Goal: Task Accomplishment & Management: Use online tool/utility

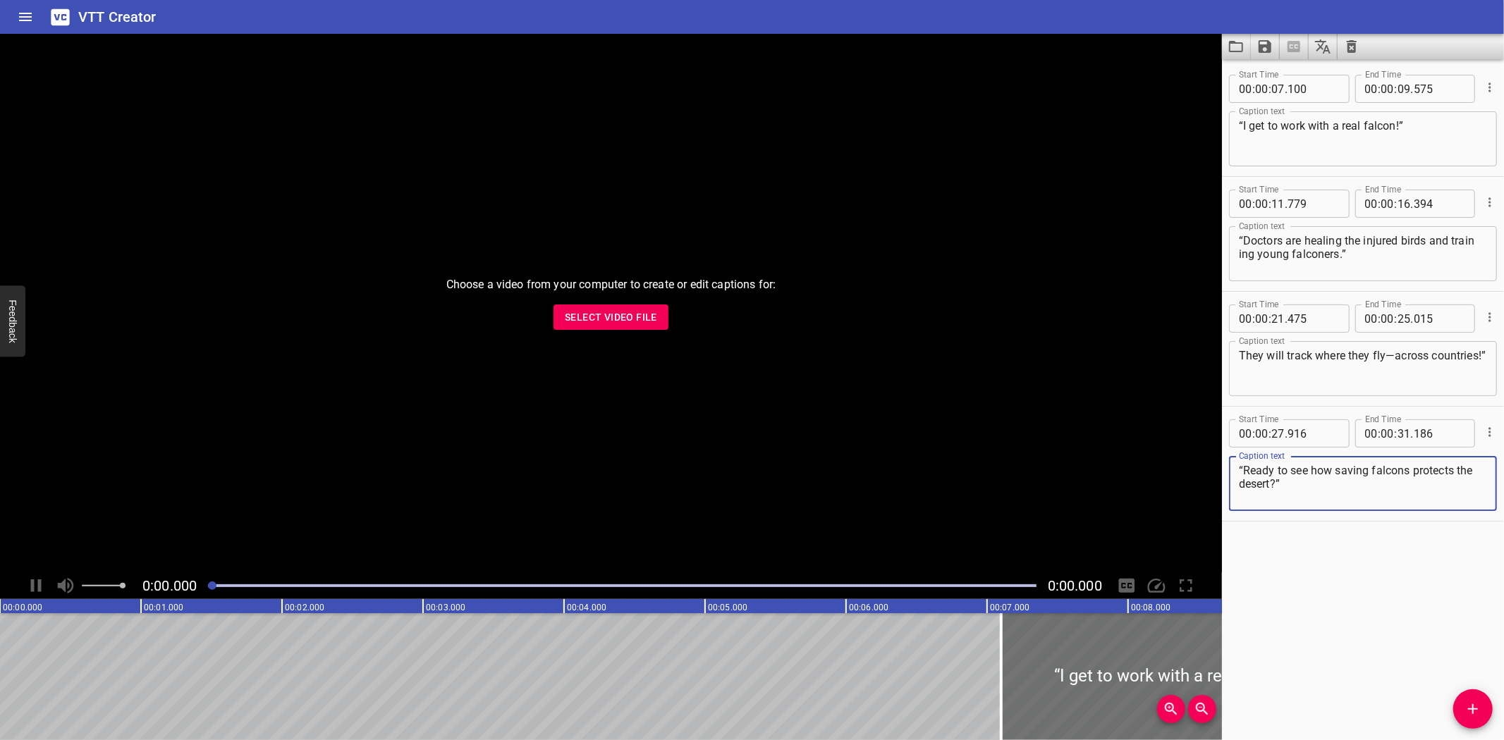
click at [635, 322] on span "Select Video File" at bounding box center [611, 318] width 92 height 18
click at [1353, 42] on icon "Clear captions" at bounding box center [1351, 46] width 17 height 17
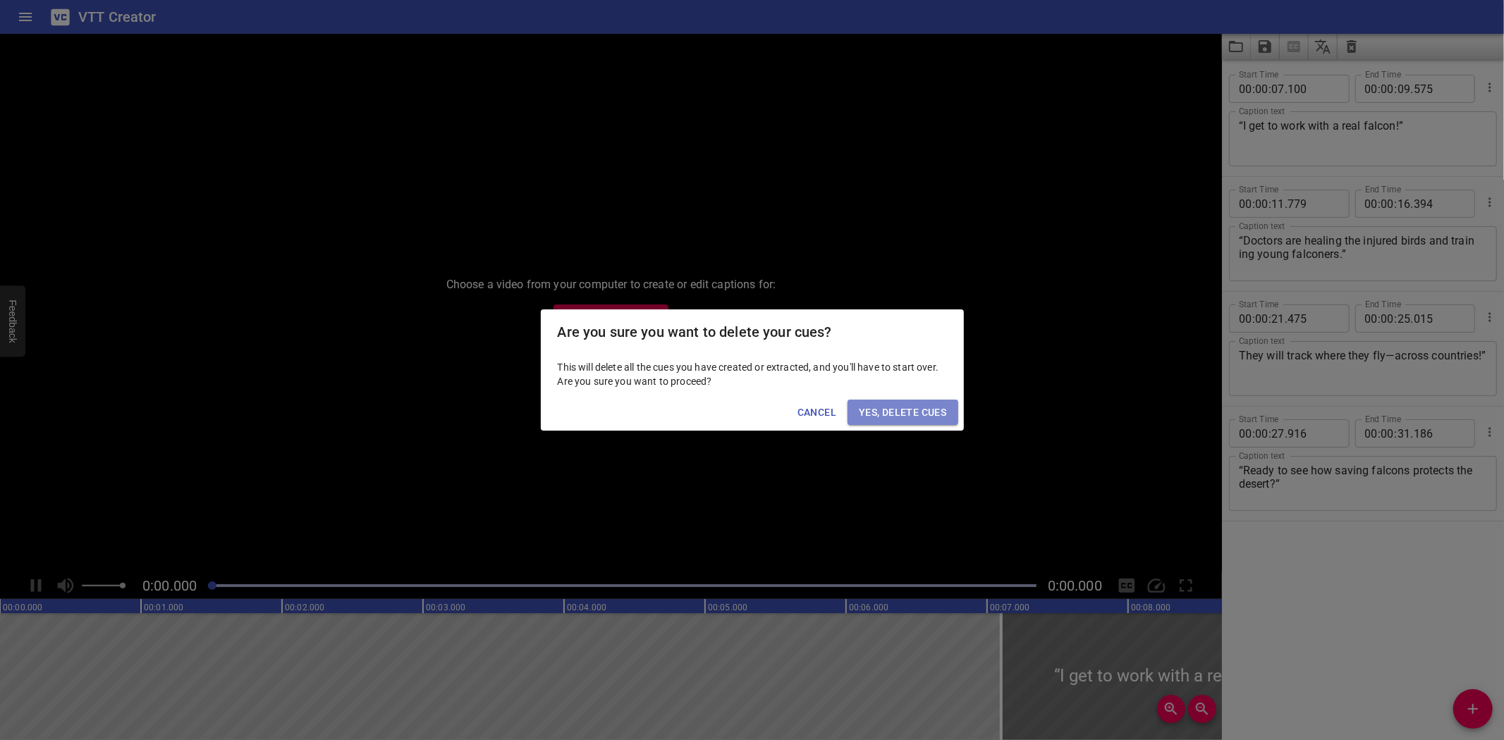
click at [887, 413] on span "Yes, Delete Cues" at bounding box center [902, 413] width 87 height 18
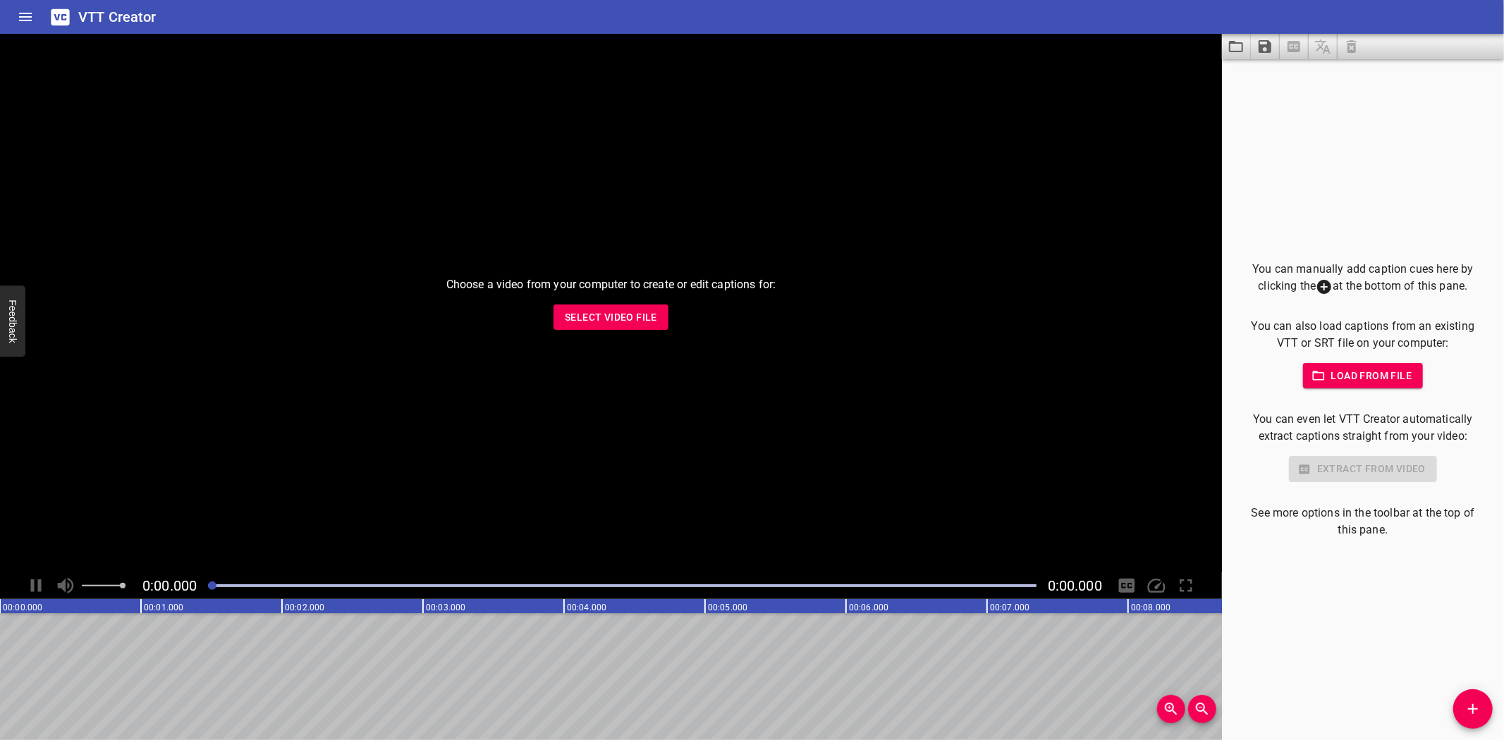
click at [611, 301] on div "Choose a video from your computer to create or edit captions for: Select Video …" at bounding box center [611, 303] width 1222 height 539
click at [623, 320] on span "Select Video File" at bounding box center [611, 318] width 92 height 18
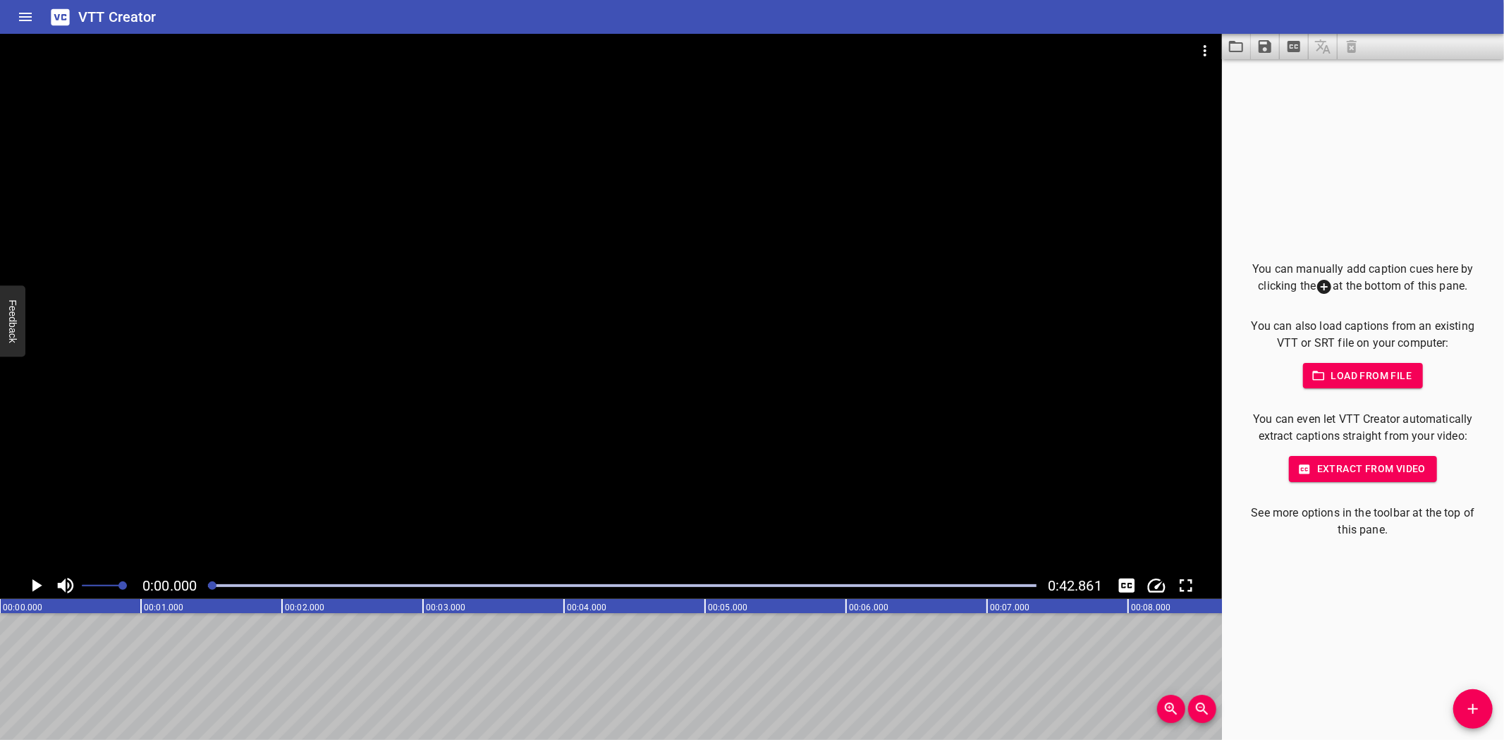
click at [32, 584] on icon "Play/Pause" at bounding box center [35, 585] width 21 height 21
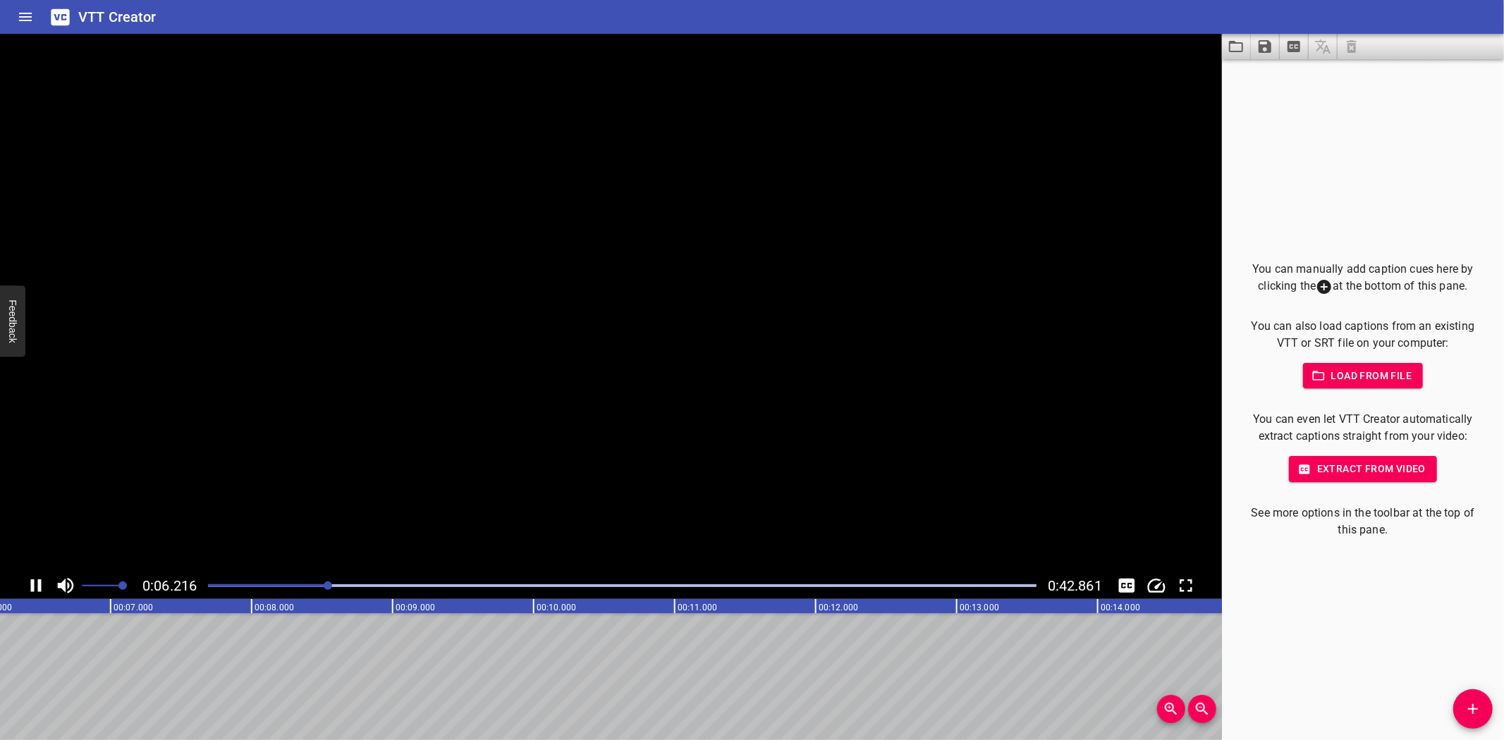
click at [32, 584] on icon "Play/Pause" at bounding box center [36, 586] width 11 height 13
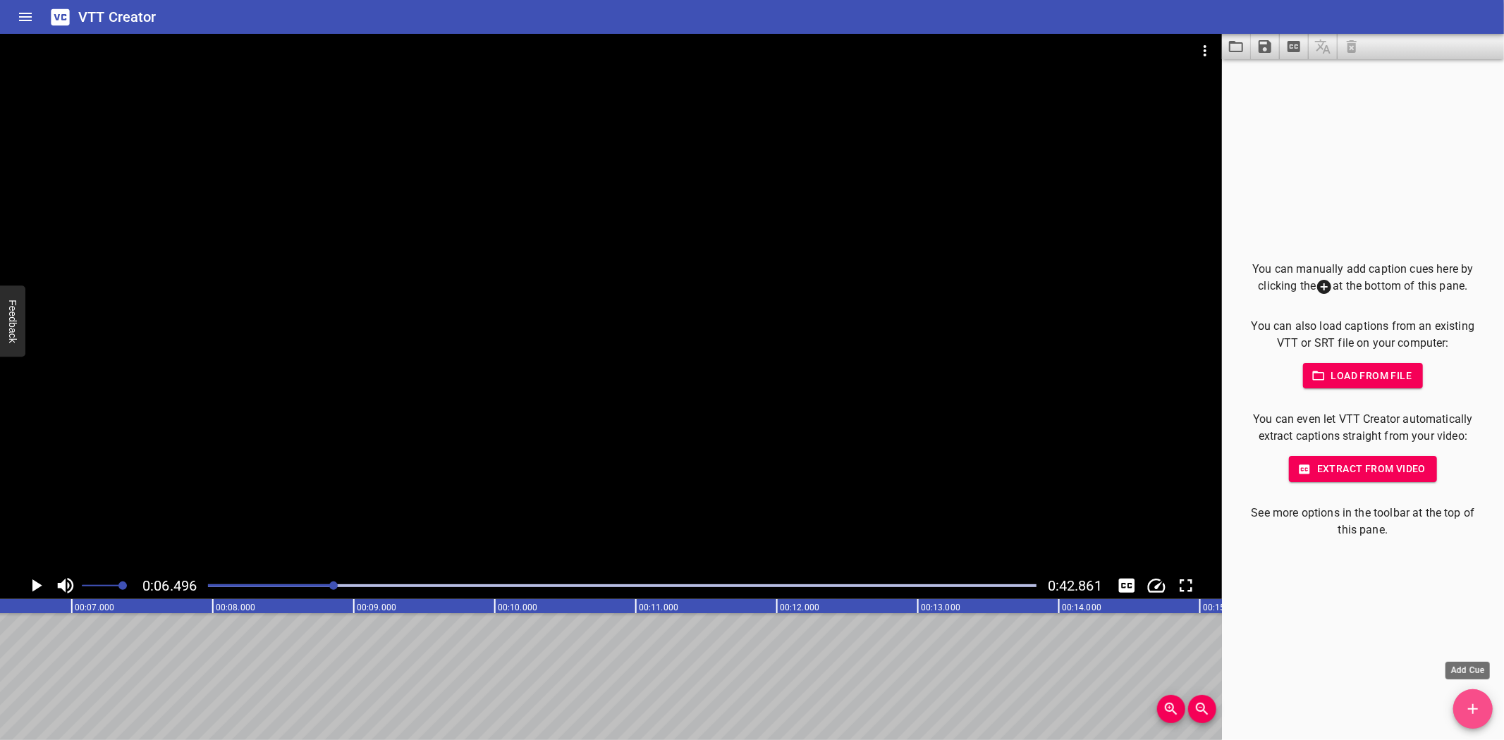
click at [1465, 708] on icon "Add Cue" at bounding box center [1473, 709] width 17 height 17
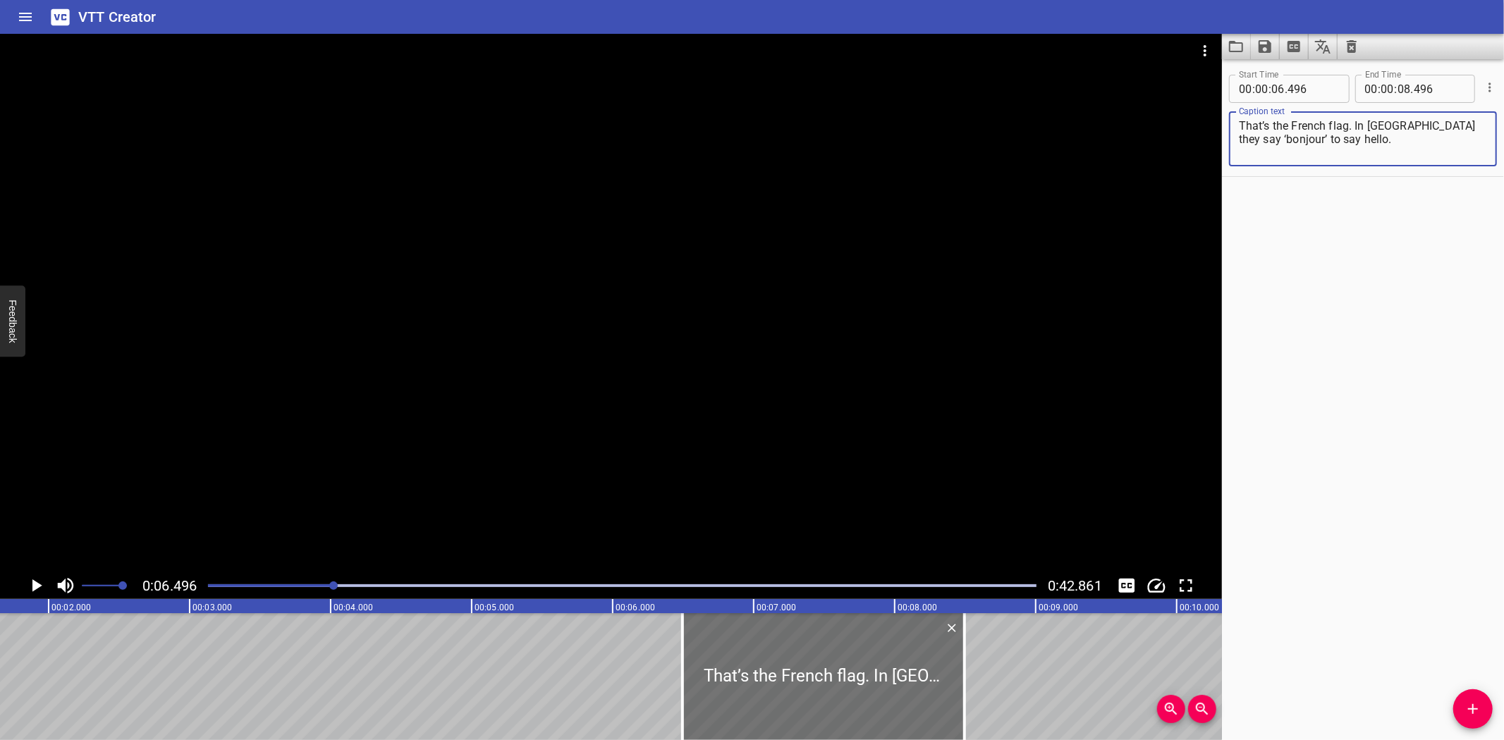
scroll to position [0, 266]
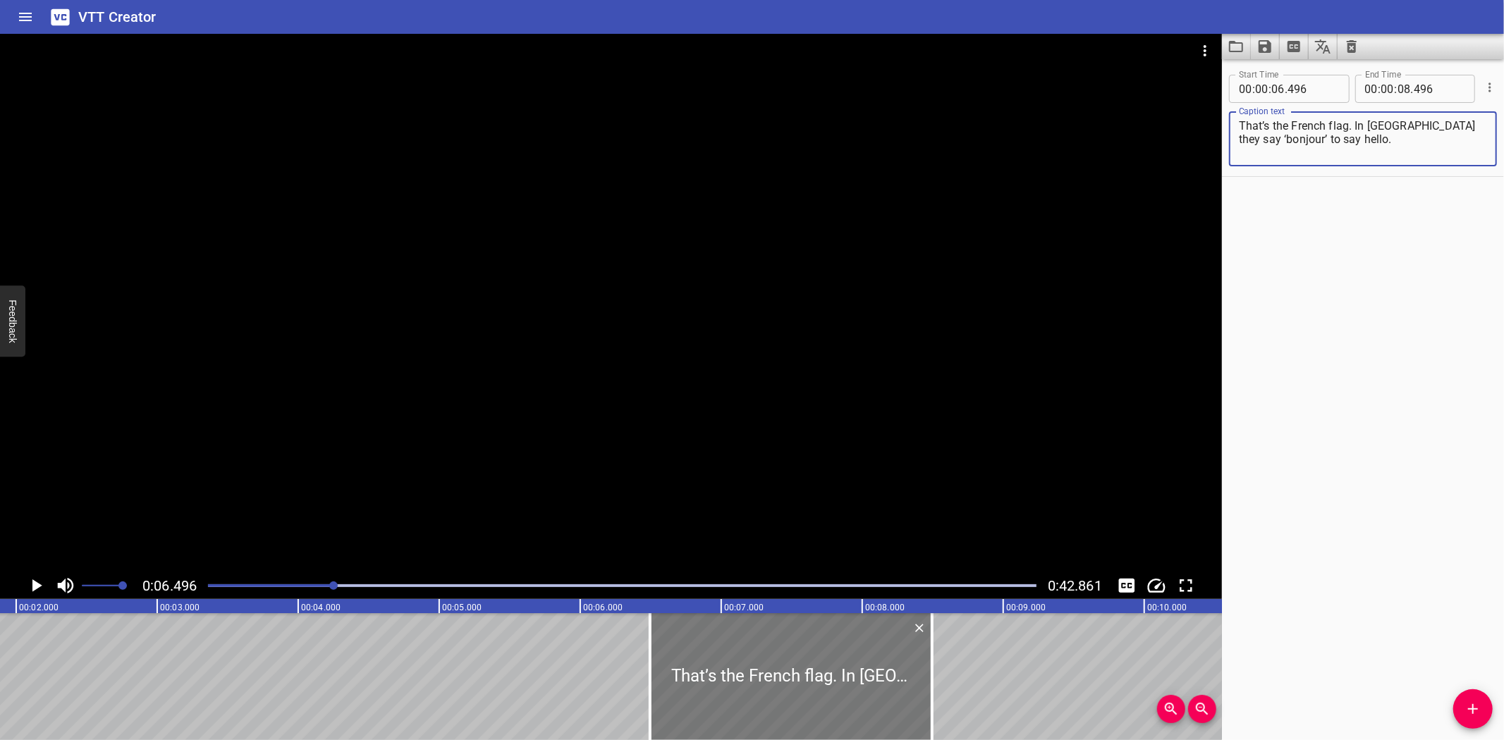
type textarea "That’s the French flag. In [GEOGRAPHIC_DATA] they say ‘bonjour’ to say hello."
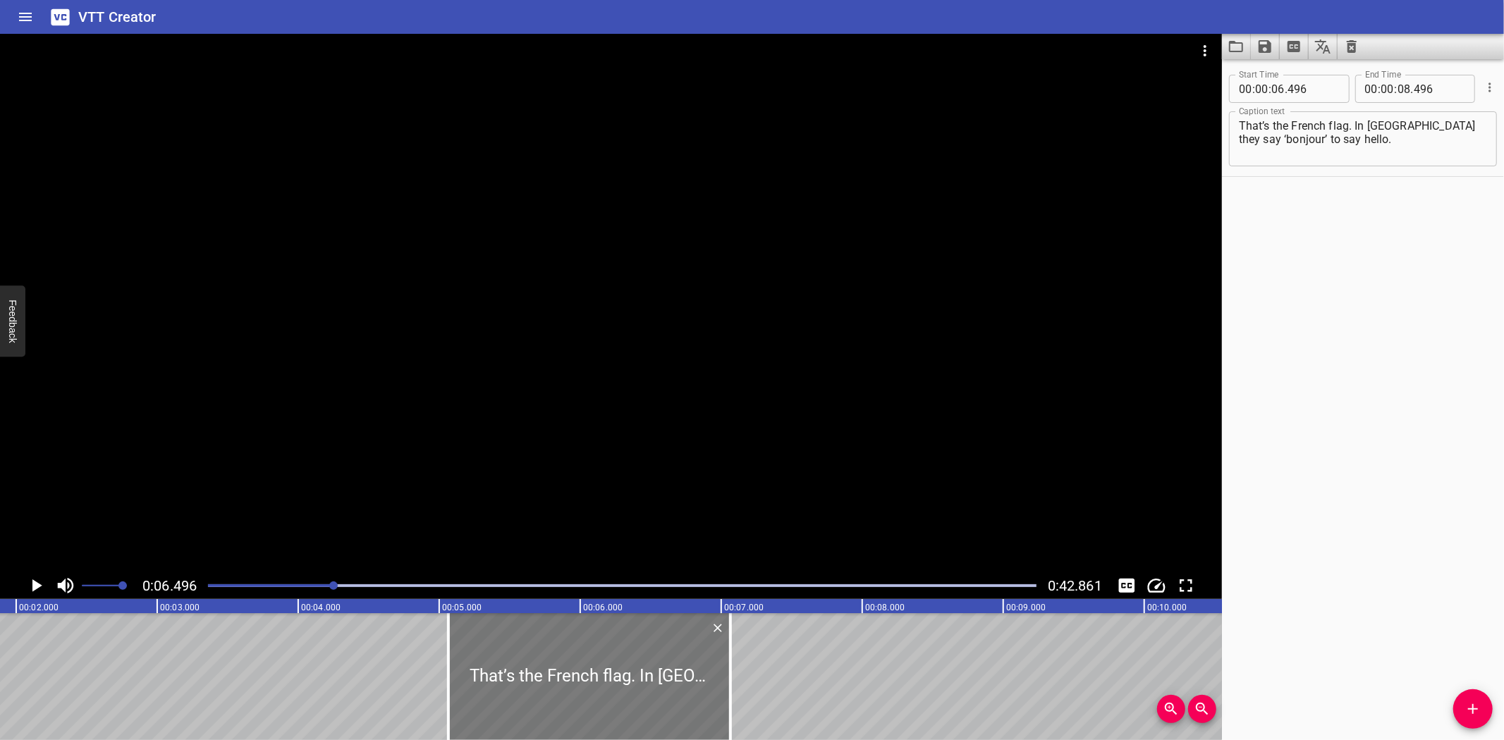
drag, startPoint x: 774, startPoint y: 668, endPoint x: 573, endPoint y: 659, distance: 201.9
click at [573, 659] on div at bounding box center [589, 677] width 282 height 127
type input "05"
type input "066"
type input "07"
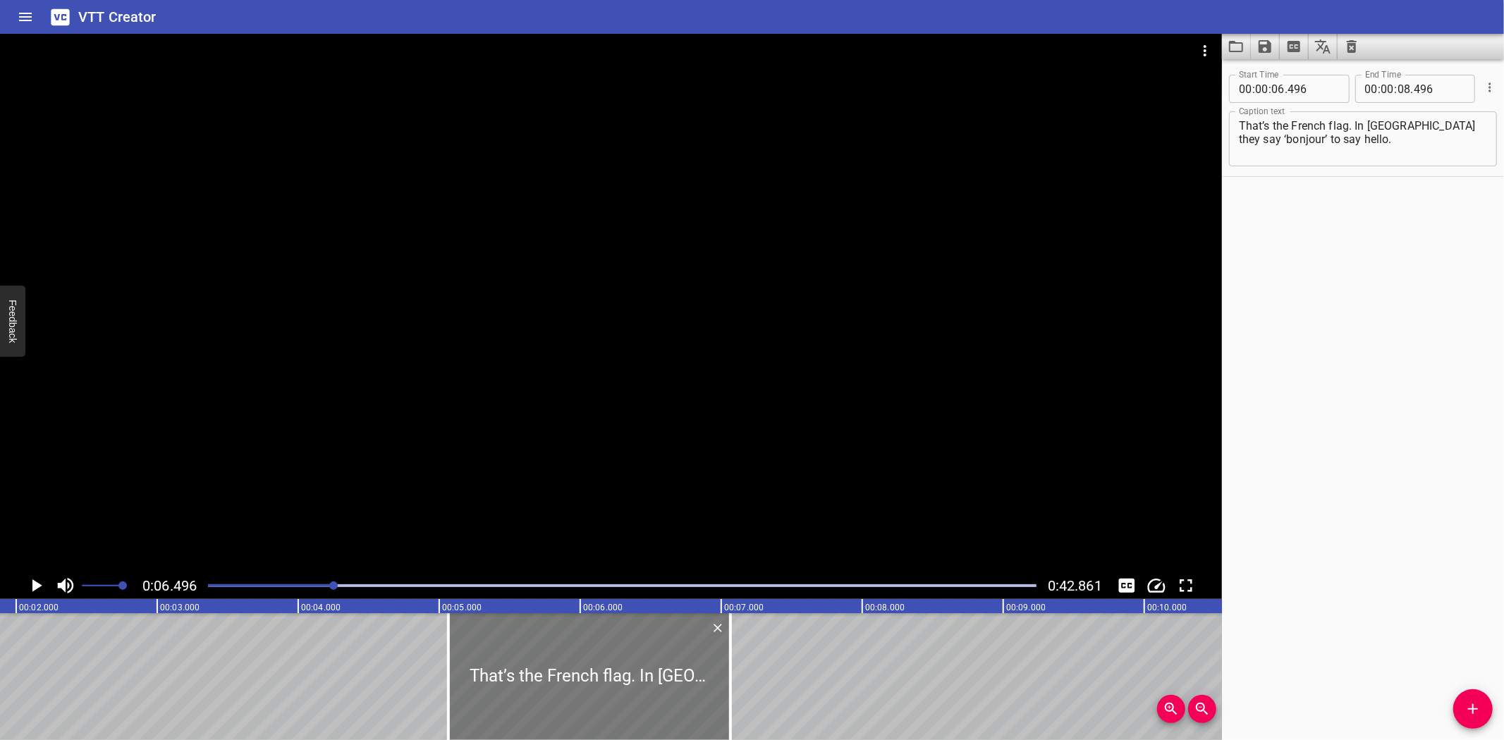
type input "066"
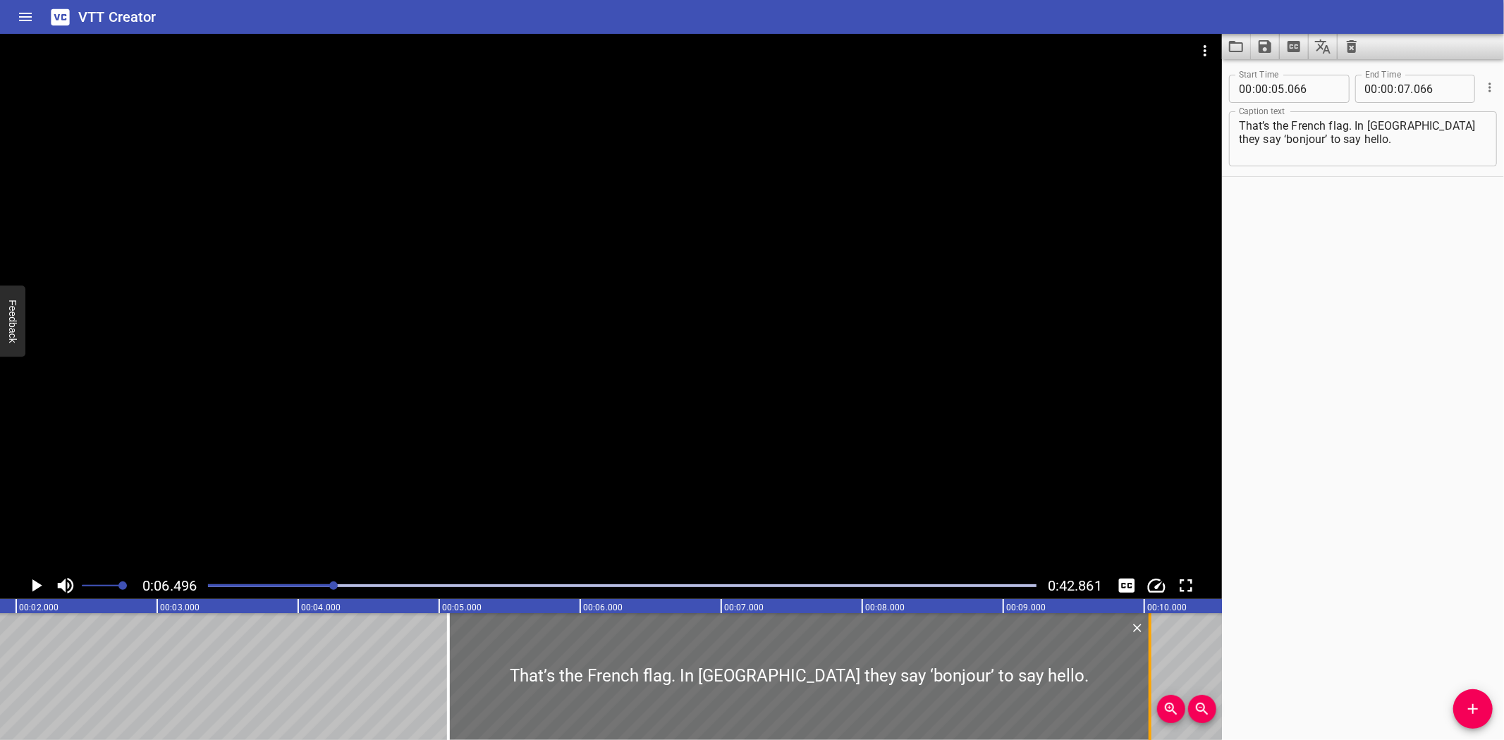
drag, startPoint x: 723, startPoint y: 657, endPoint x: 1140, endPoint y: 646, distance: 417.6
click at [1143, 646] on div at bounding box center [1150, 677] width 14 height 127
type input "10"
type input "026"
click at [1352, 127] on textarea "That’s the French flag. In [GEOGRAPHIC_DATA] they say ‘bonjour’ to say hello." at bounding box center [1363, 139] width 248 height 40
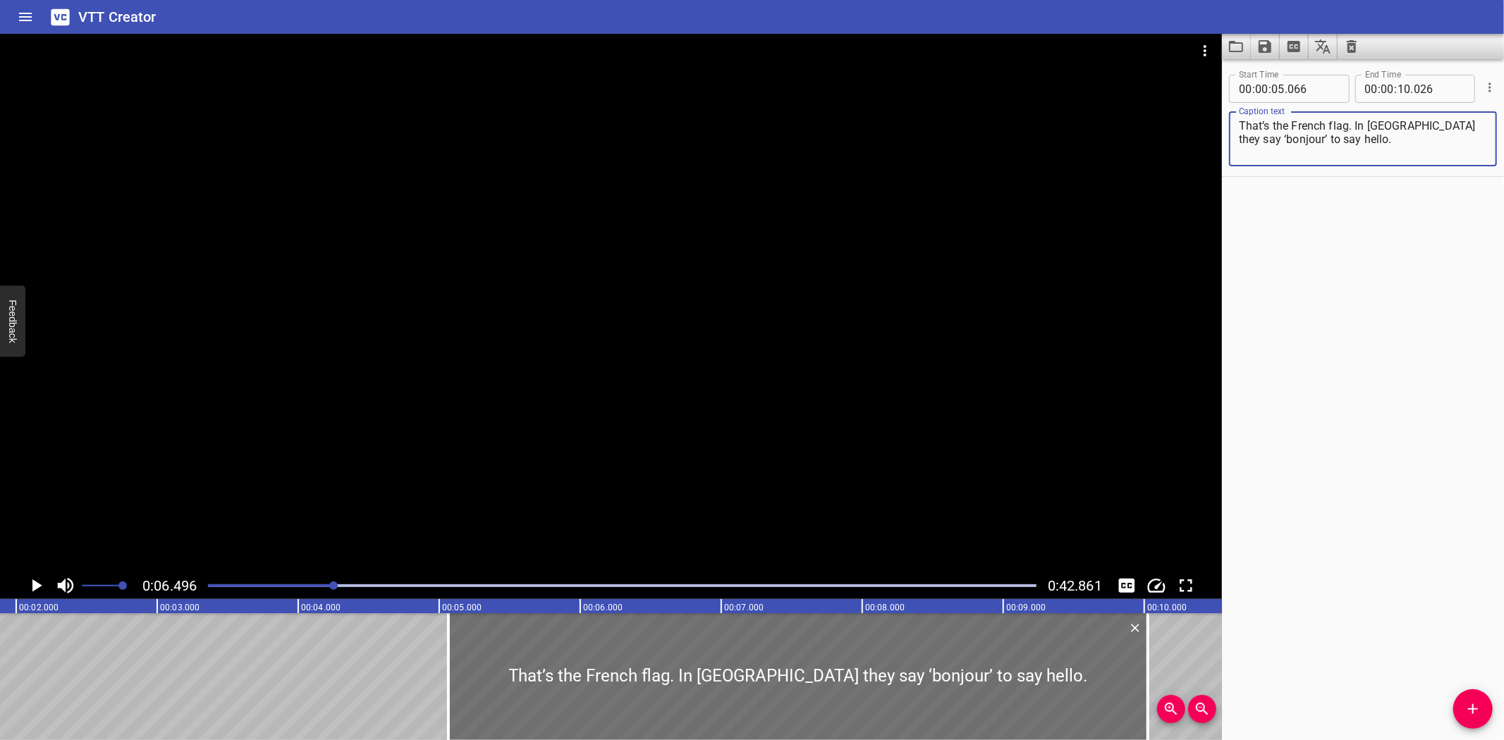
click at [1404, 148] on textarea "That’s the French flag. In [GEOGRAPHIC_DATA] they say ‘bonjour’ to say hello." at bounding box center [1363, 139] width 248 height 40
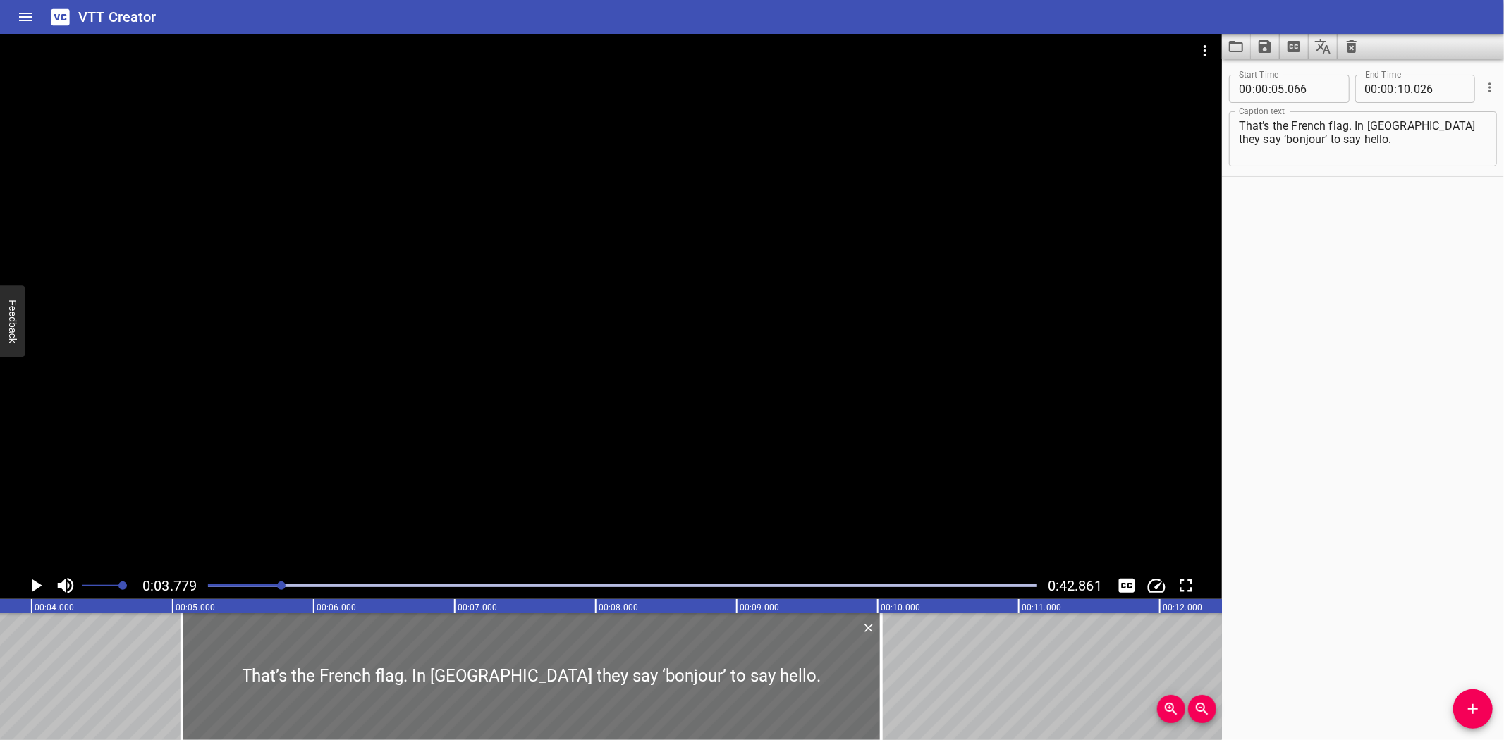
click at [33, 585] on icon "Play/Pause" at bounding box center [37, 586] width 10 height 13
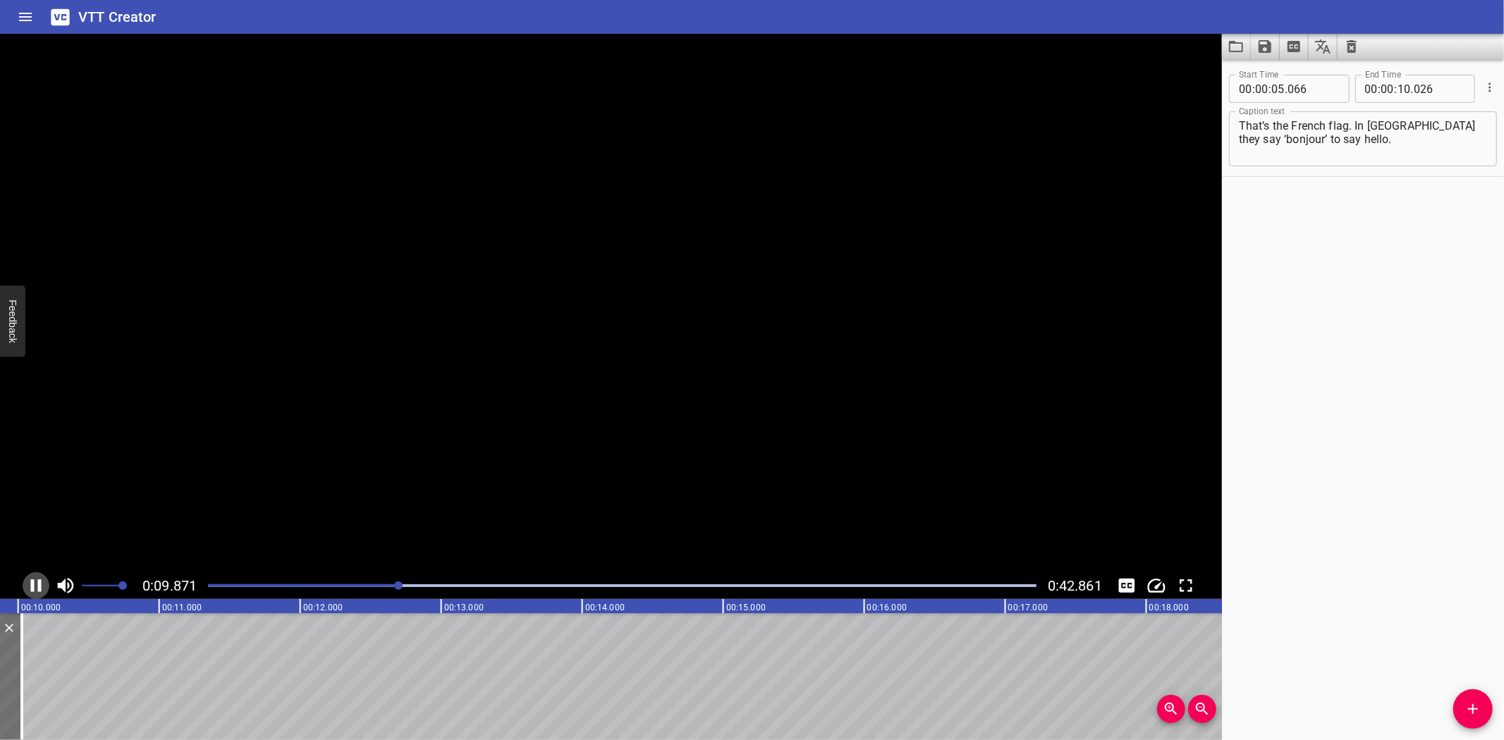
click at [33, 585] on icon "Play/Pause" at bounding box center [36, 586] width 11 height 13
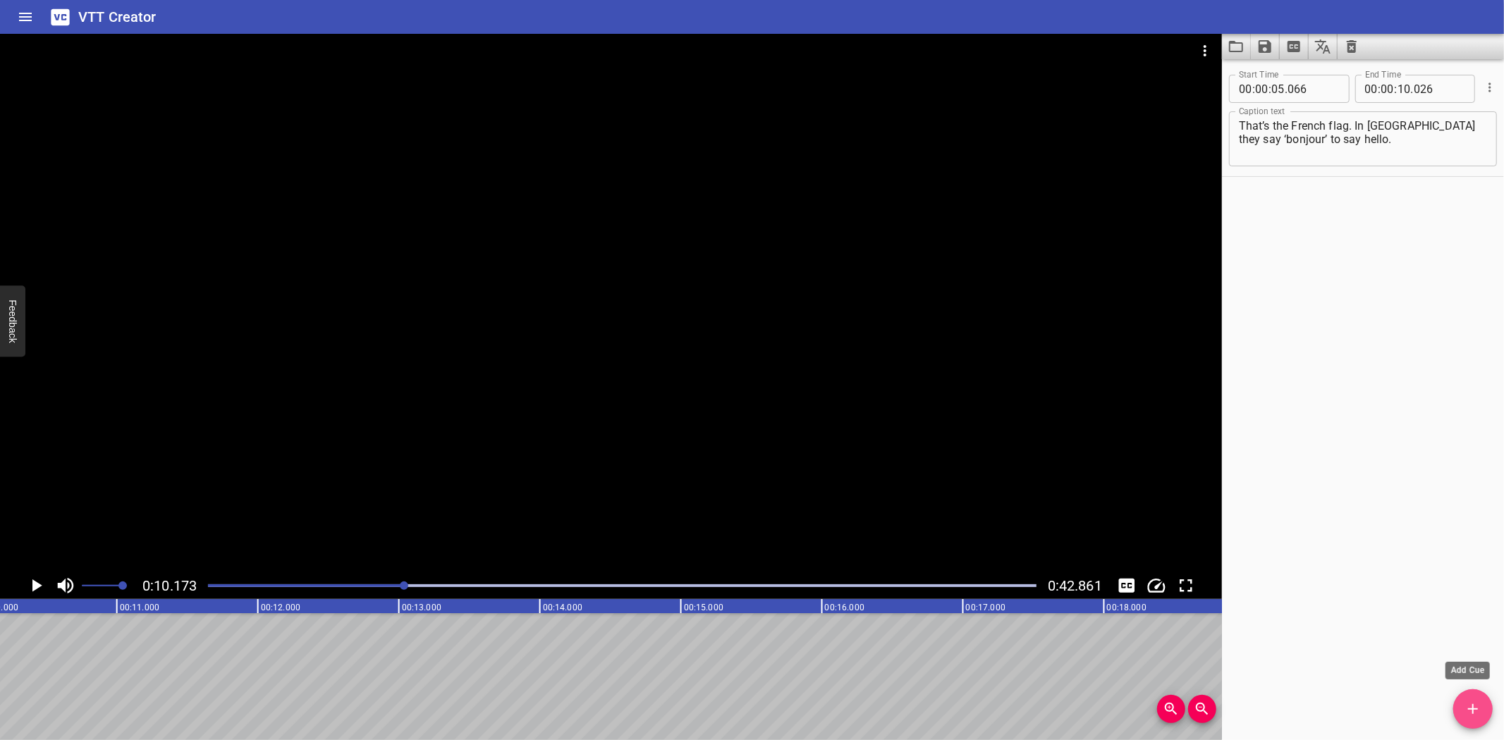
click at [1477, 707] on icon "Add Cue" at bounding box center [1473, 709] width 17 height 17
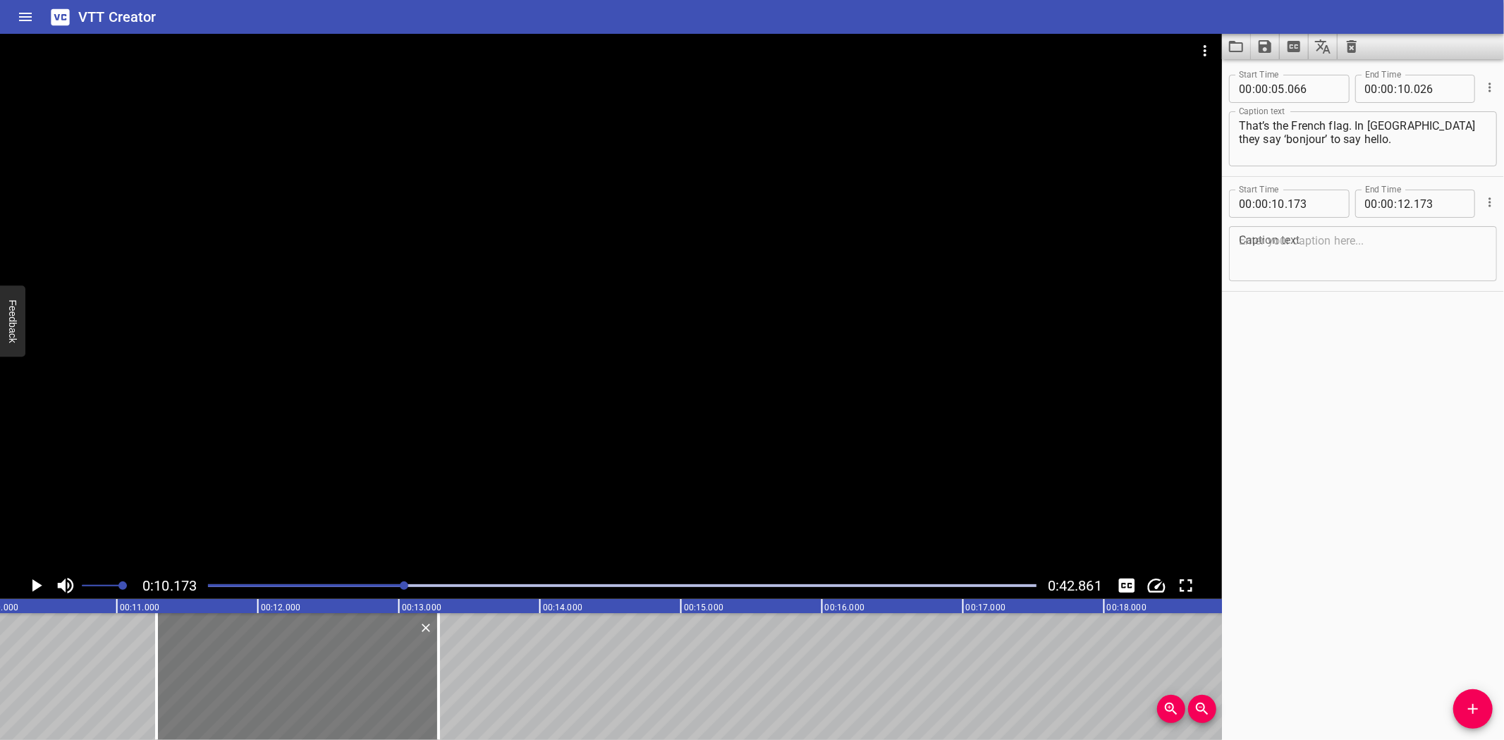
drag, startPoint x: 229, startPoint y: 659, endPoint x: 295, endPoint y: 651, distance: 66.1
click at [295, 651] on div at bounding box center [298, 677] width 282 height 127
type input "11"
type input "278"
type input "13"
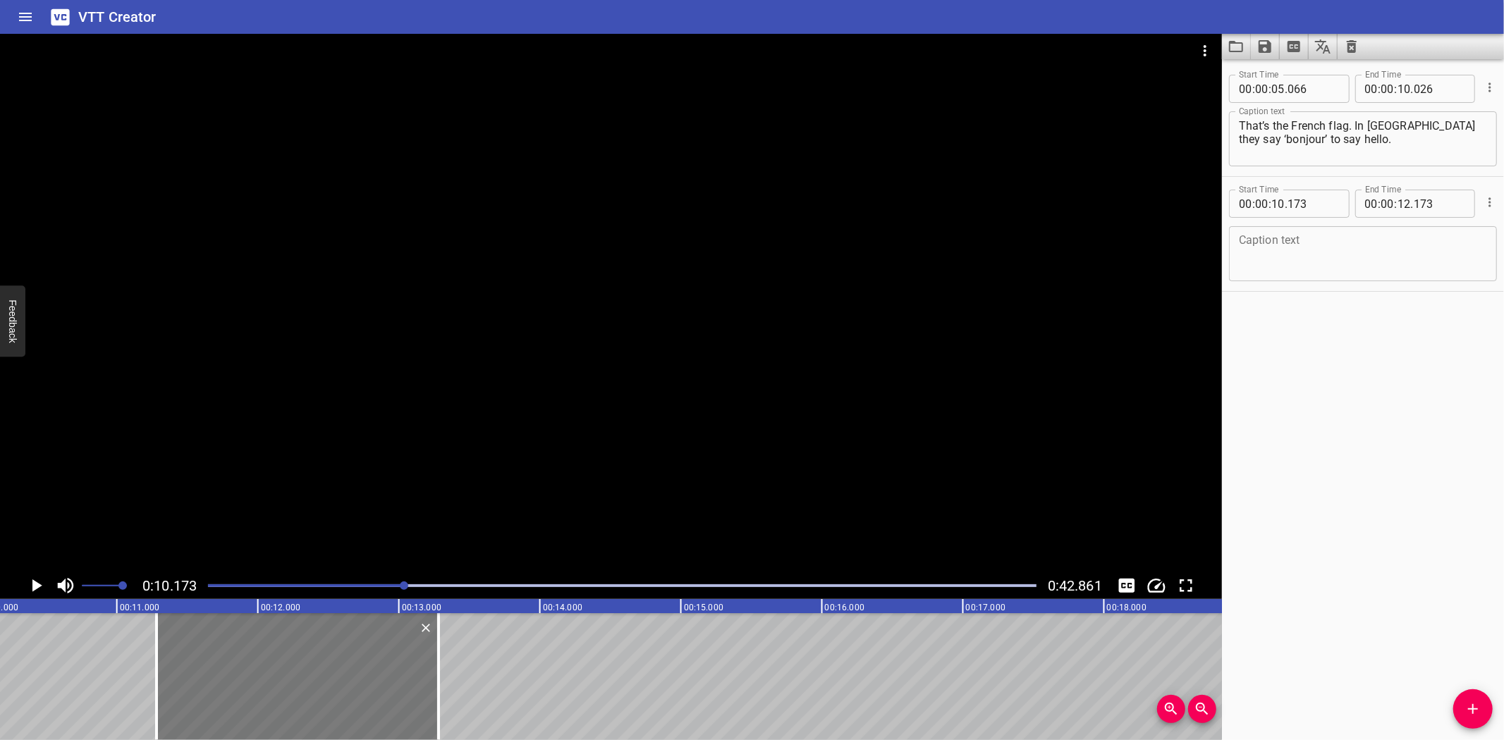
type input "278"
click at [1296, 257] on textarea at bounding box center [1363, 254] width 248 height 40
paste textarea "And that’s the Canadian flag. In [GEOGRAPHIC_DATA] sometimes they say ‘bonjour’…"
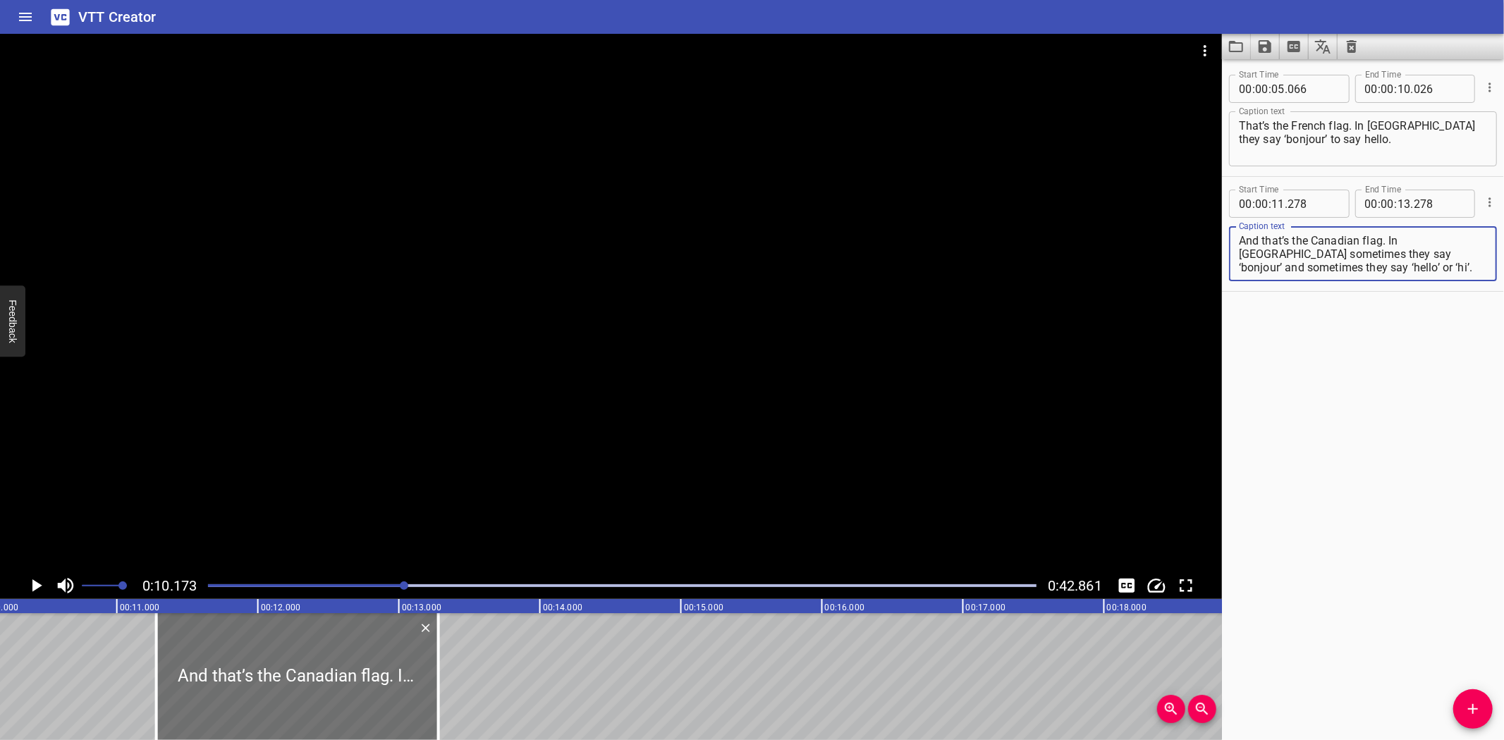
click at [1389, 238] on textarea "And that’s the Canadian flag. In [GEOGRAPHIC_DATA] sometimes they say ‘bonjour’…" at bounding box center [1363, 254] width 248 height 40
type textarea "And that’s the Canadian flag."
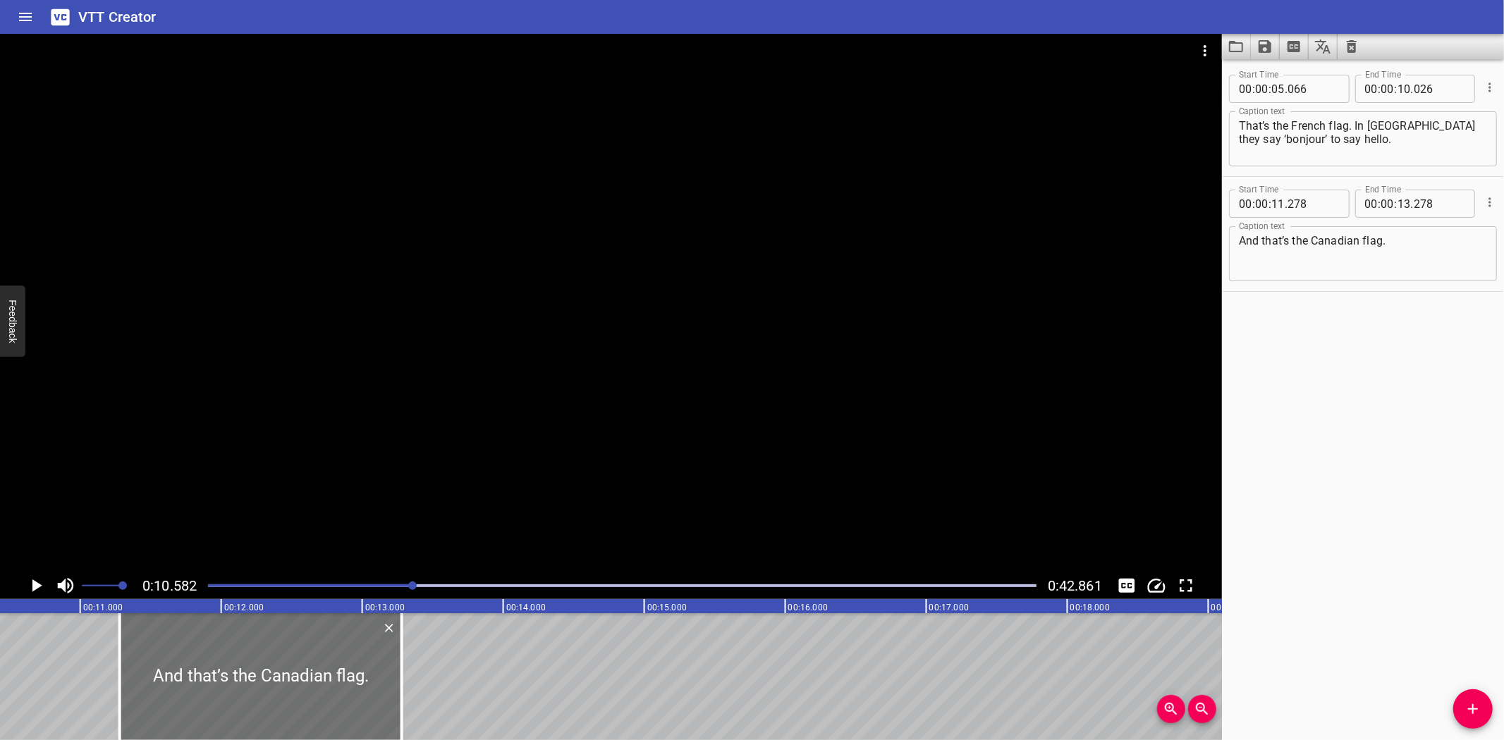
scroll to position [0, 1492]
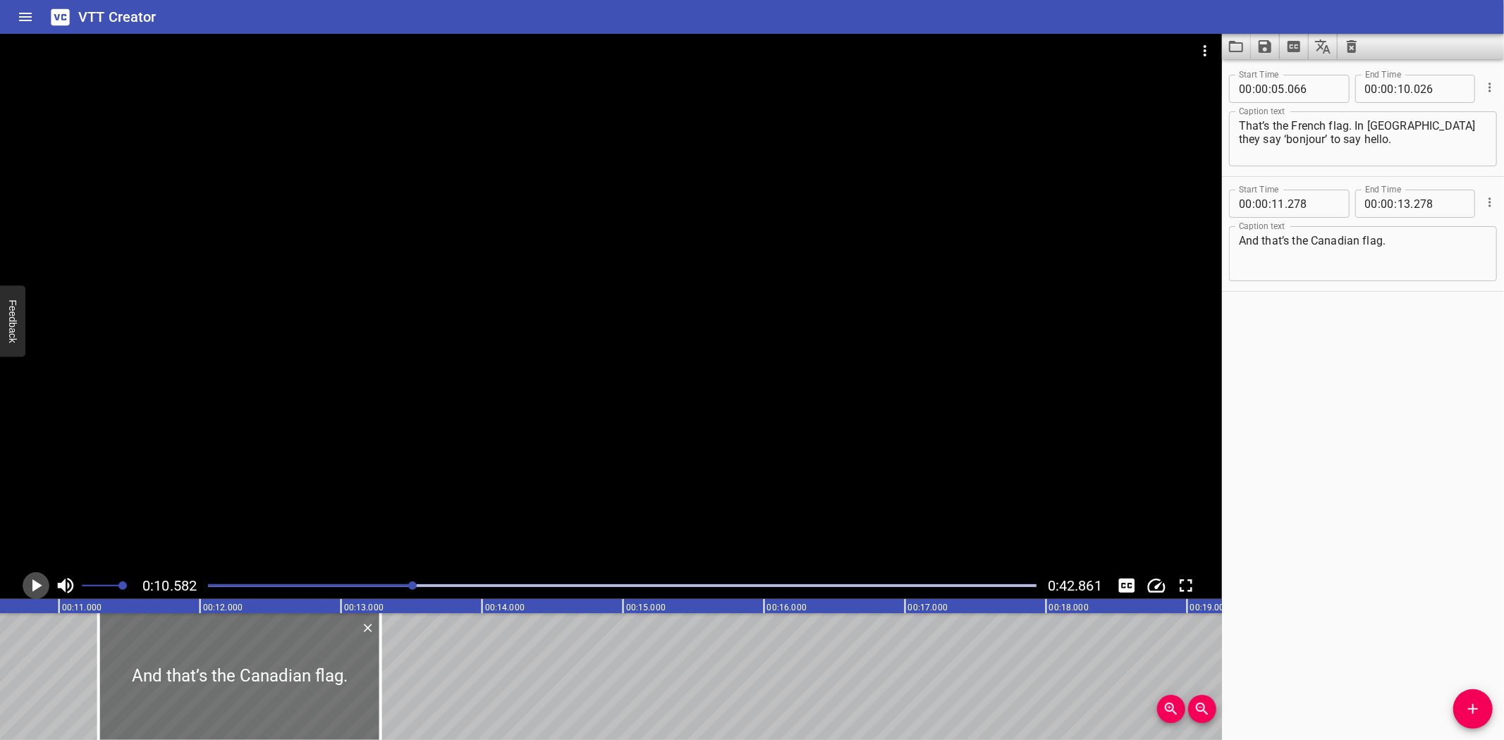
click at [36, 584] on icon "Play/Pause" at bounding box center [37, 586] width 10 height 13
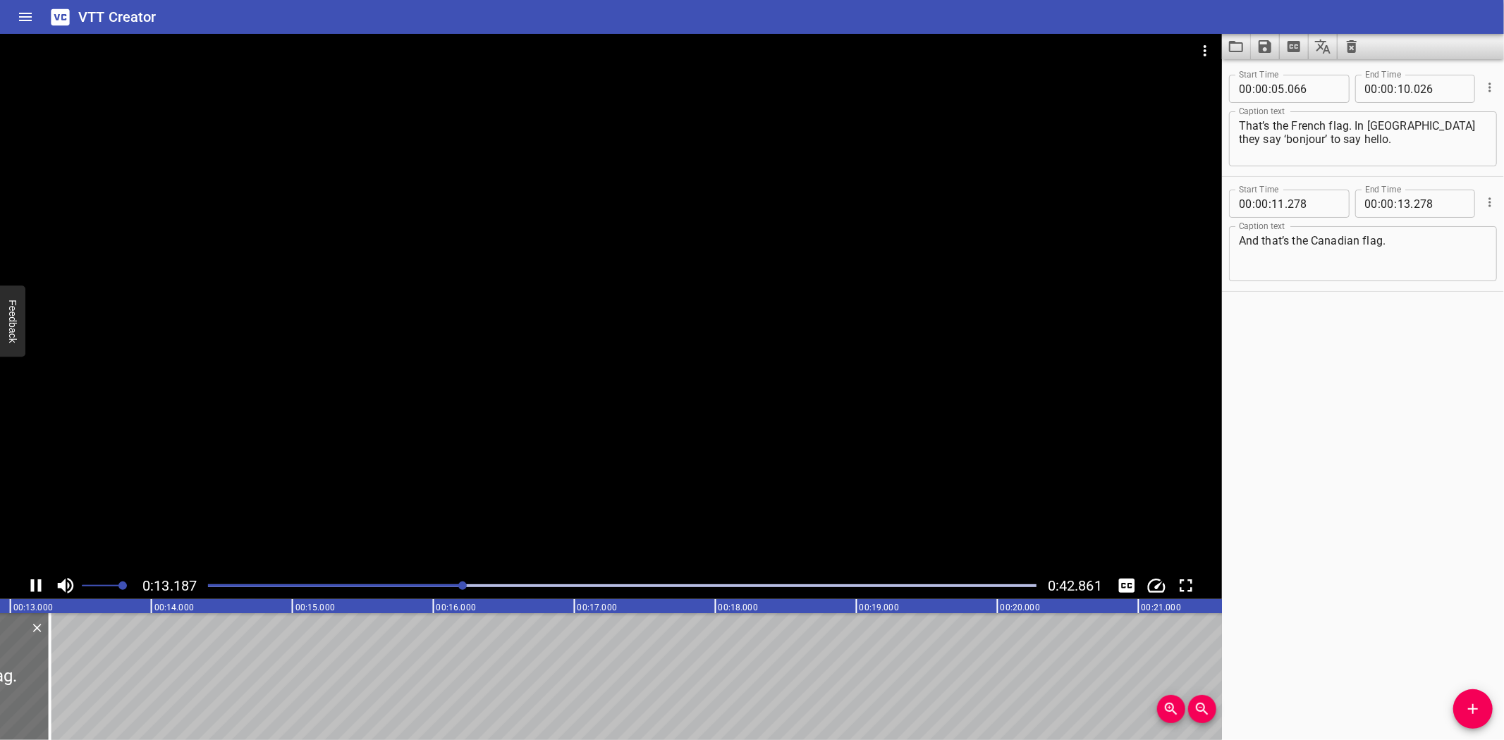
click at [46, 561] on div at bounding box center [611, 303] width 1222 height 539
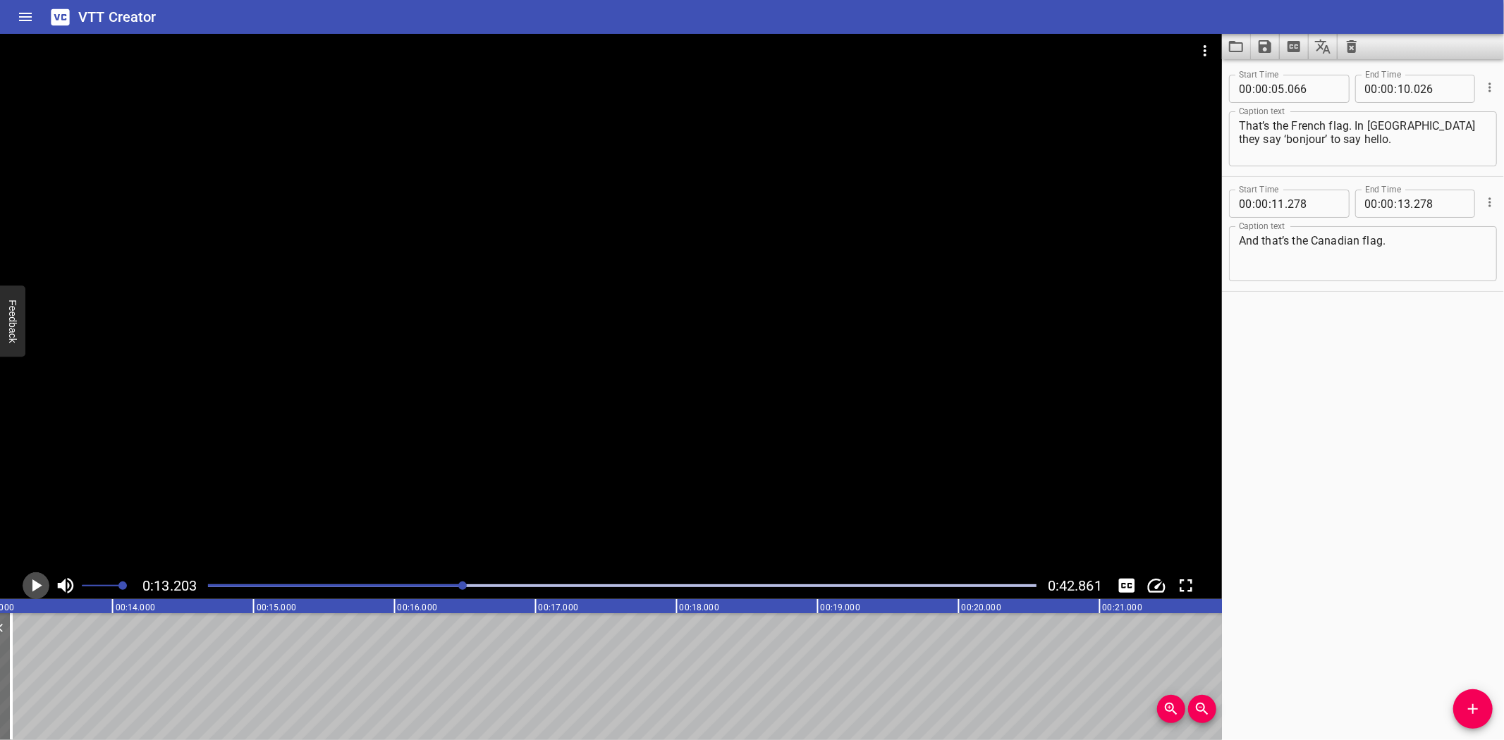
click at [34, 580] on icon "Play/Pause" at bounding box center [35, 585] width 21 height 21
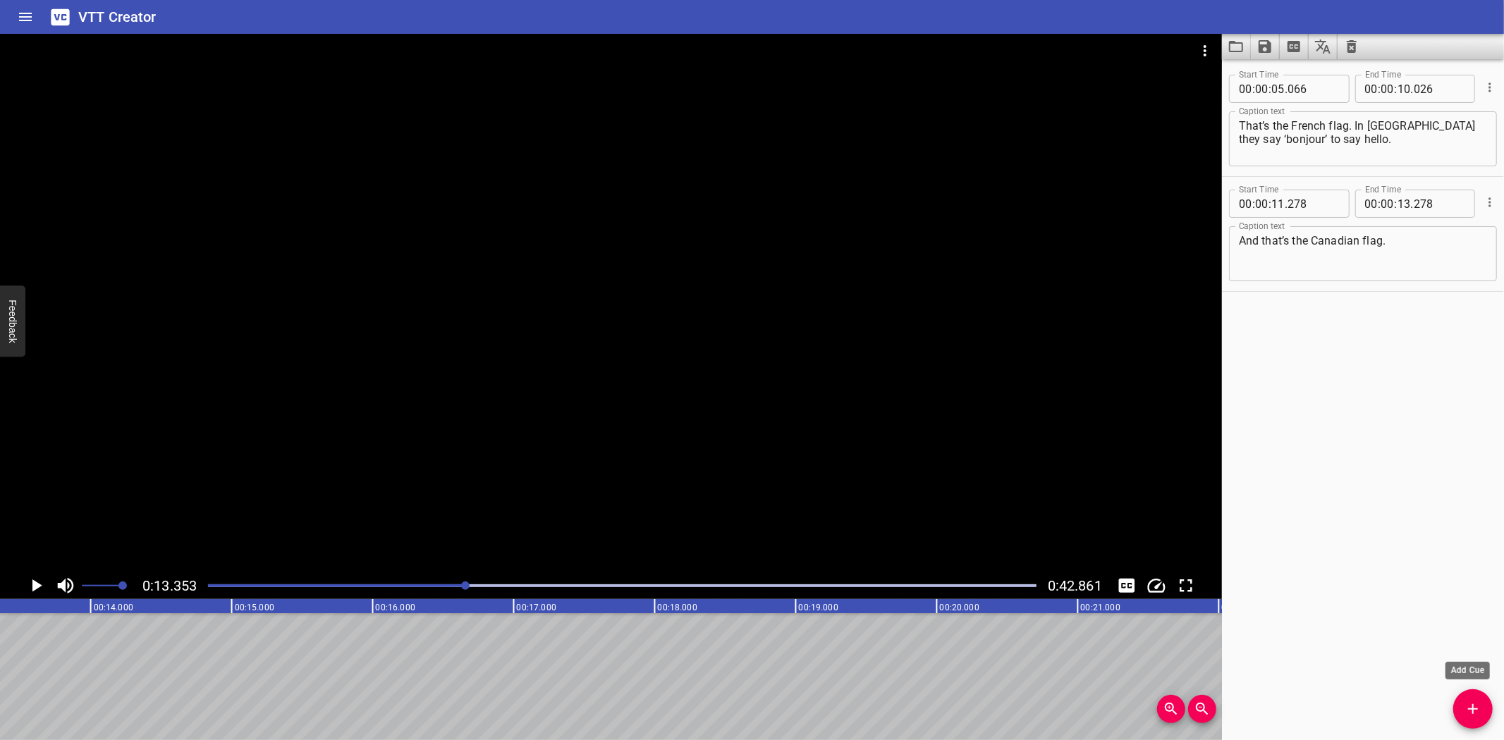
click at [1475, 707] on icon "Add Cue" at bounding box center [1473, 709] width 17 height 17
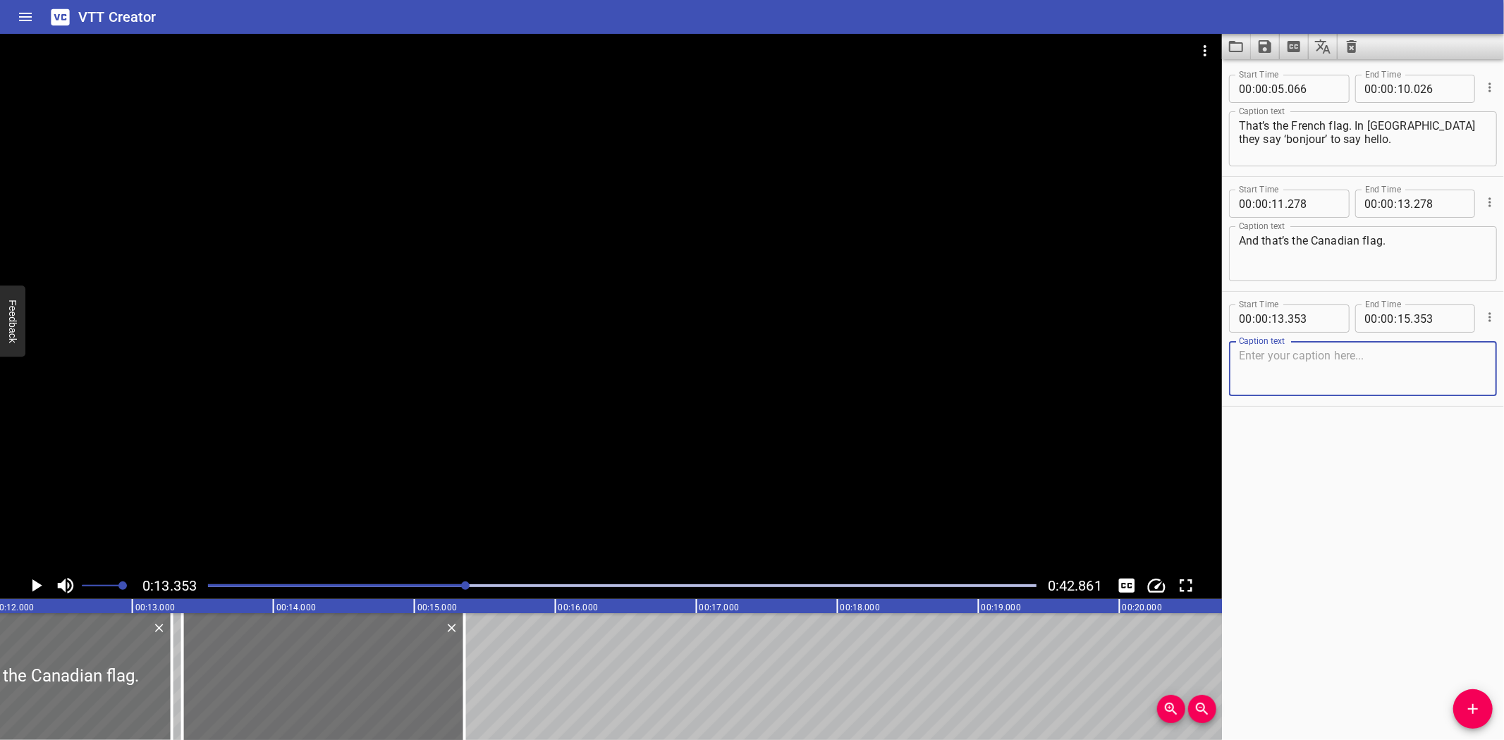
scroll to position [0, 1678]
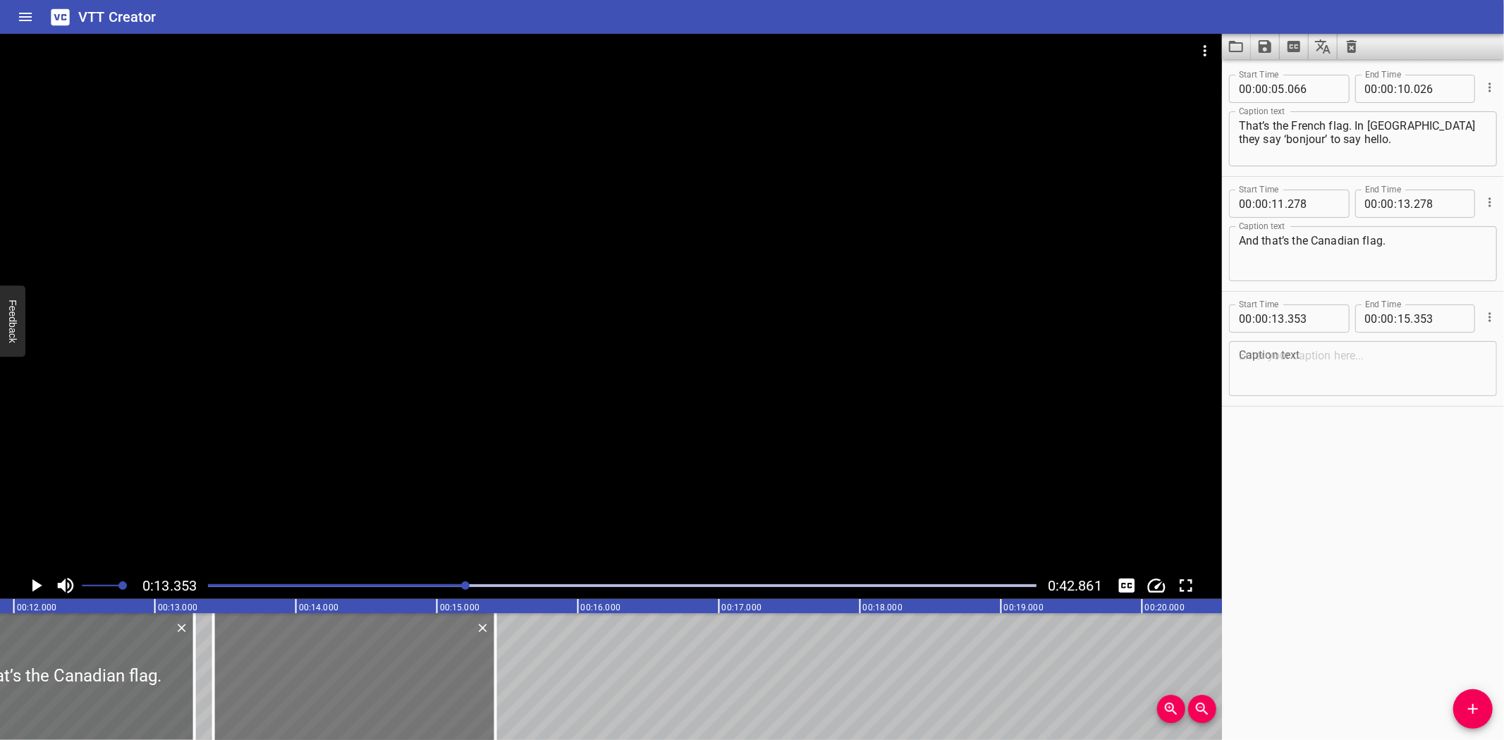
drag, startPoint x: 319, startPoint y: 681, endPoint x: 328, endPoint y: 681, distance: 8.5
click at [328, 681] on div at bounding box center [355, 677] width 282 height 127
type input "413"
drag, startPoint x: 496, startPoint y: 683, endPoint x: 572, endPoint y: 678, distance: 76.3
click at [572, 678] on div at bounding box center [571, 677] width 3 height 127
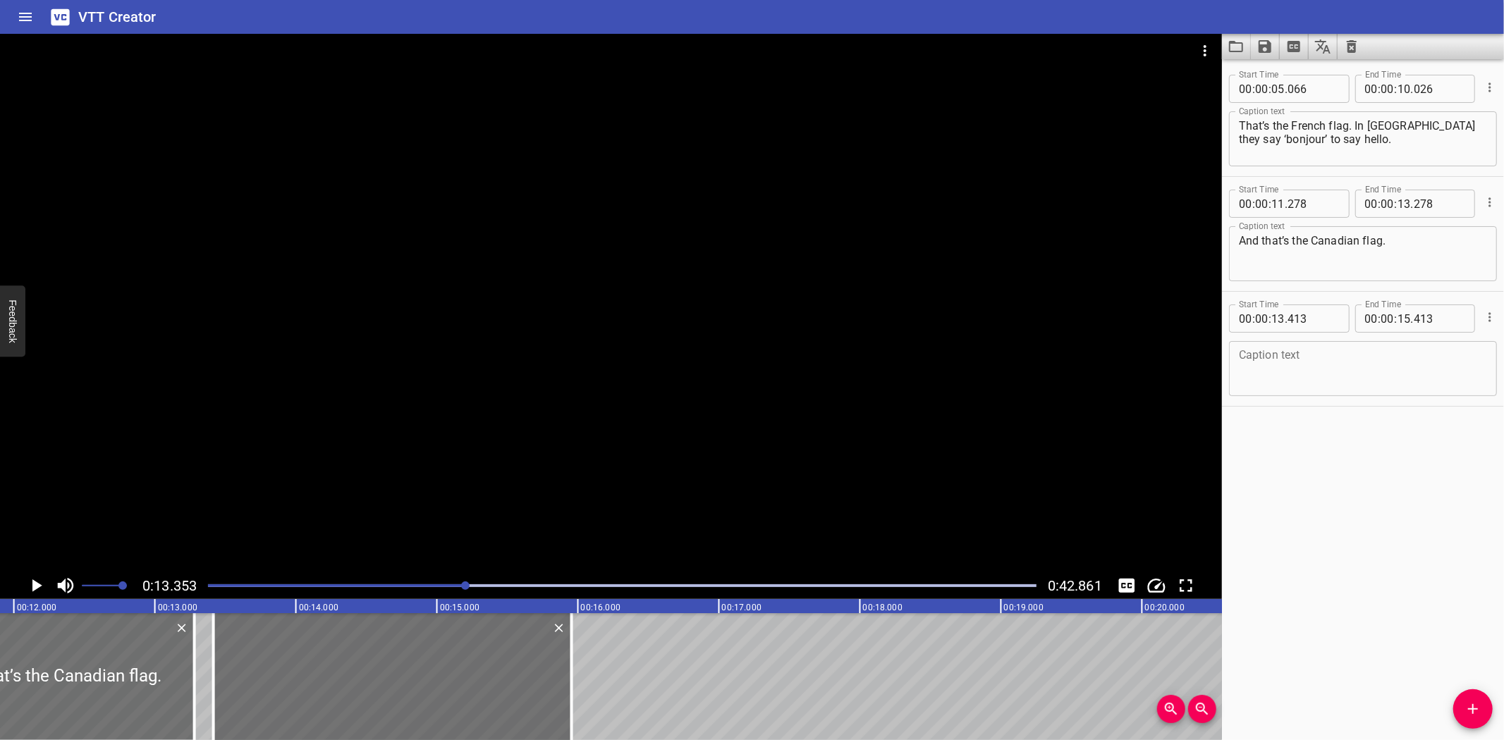
type input "953"
click at [1338, 378] on textarea at bounding box center [1363, 369] width 248 height 40
paste textarea "In [GEOGRAPHIC_DATA] sometimes they say ‘bonjour’ and sometimes they say ‘hello…"
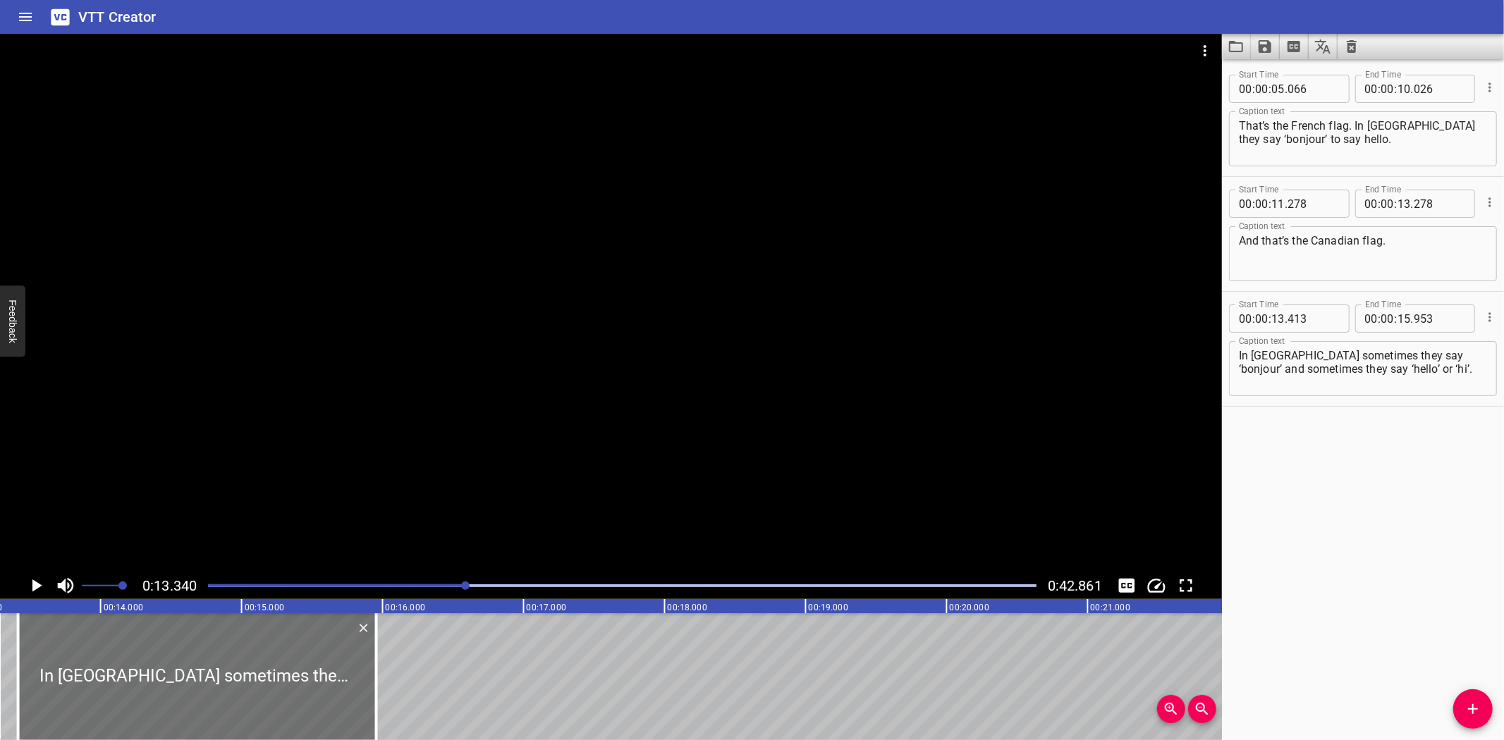
scroll to position [0, 1881]
click at [34, 582] on icon "Play/Pause" at bounding box center [37, 586] width 10 height 13
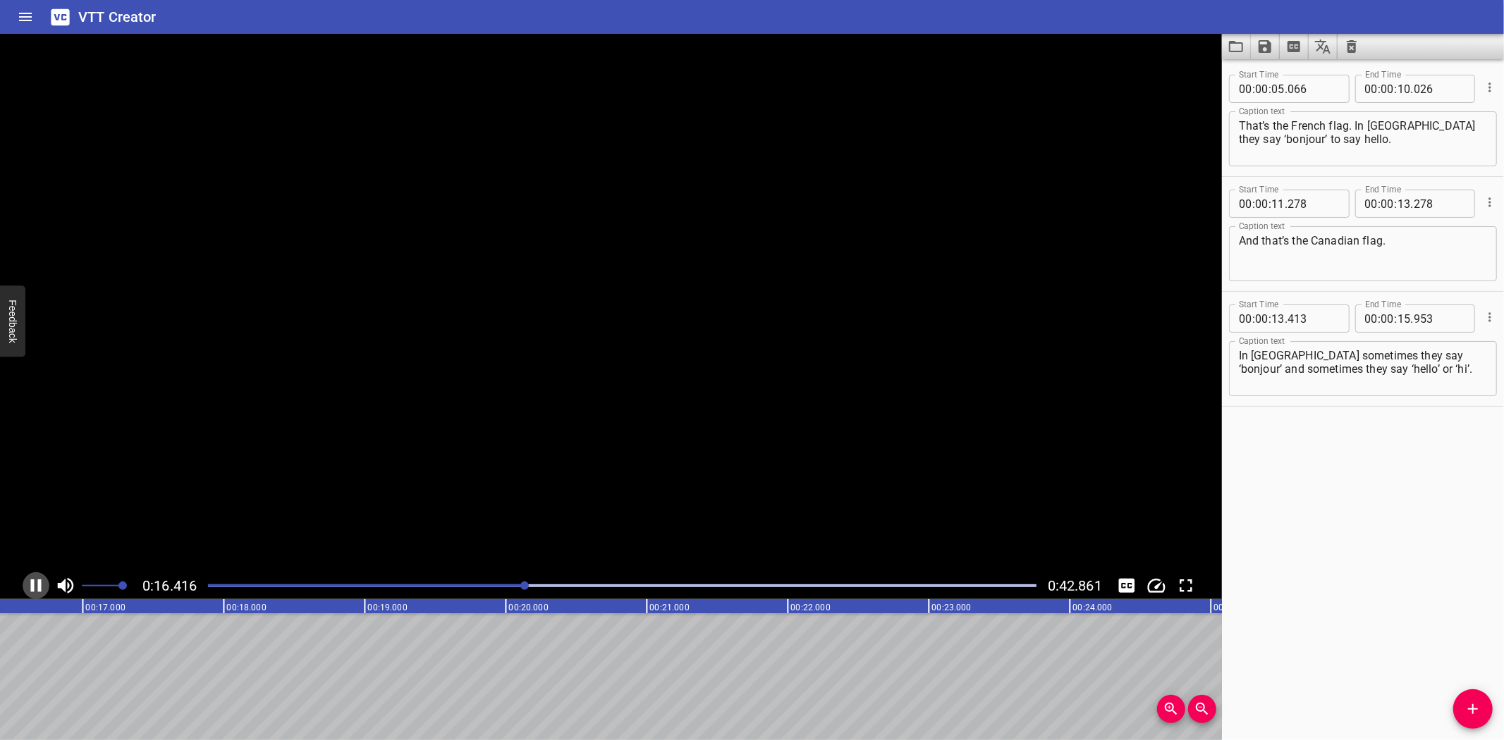
click at [34, 582] on icon "Play/Pause" at bounding box center [35, 585] width 21 height 21
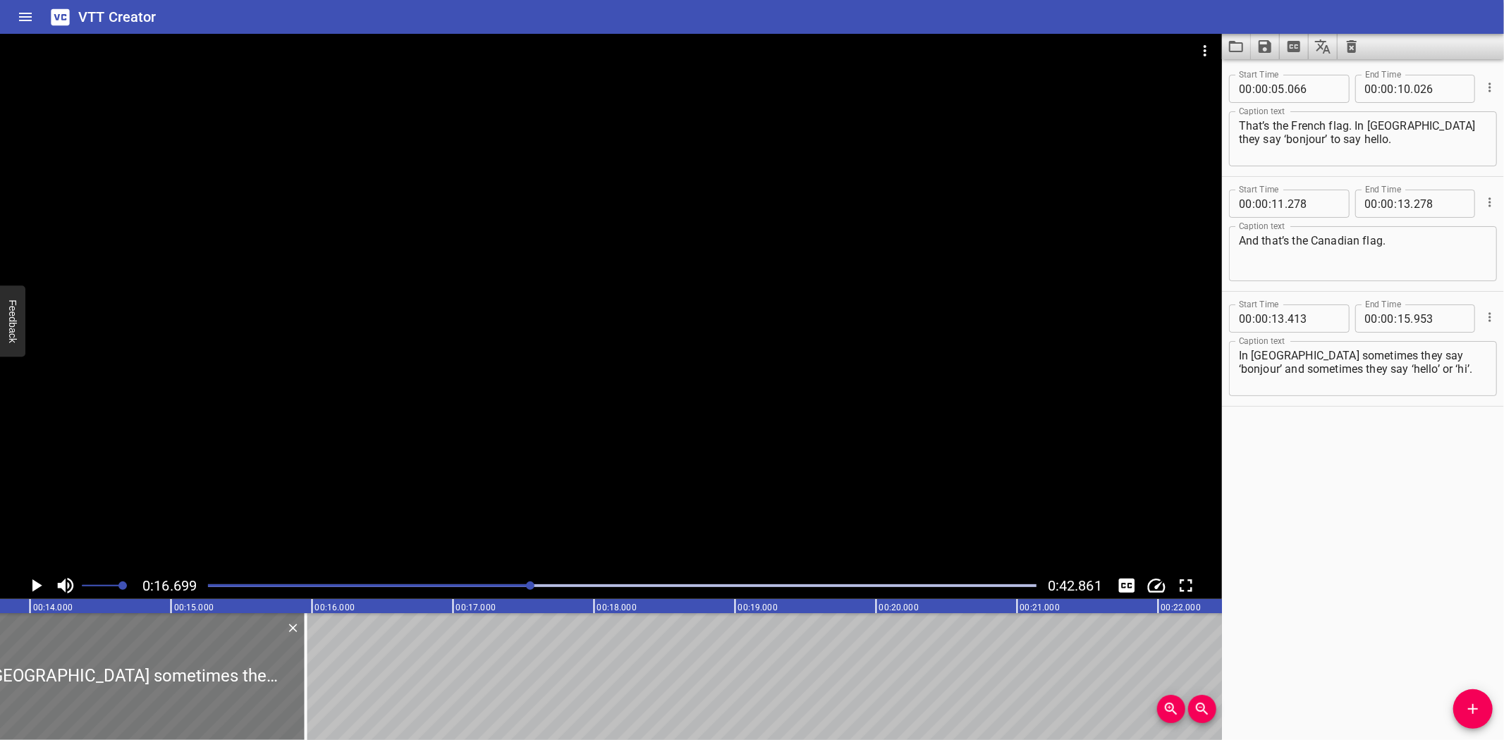
click at [161, 667] on div at bounding box center [127, 677] width 358 height 127
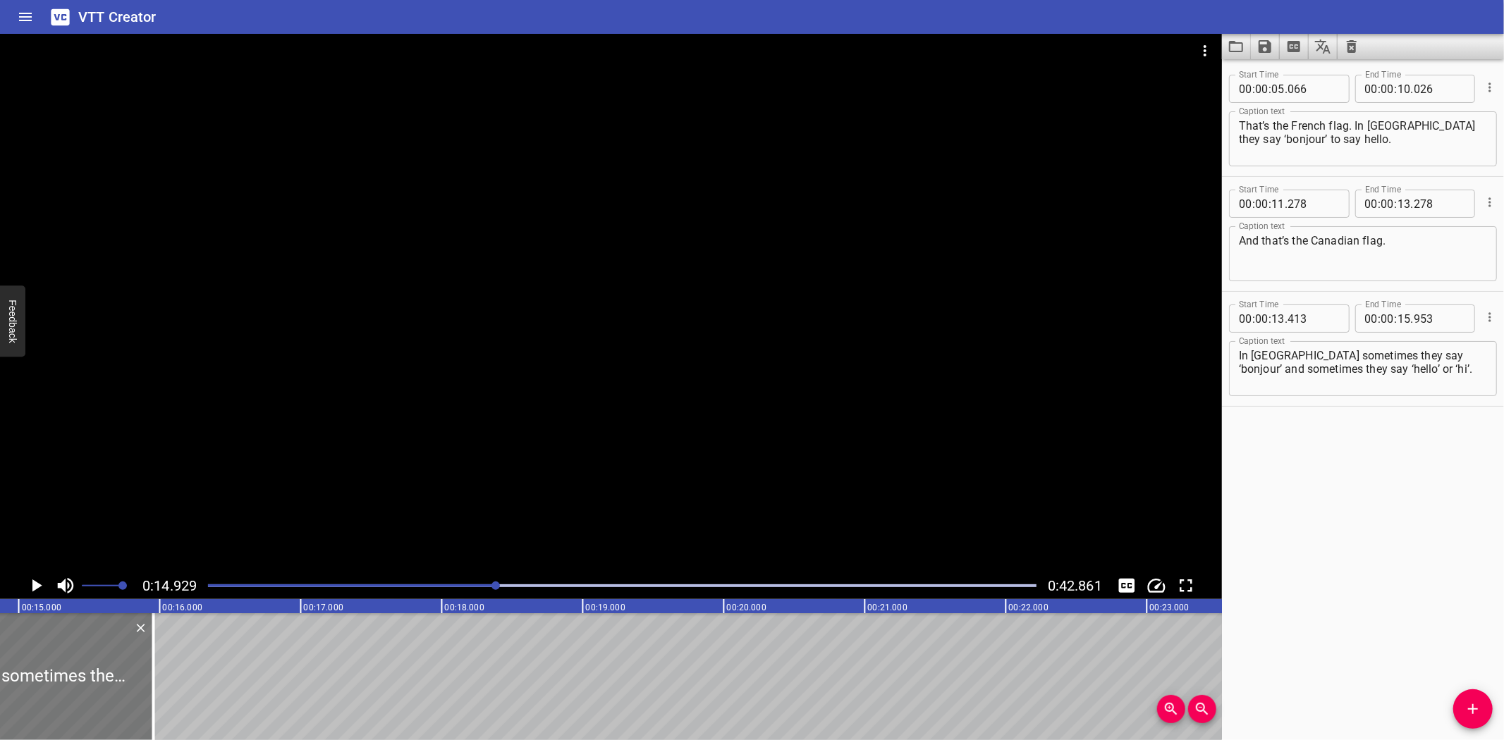
scroll to position [0, 2105]
drag, startPoint x: 1413, startPoint y: 374, endPoint x: 1447, endPoint y: 355, distance: 38.8
click at [1447, 355] on textarea "In [GEOGRAPHIC_DATA] sometimes they say ‘bonjour’ and sometimes they say ‘hello…" at bounding box center [1363, 369] width 248 height 40
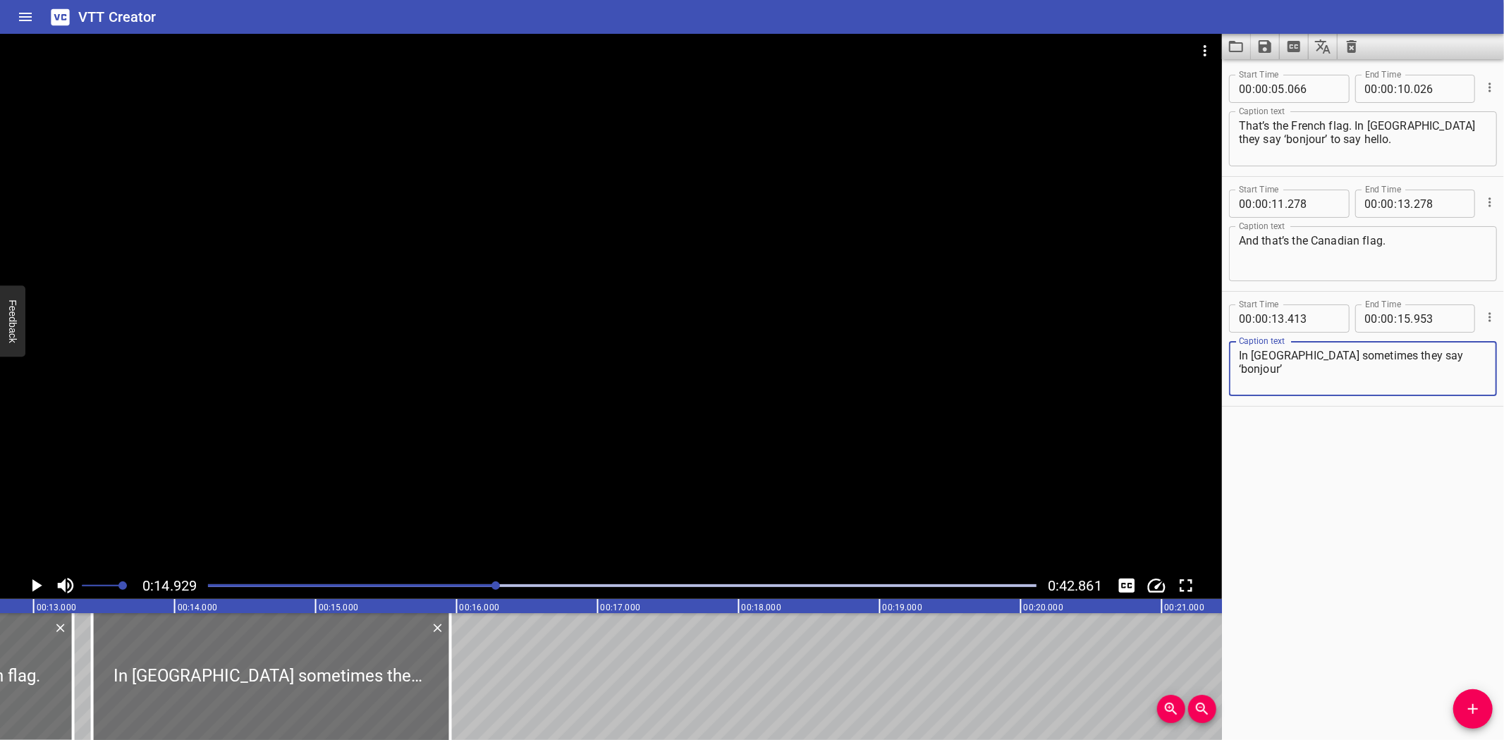
scroll to position [0, 1794]
type textarea "In [GEOGRAPHIC_DATA] sometimes they say ‘bonjour’"
click at [1474, 709] on icon "Add Cue" at bounding box center [1473, 709] width 10 height 10
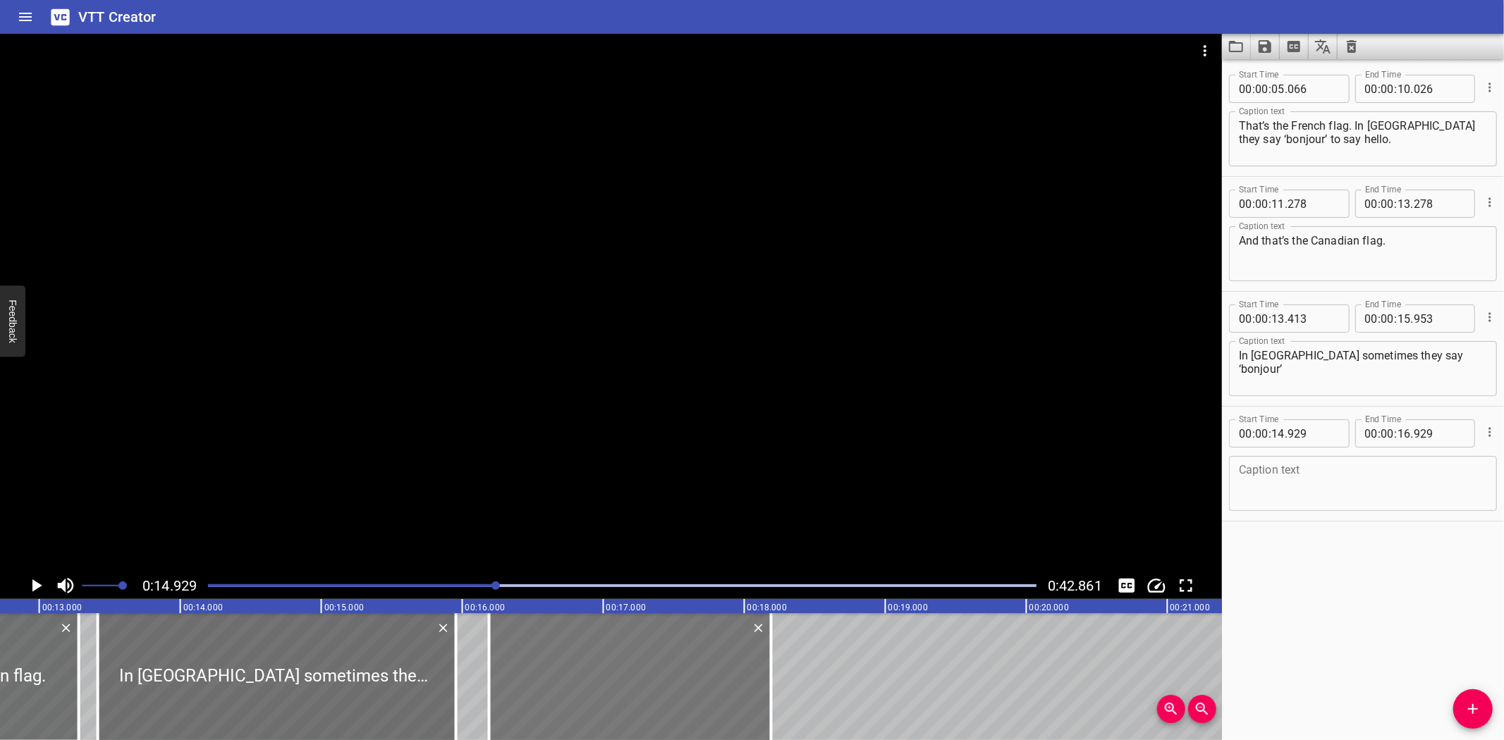
drag, startPoint x: 520, startPoint y: 667, endPoint x: 680, endPoint y: 666, distance: 159.4
click at [680, 666] on div at bounding box center [630, 677] width 282 height 127
type input "16"
type input "189"
type input "18"
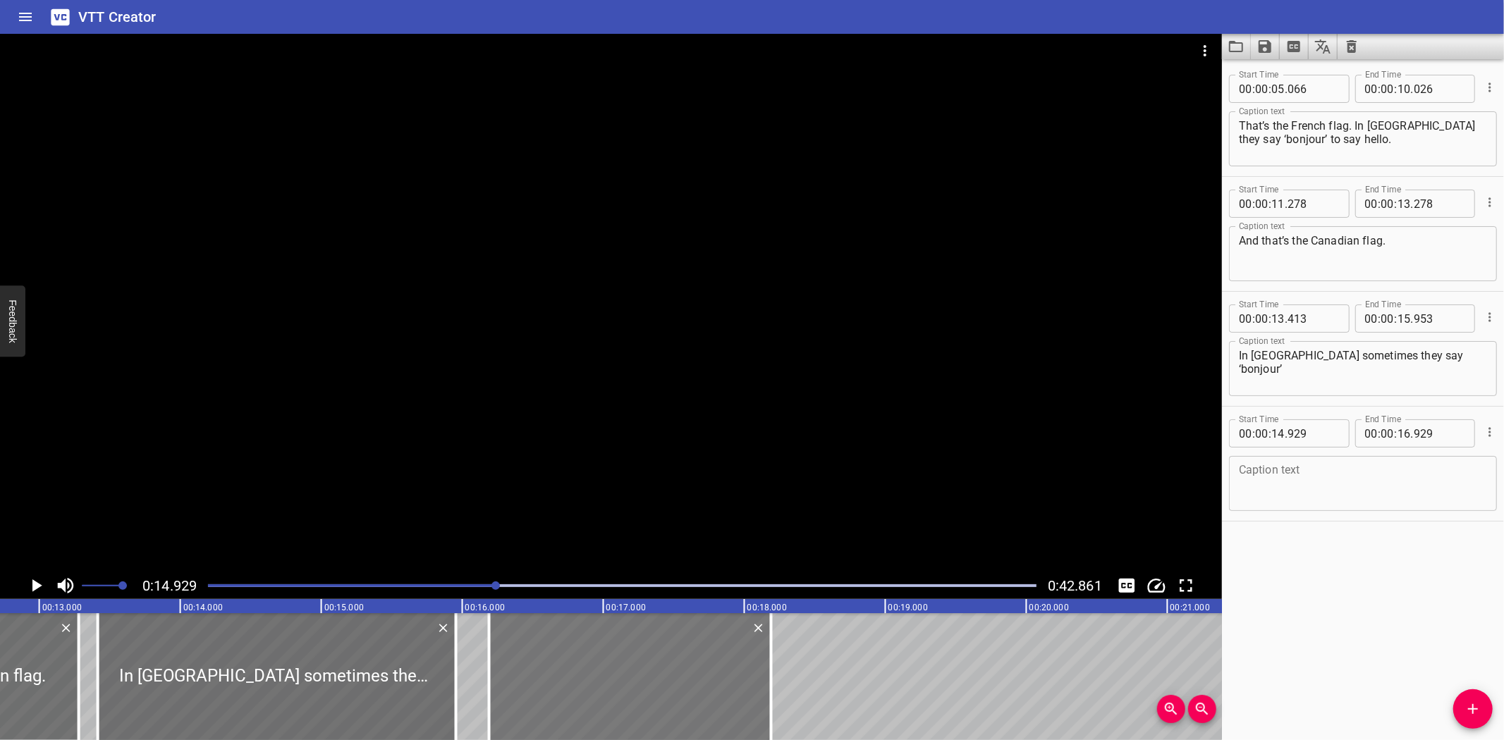
type input "189"
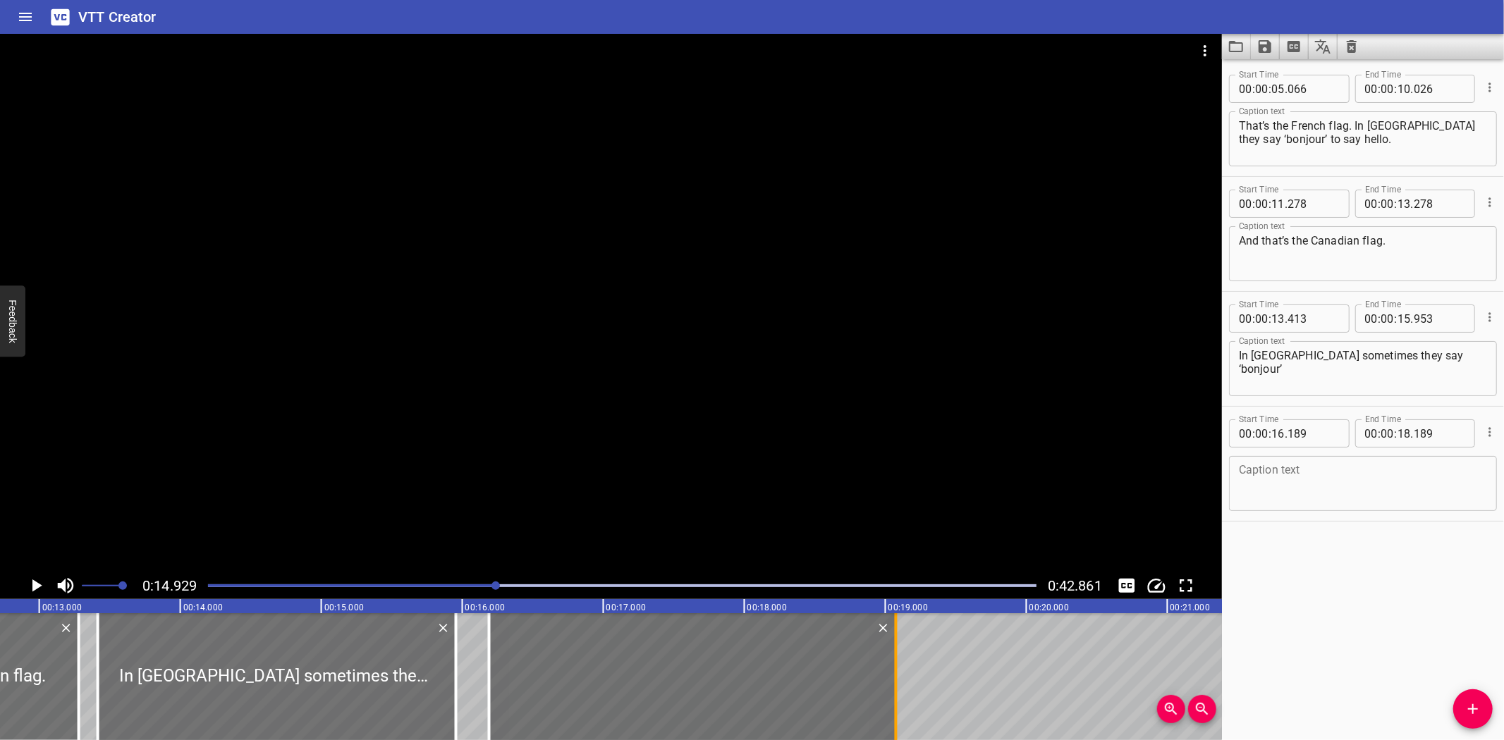
drag, startPoint x: 769, startPoint y: 659, endPoint x: 893, endPoint y: 658, distance: 124.8
click at [893, 658] on div at bounding box center [896, 677] width 14 height 127
type input "19"
type input "074"
click at [1273, 489] on textarea at bounding box center [1363, 484] width 248 height 40
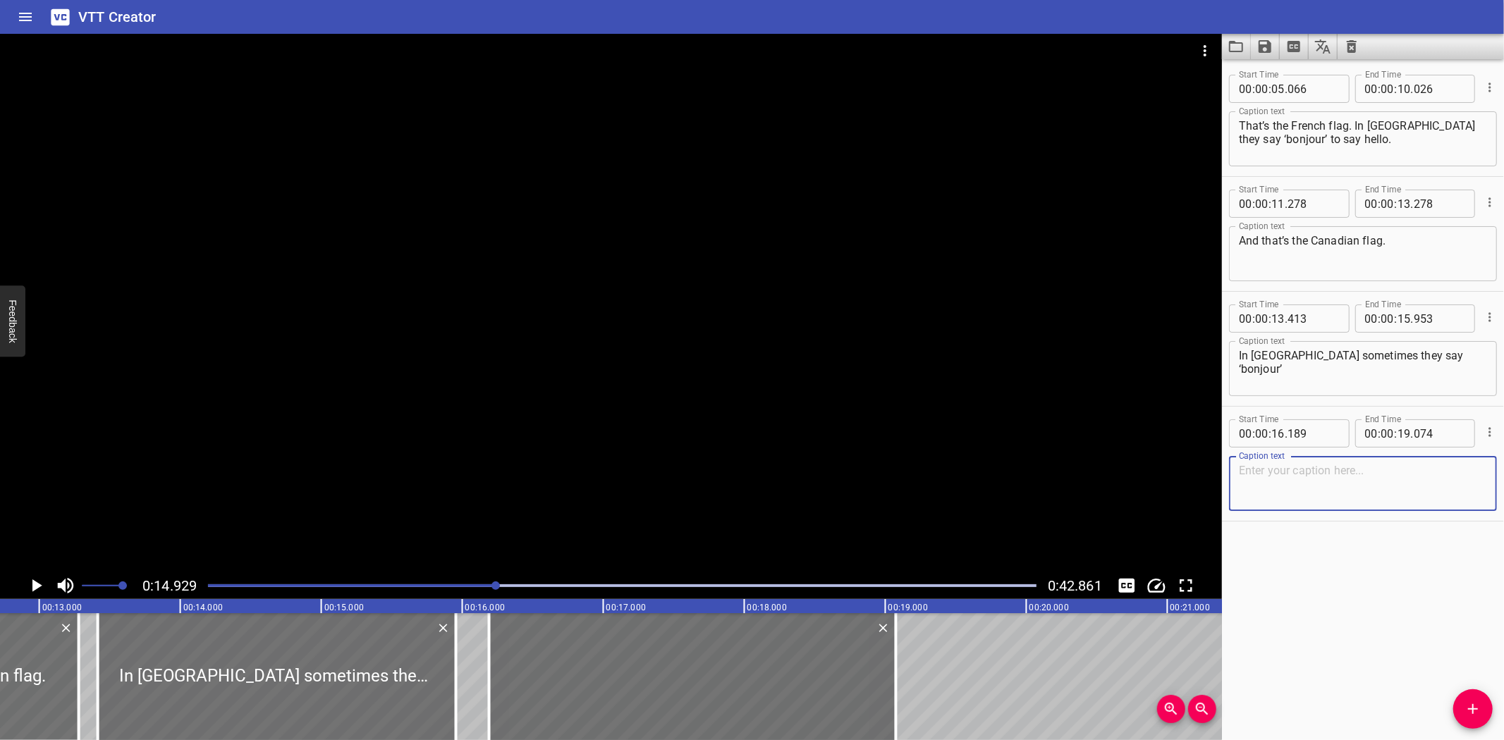
paste textarea "and sometimes they say ‘hello’ or ‘hi’."
type textarea "and sometimes they say ‘hello’ or ‘hi’."
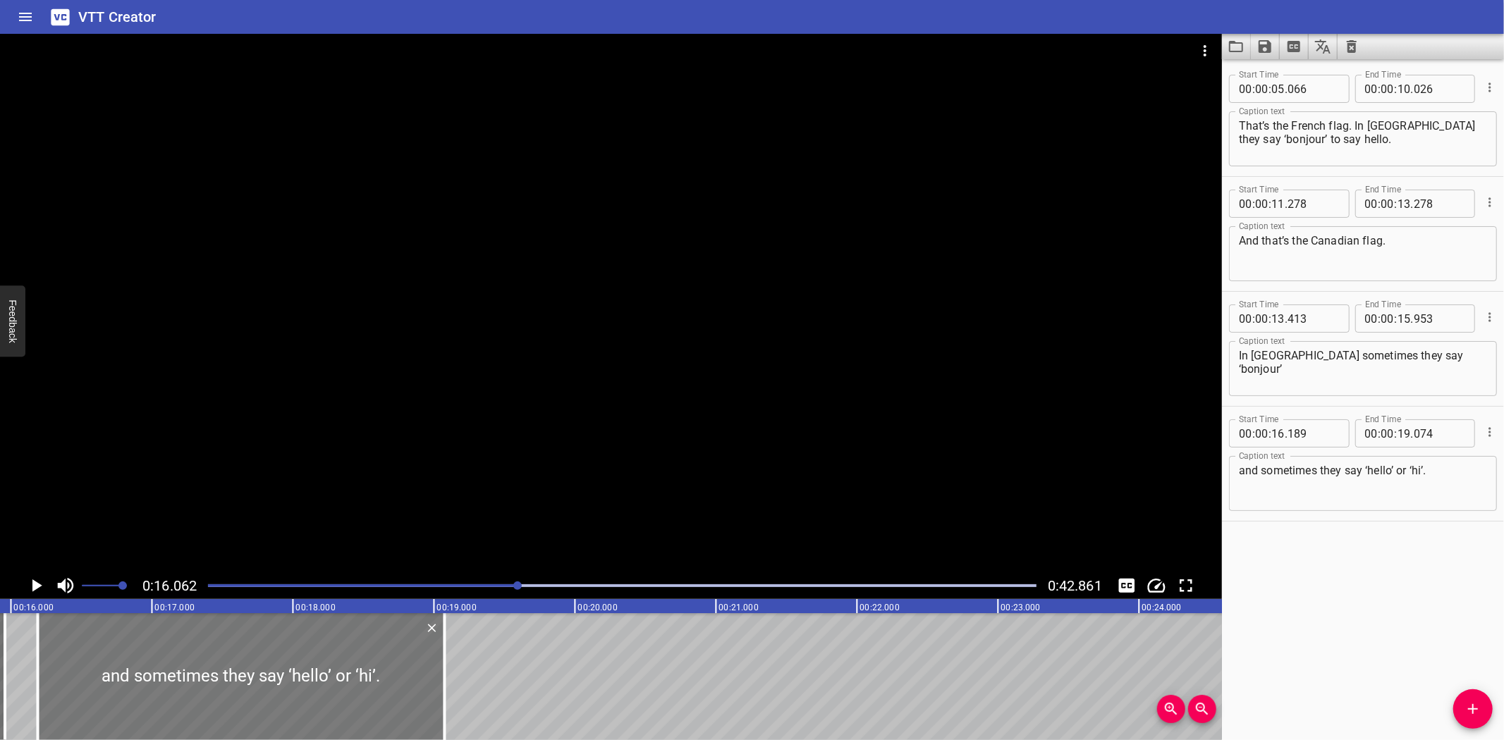
scroll to position [0, 2265]
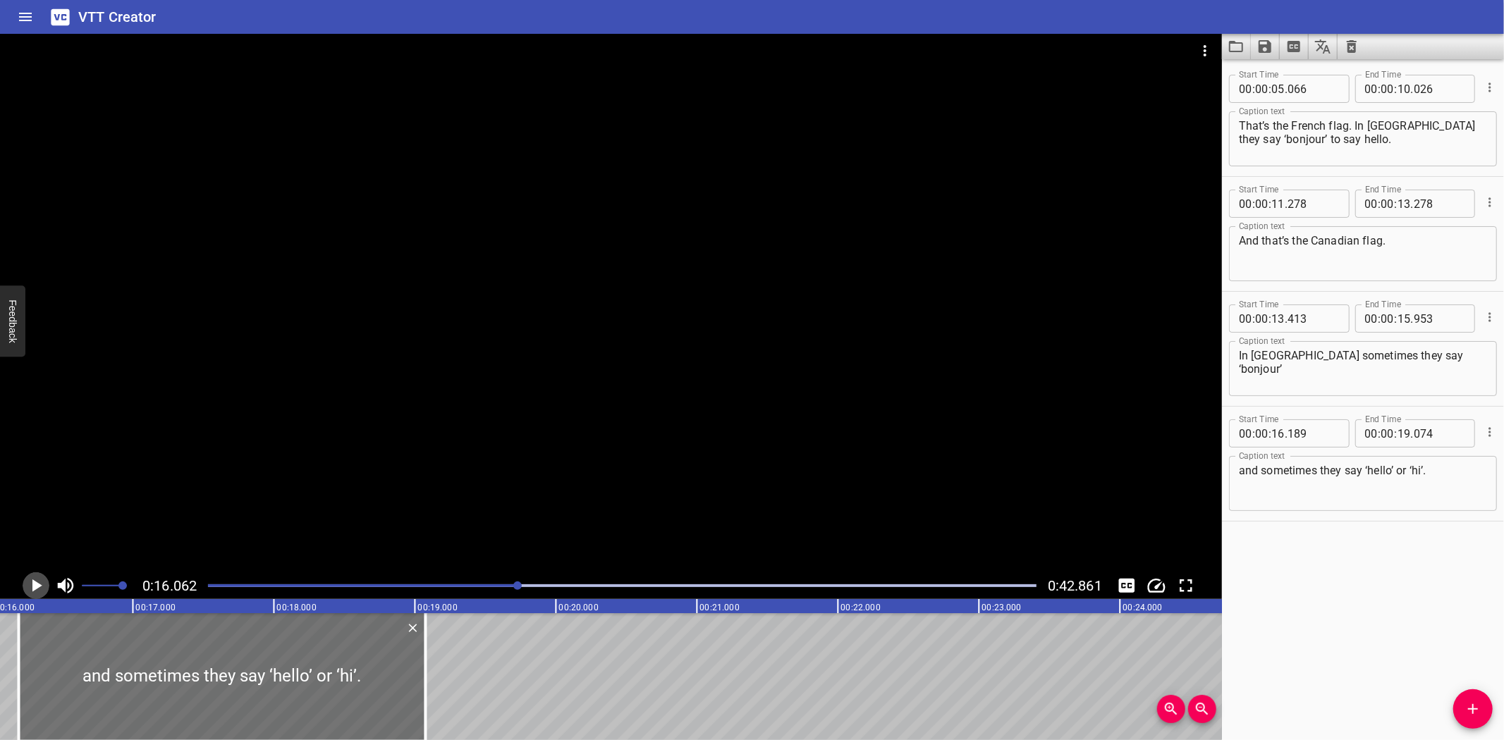
click at [33, 583] on icon "Play/Pause" at bounding box center [37, 586] width 10 height 13
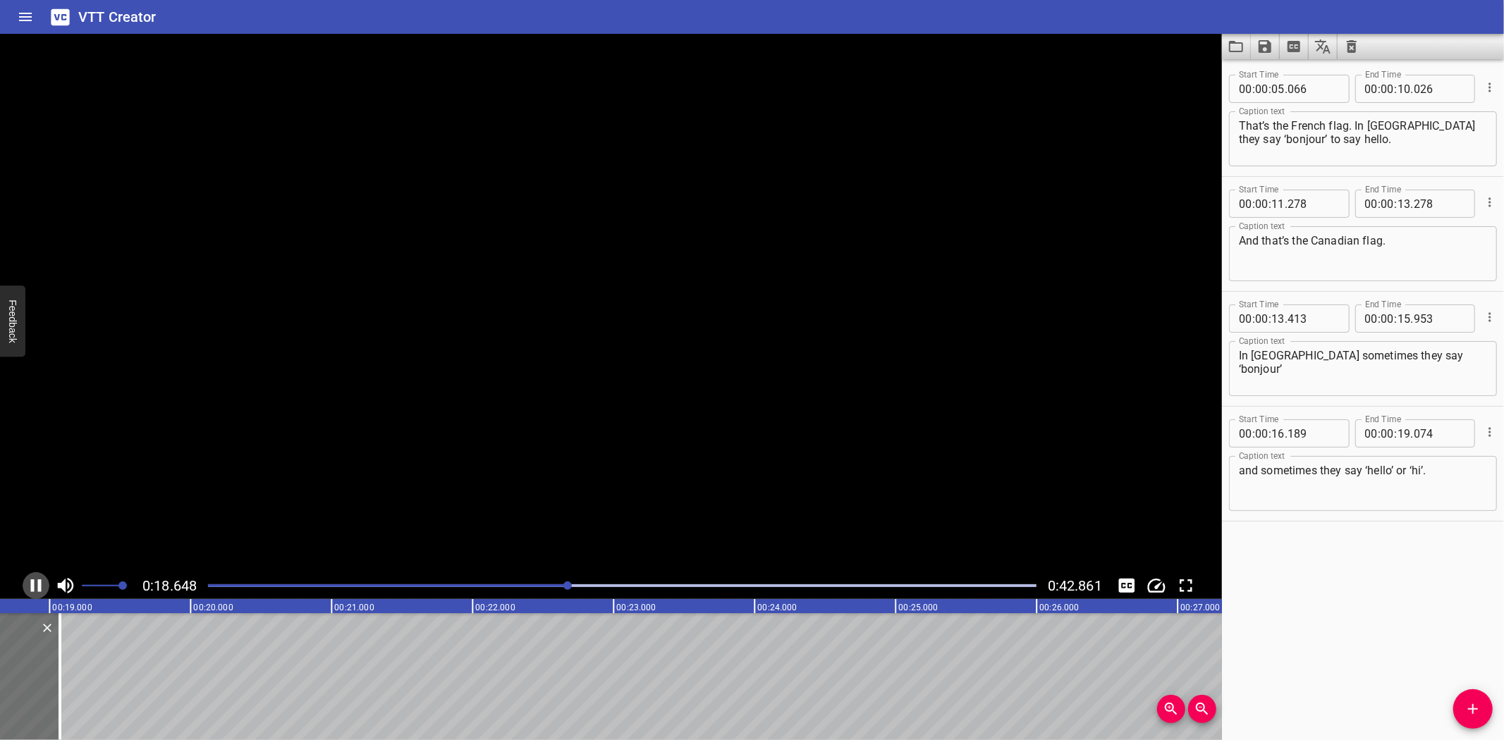
click at [33, 583] on icon "Play/Pause" at bounding box center [36, 586] width 11 height 13
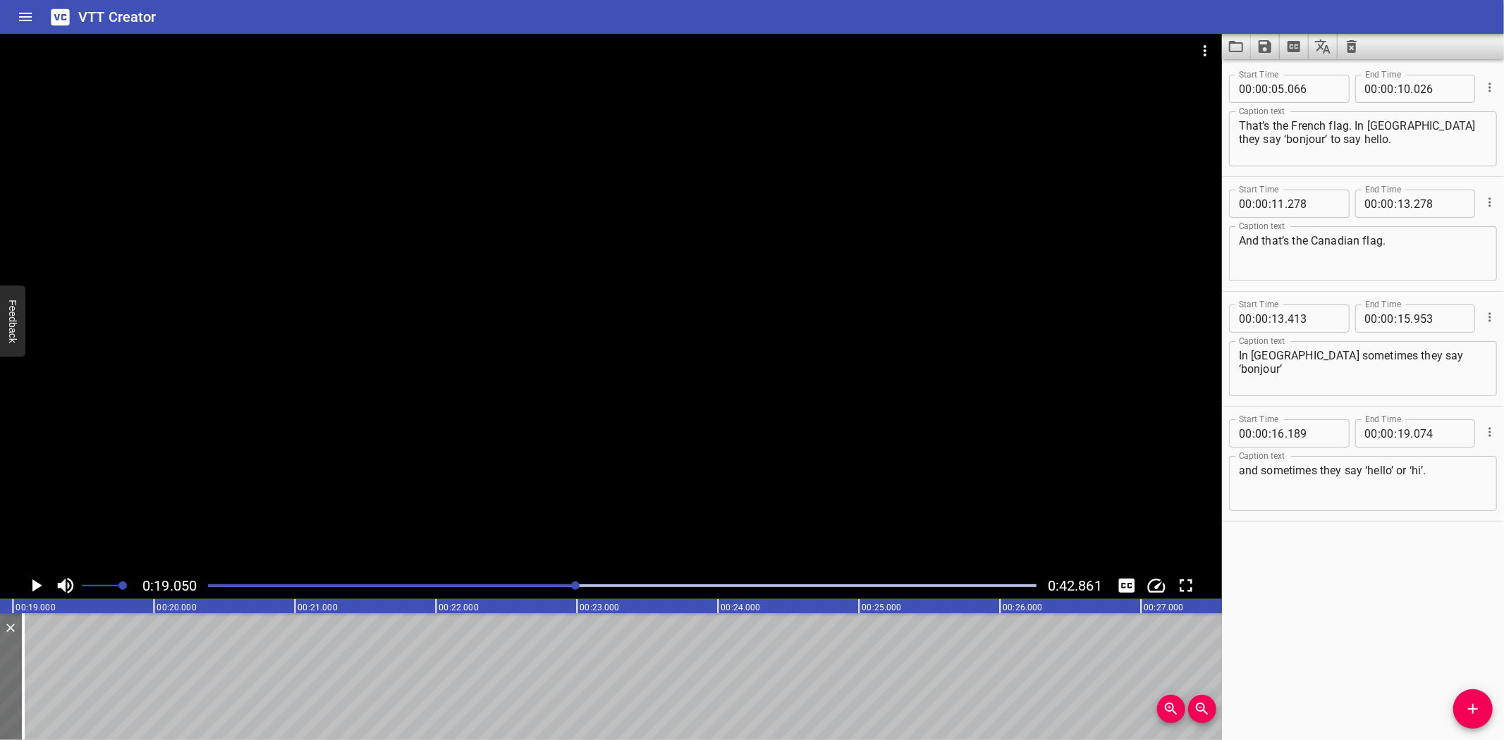
scroll to position [0, 2687]
drag, startPoint x: 1477, startPoint y: 710, endPoint x: 379, endPoint y: 675, distance: 1099.2
click at [1470, 710] on icon "Add Cue" at bounding box center [1473, 709] width 17 height 17
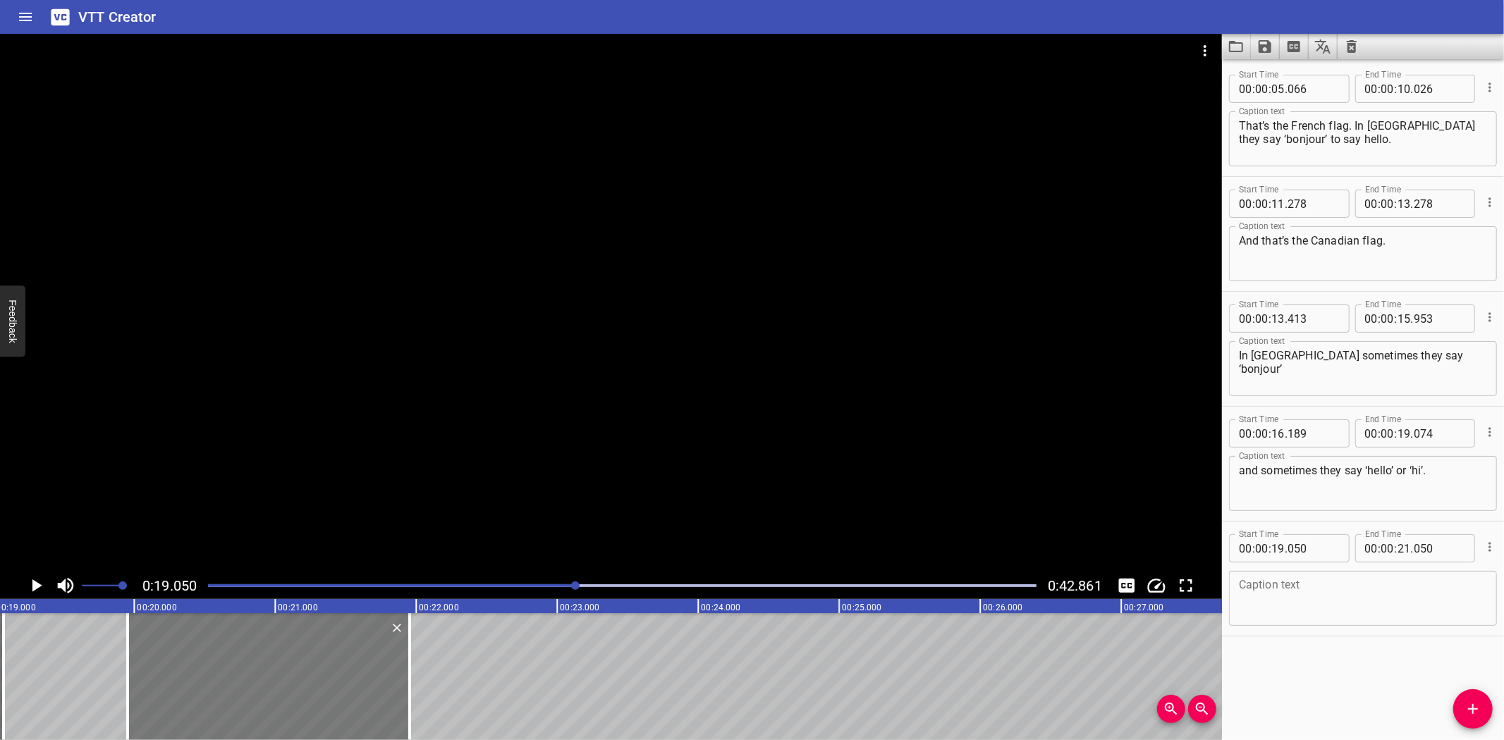
drag, startPoint x: 231, startPoint y: 673, endPoint x: 270, endPoint y: 668, distance: 39.8
click at [270, 668] on div at bounding box center [269, 677] width 282 height 127
type input "955"
drag, startPoint x: 410, startPoint y: 647, endPoint x: 448, endPoint y: 645, distance: 38.8
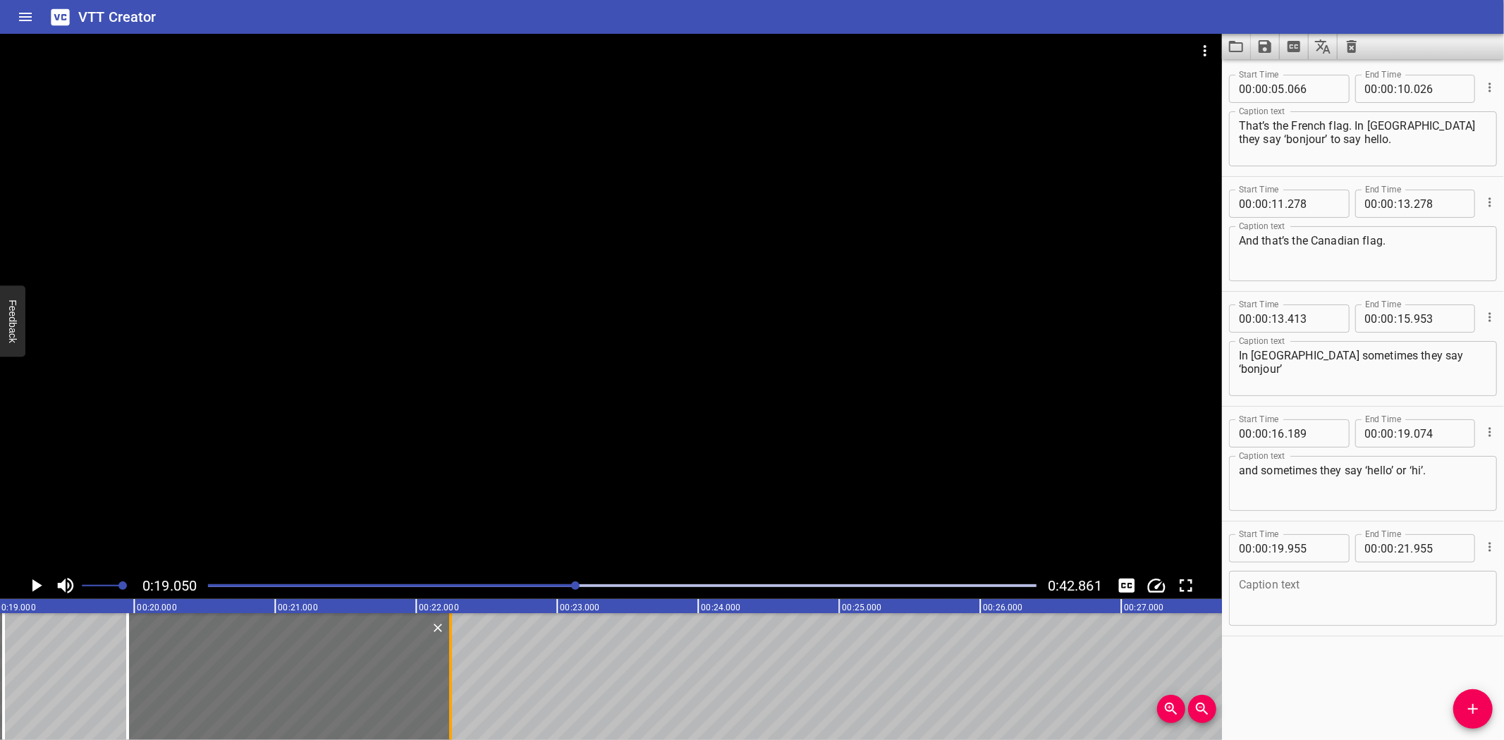
click at [449, 645] on div at bounding box center [450, 677] width 3 height 127
type input "22"
type input "245"
click at [1381, 600] on textarea at bounding box center [1363, 599] width 248 height 40
paste textarea "Hmm, that’s the Chinese flag. How do they say ‘hello’ in [GEOGRAPHIC_DATA]?"
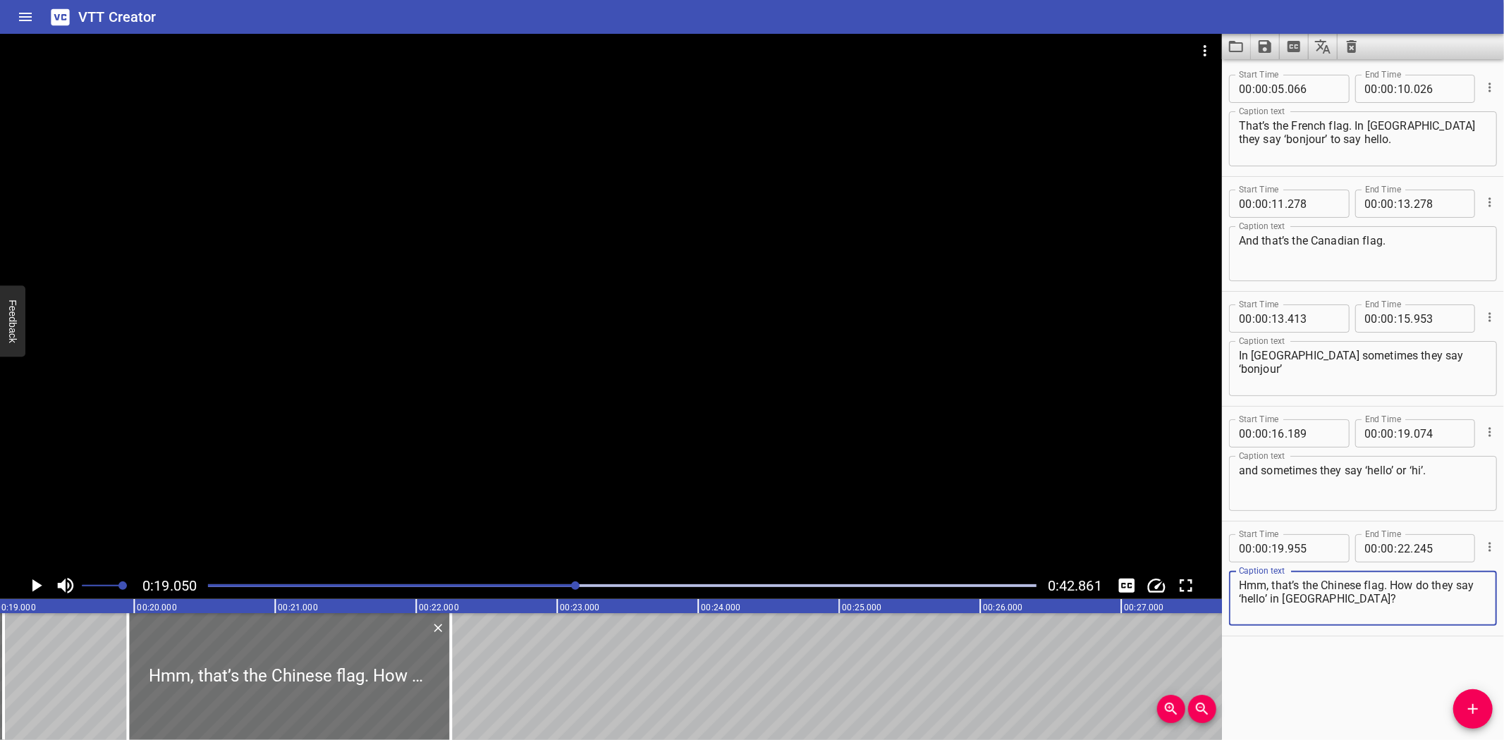
click at [1393, 584] on textarea "Hmm, that’s the Chinese flag. How do they say ‘hello’ in [GEOGRAPHIC_DATA]?" at bounding box center [1363, 599] width 248 height 40
type textarea "Hmm, that’s the Chinese flag."
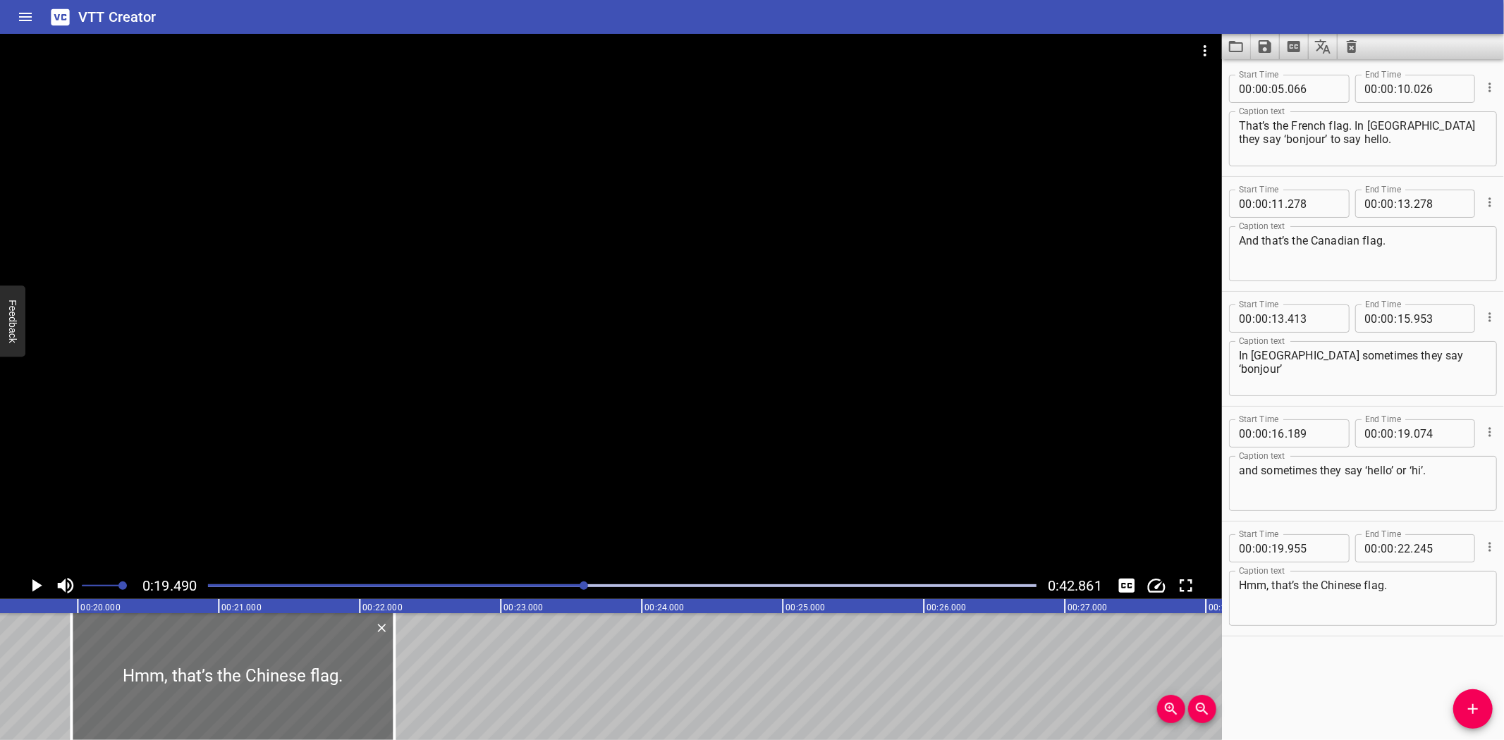
scroll to position [0, 2748]
click at [37, 582] on icon "Play/Pause" at bounding box center [37, 586] width 10 height 13
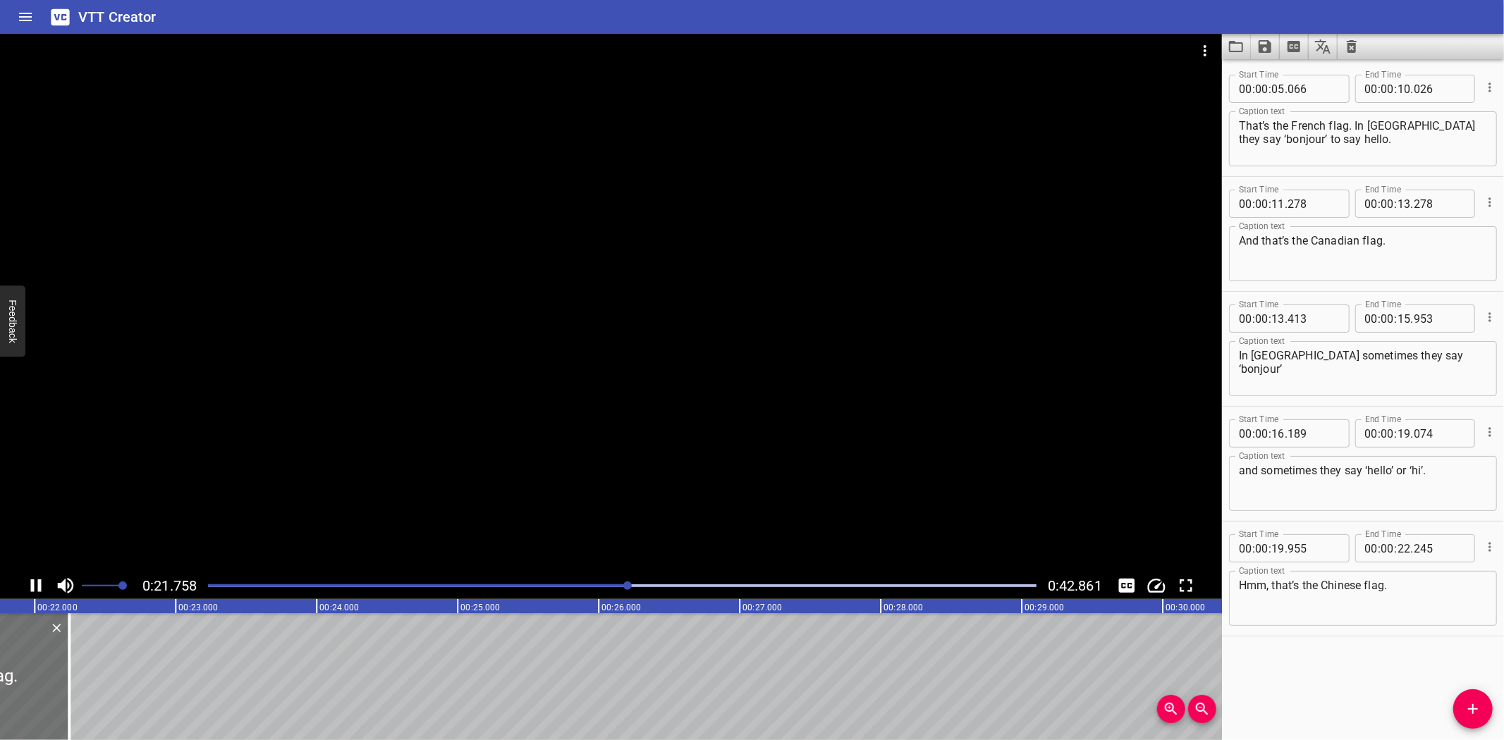
click at [33, 582] on icon "Play/Pause" at bounding box center [36, 586] width 11 height 13
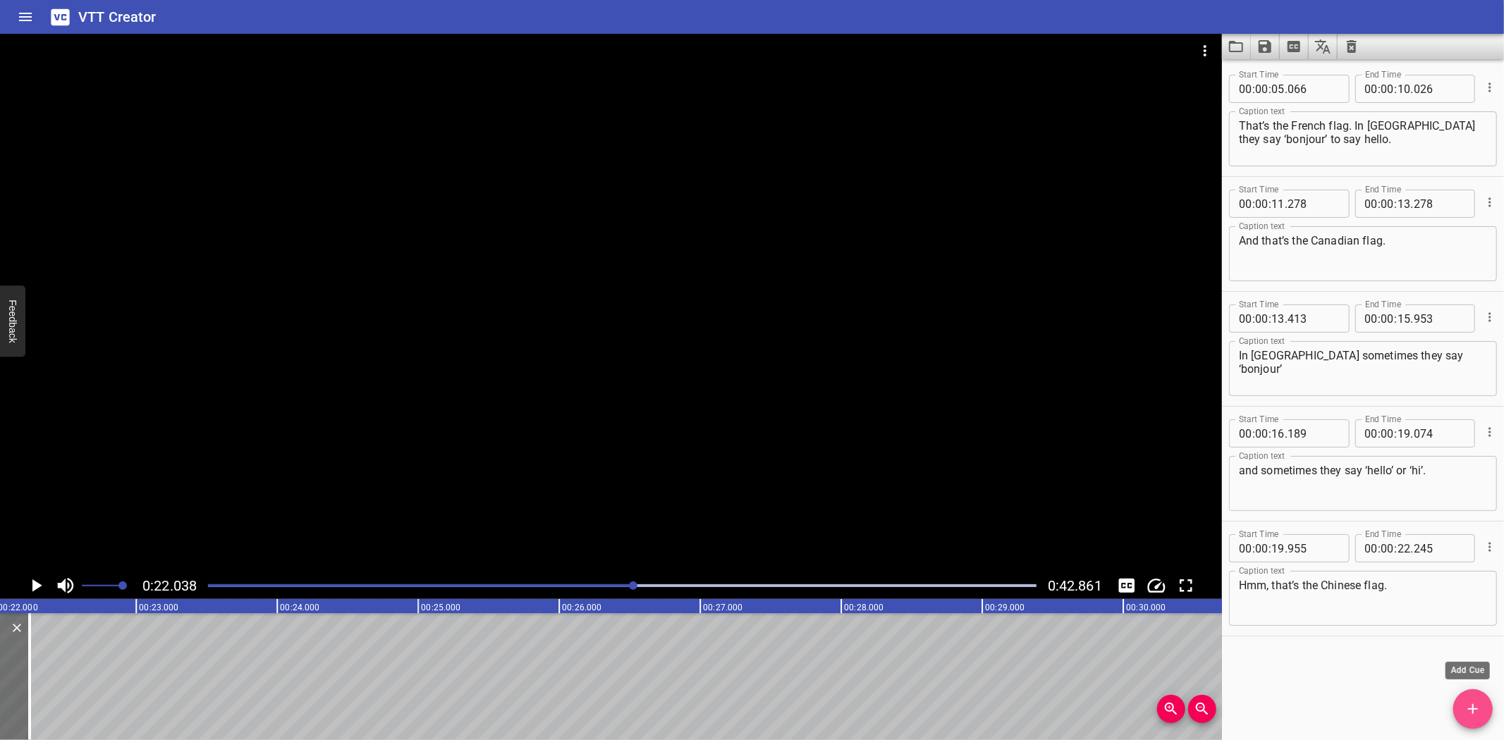
drag, startPoint x: 1470, startPoint y: 702, endPoint x: 980, endPoint y: 716, distance: 489.6
click at [1457, 702] on span "Add Cue" at bounding box center [1472, 709] width 39 height 17
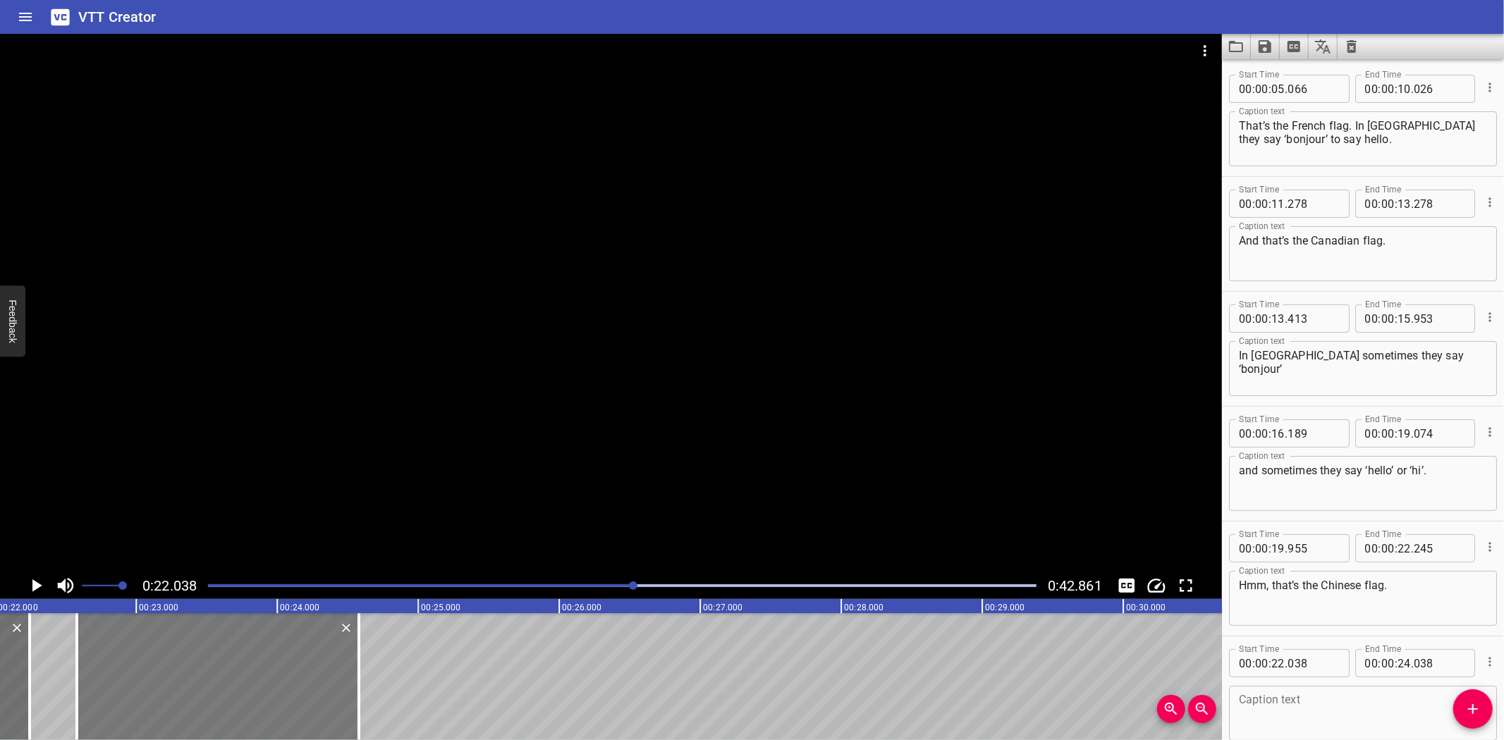
drag, startPoint x: 114, startPoint y: 671, endPoint x: 190, endPoint y: 665, distance: 76.4
click at [190, 665] on div at bounding box center [218, 677] width 282 height 127
type input "578"
click at [172, 664] on div at bounding box center [218, 677] width 282 height 127
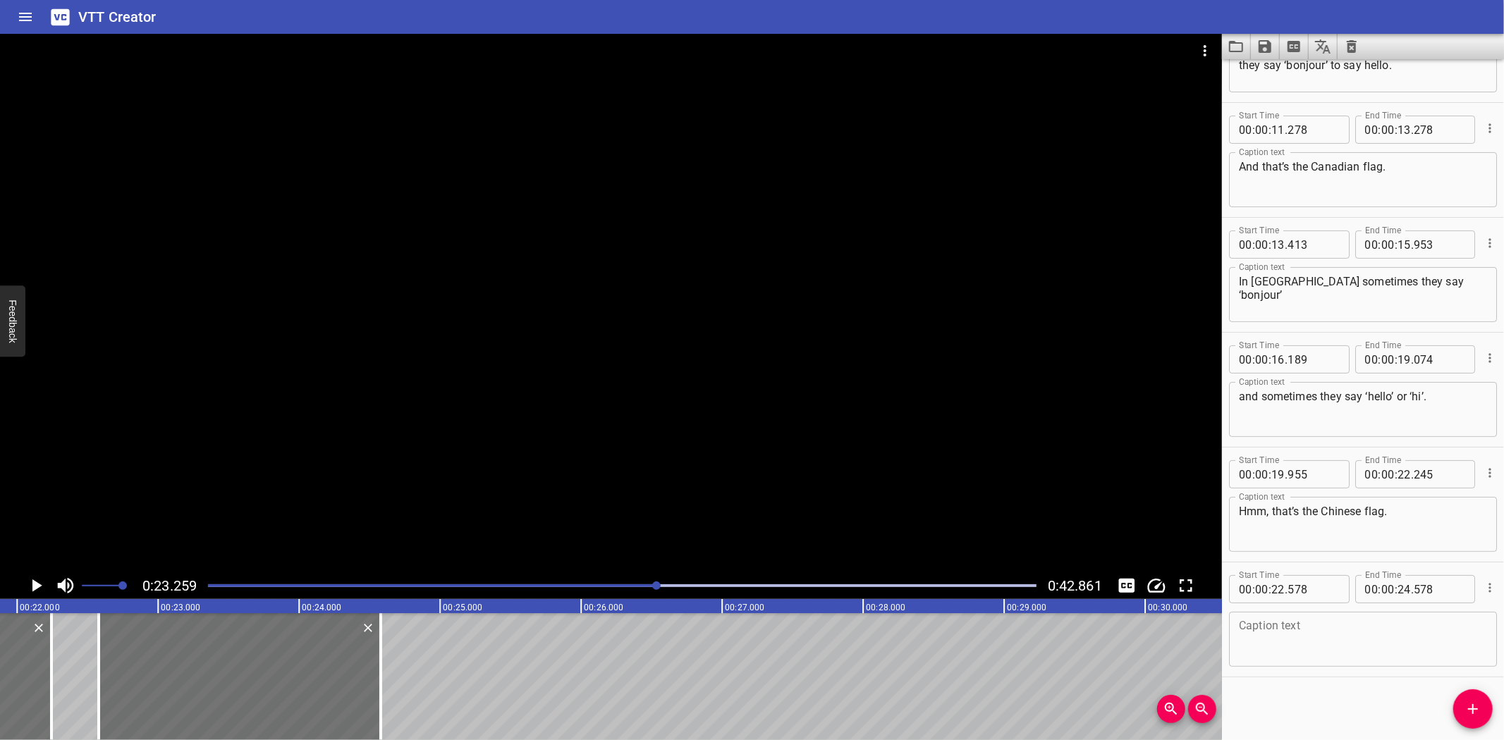
scroll to position [0, 3041]
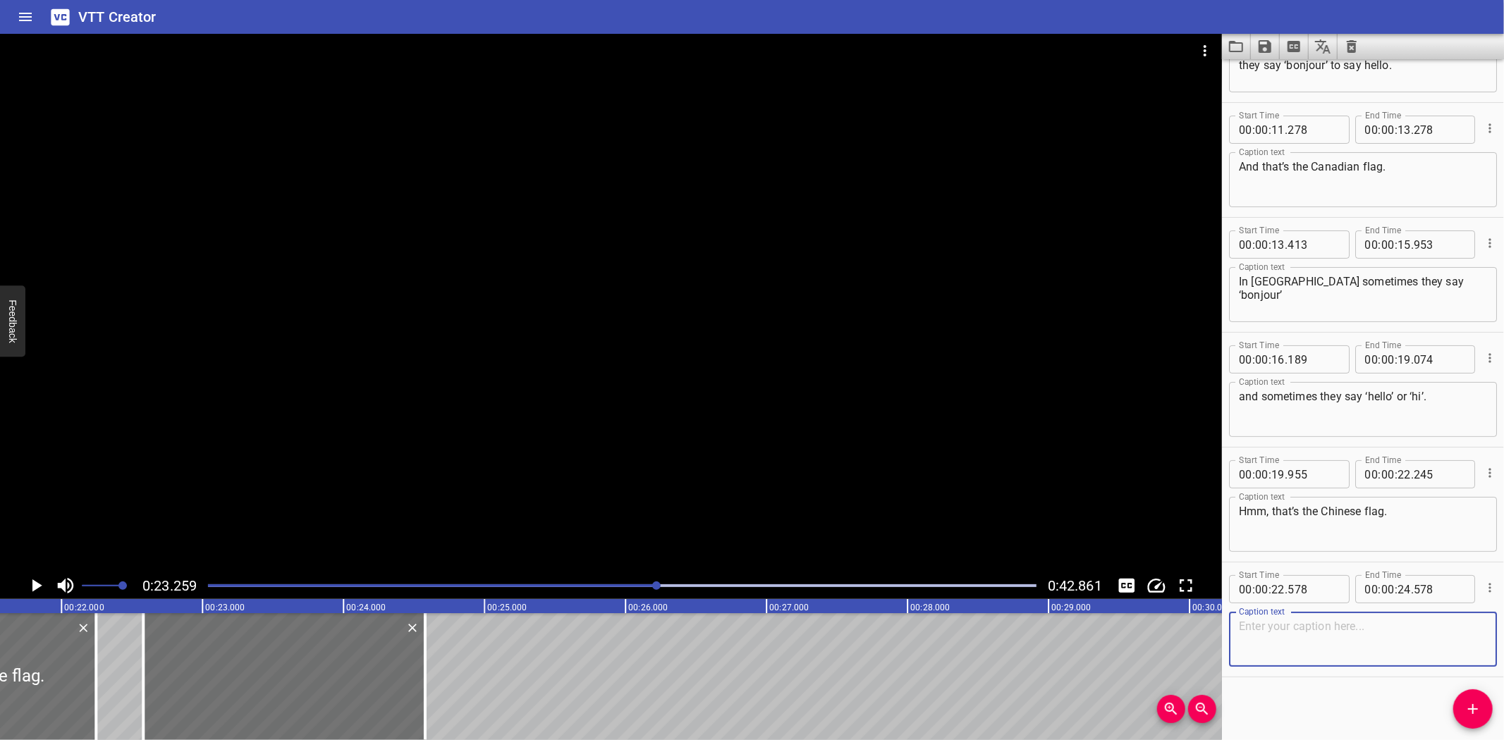
click at [1282, 639] on textarea at bounding box center [1363, 640] width 248 height 40
paste textarea "How do they say ‘hello’ in [GEOGRAPHIC_DATA]?"
type textarea "How do they say ‘hello’ in [GEOGRAPHIC_DATA]?"
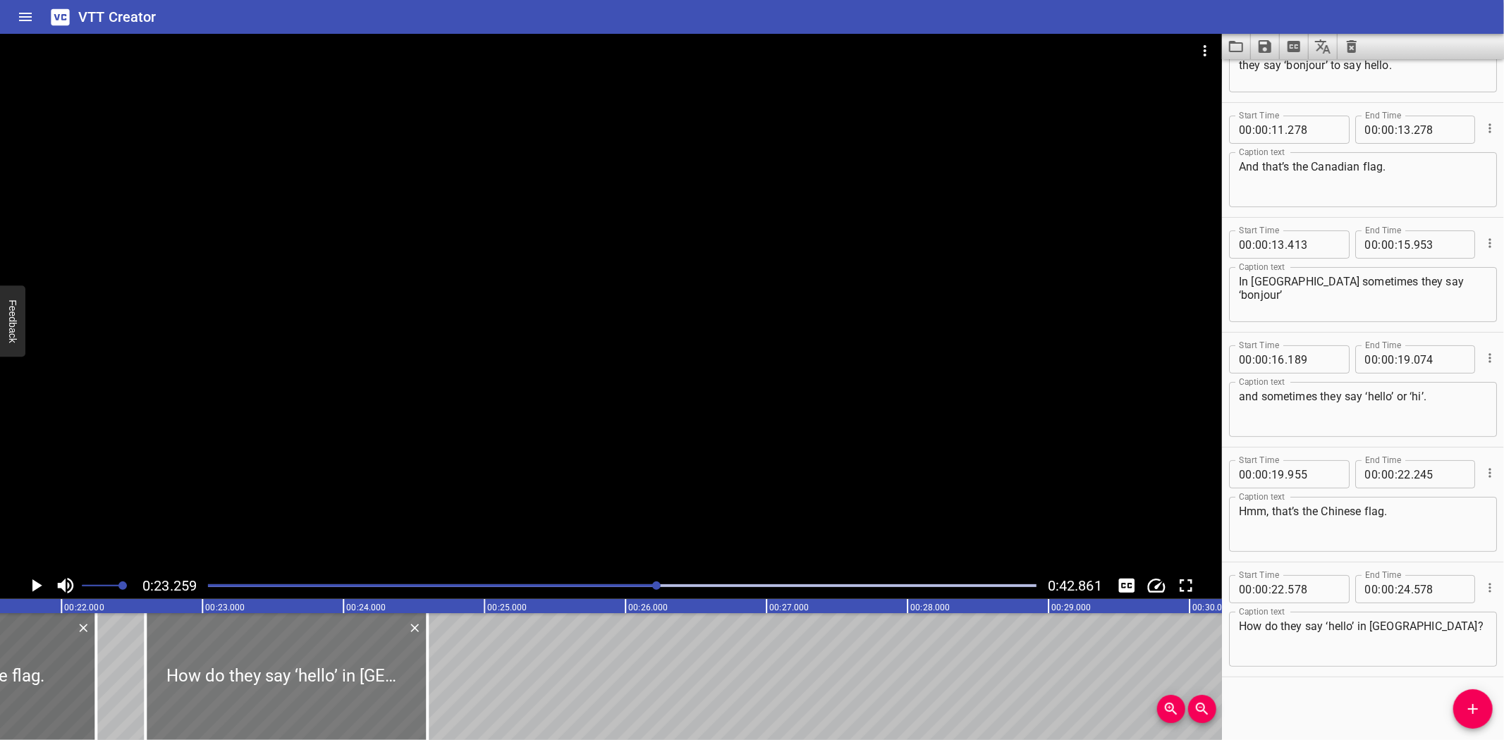
click at [228, 665] on div at bounding box center [286, 677] width 282 height 127
type input "593"
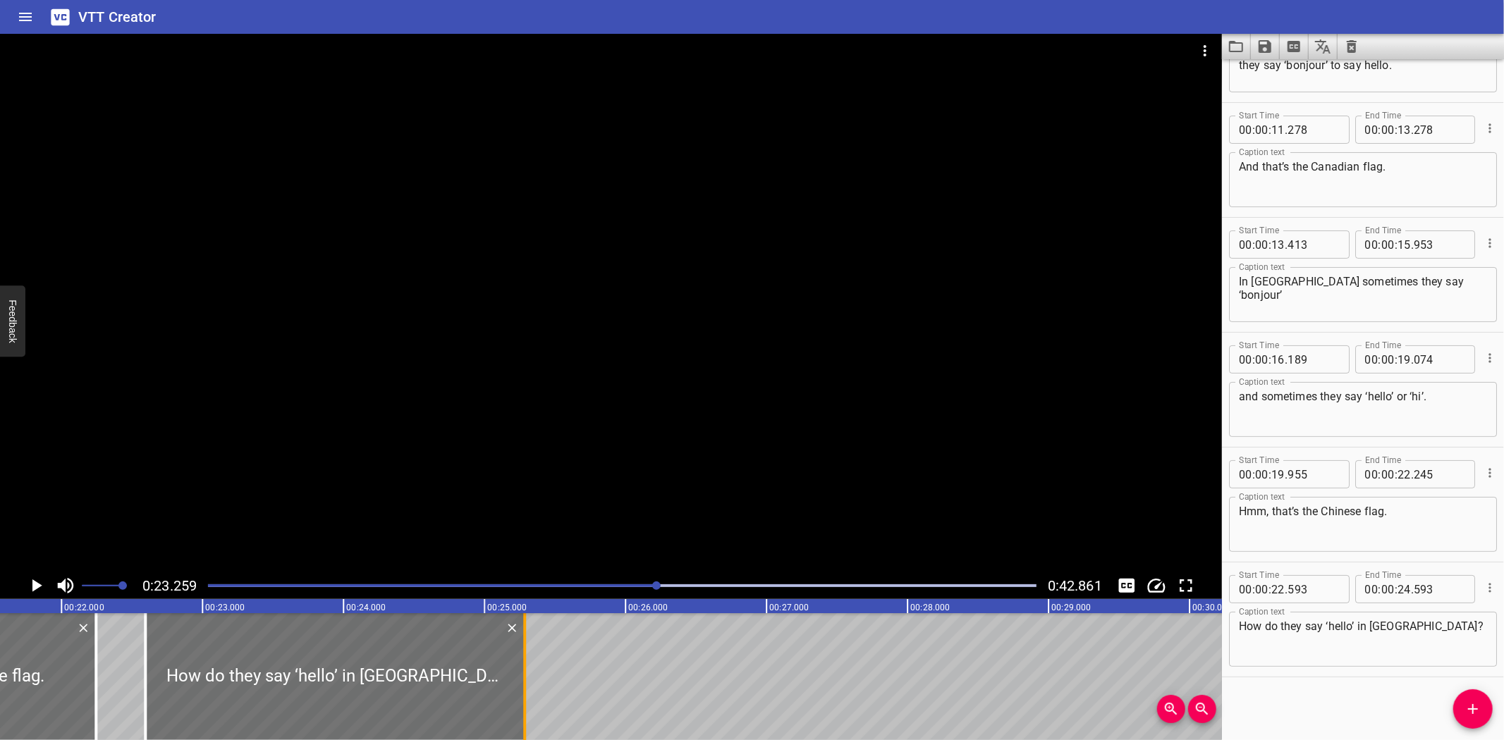
drag, startPoint x: 420, startPoint y: 673, endPoint x: 517, endPoint y: 671, distance: 96.6
click at [518, 671] on div at bounding box center [525, 677] width 14 height 127
type input "25"
click at [117, 652] on div "That’s the French flag. In [GEOGRAPHIC_DATA] they say ‘bonjour’ to say hello. A…" at bounding box center [1190, 677] width 8462 height 127
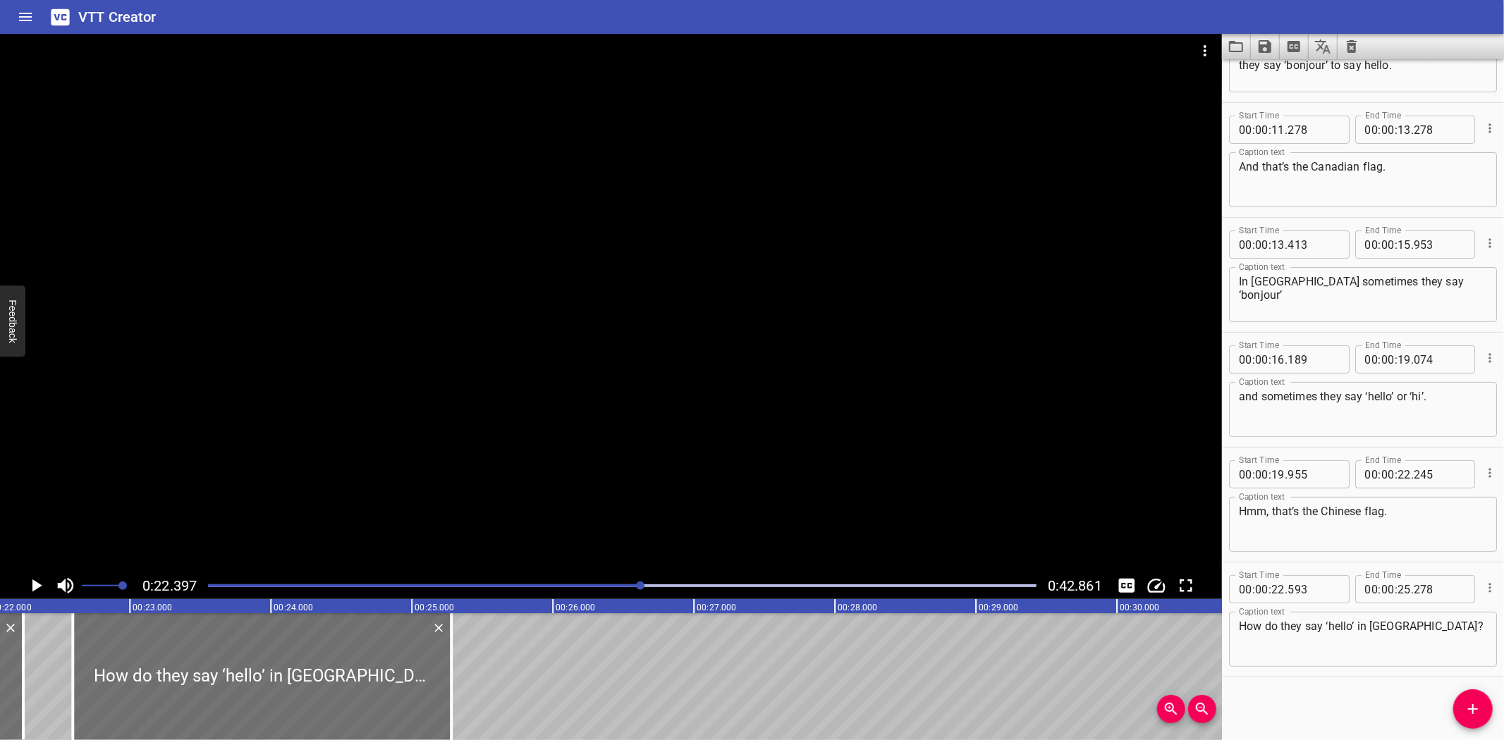
scroll to position [0, 3158]
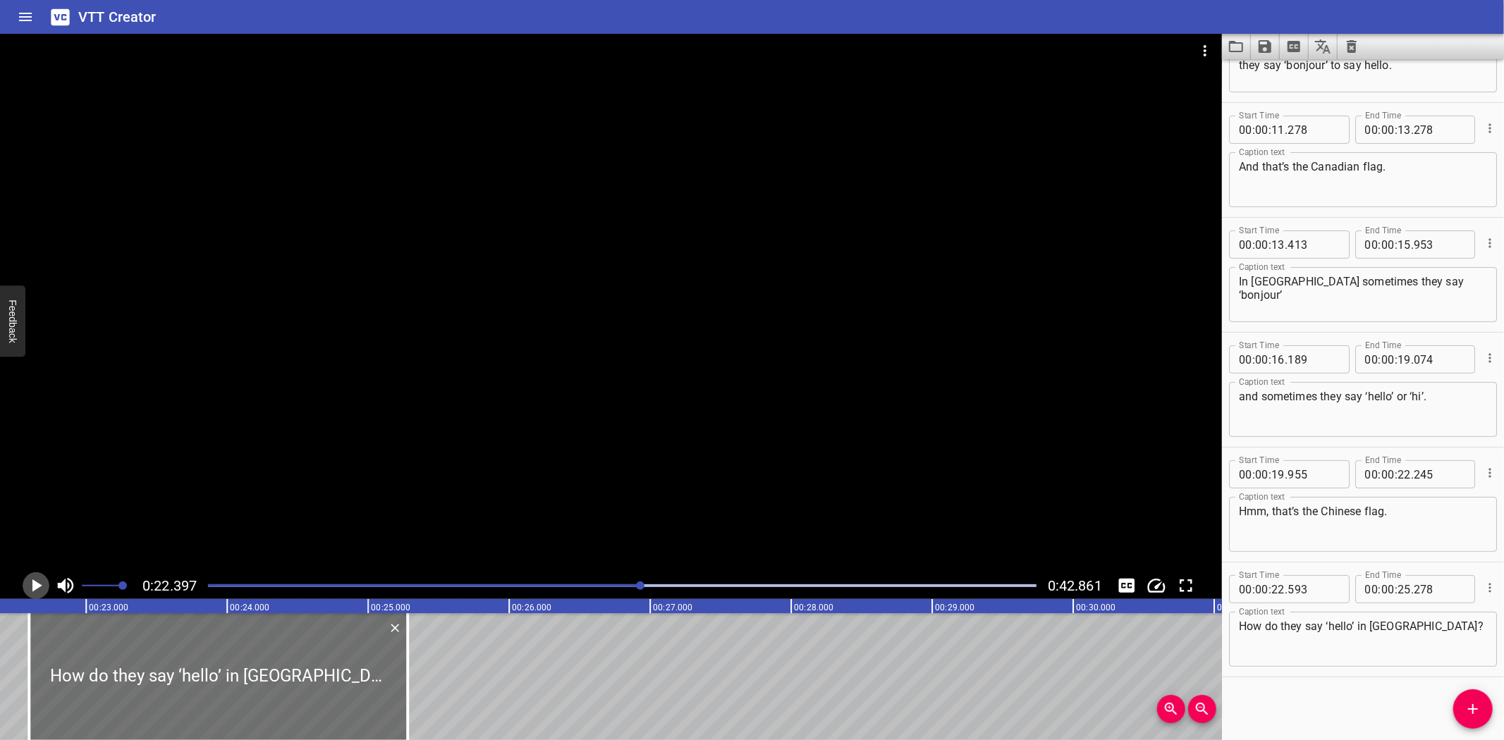
click at [34, 582] on icon "Play/Pause" at bounding box center [37, 586] width 10 height 13
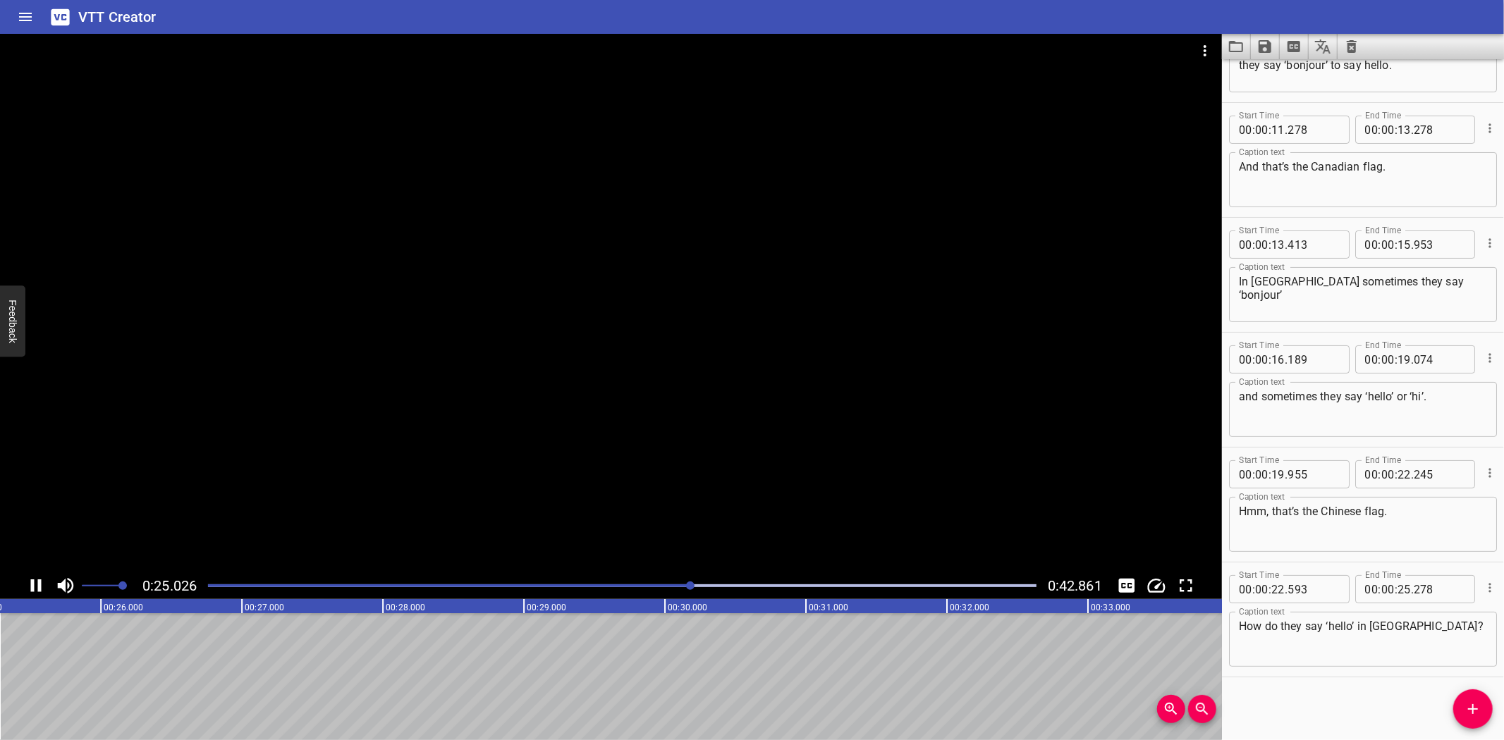
click at [36, 582] on icon "Play/Pause" at bounding box center [35, 585] width 21 height 21
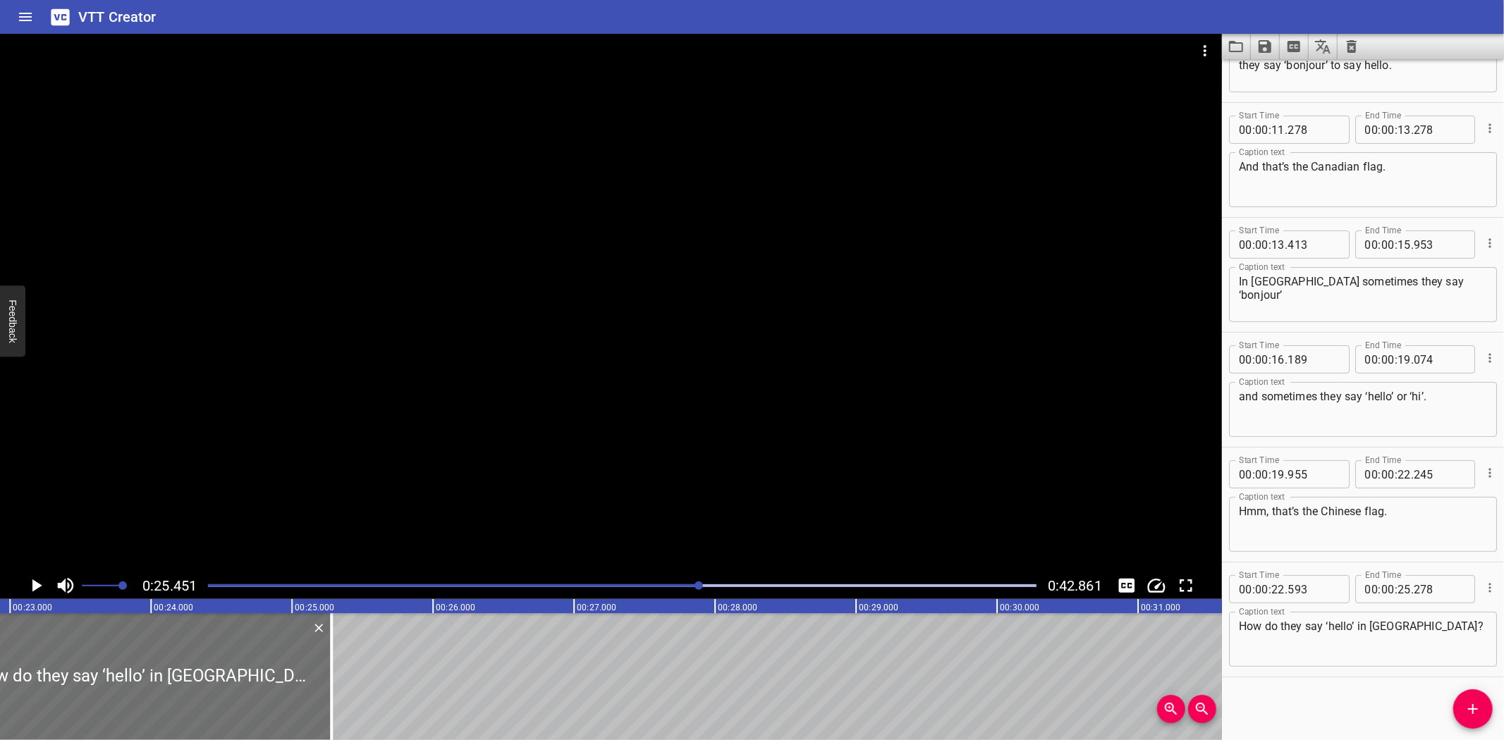
scroll to position [0, 3118]
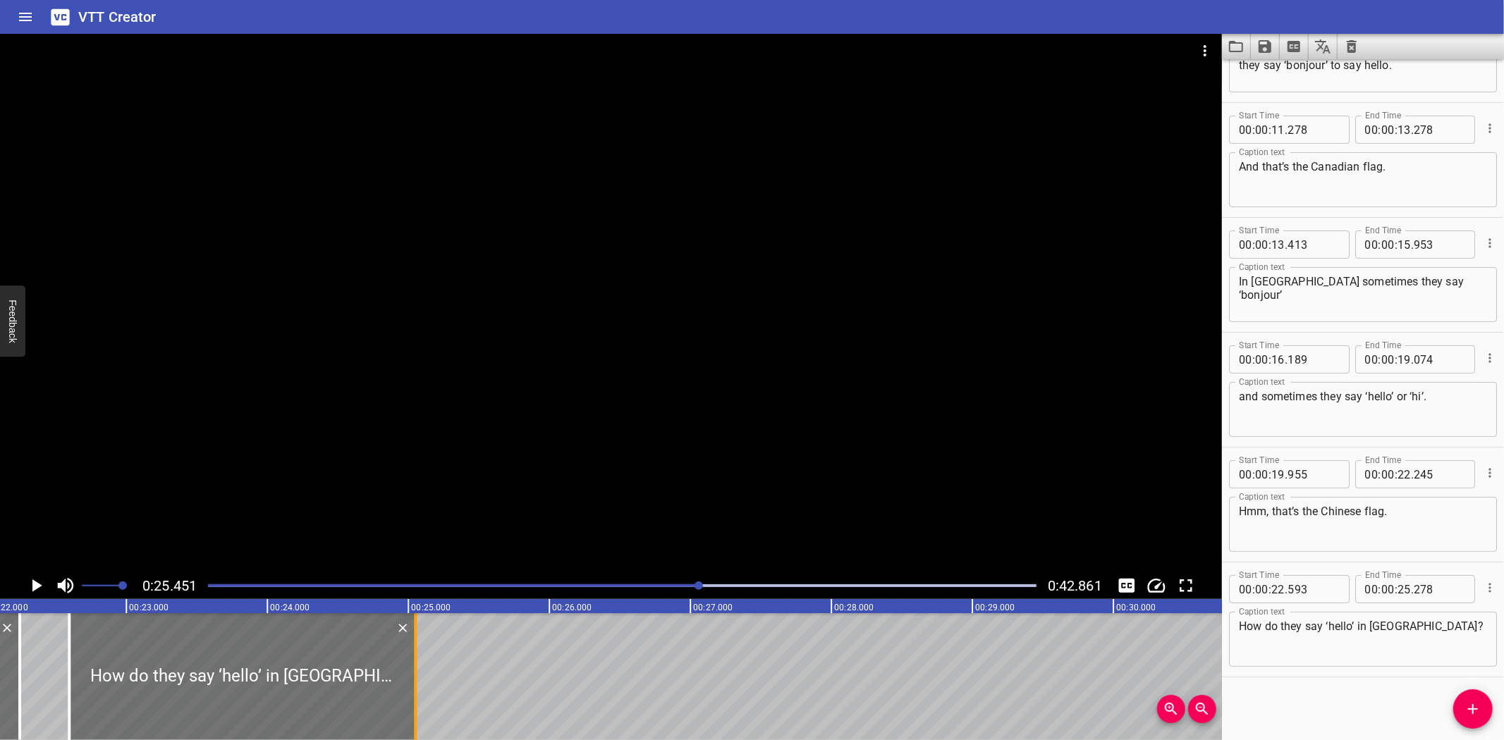
drag, startPoint x: 451, startPoint y: 672, endPoint x: 419, endPoint y: 678, distance: 32.9
click at [419, 678] on div at bounding box center [415, 677] width 14 height 127
type input "048"
click at [461, 649] on div "That’s the French flag. In [GEOGRAPHIC_DATA] they say ‘bonjour’ to say hello. A…" at bounding box center [1113, 677] width 8462 height 127
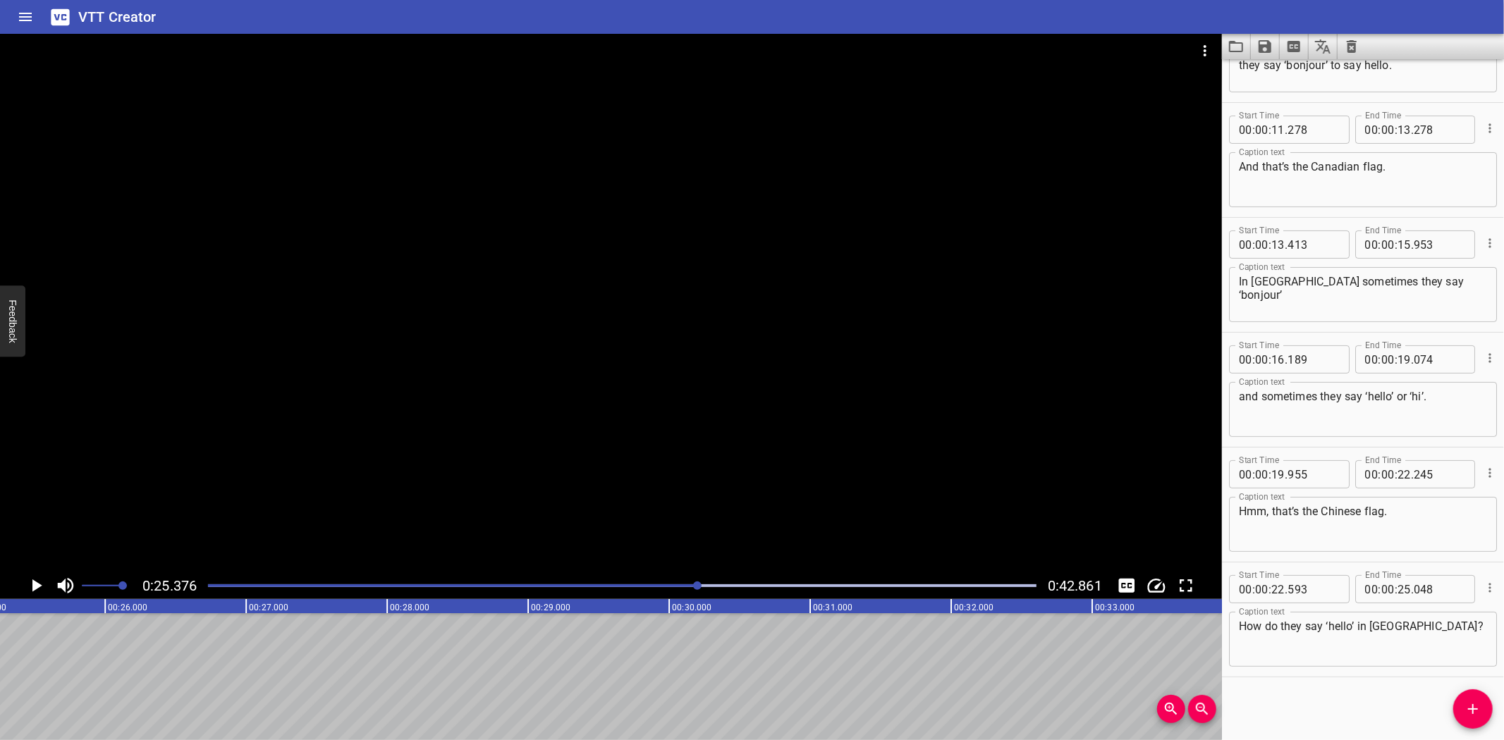
scroll to position [0, 3579]
drag, startPoint x: 1477, startPoint y: 700, endPoint x: 609, endPoint y: 672, distance: 869.2
click at [1441, 703] on div "Start Time 00 : 00 : 05 . 066 Start Time End Time 00 : 00 : 10 . 026 End Time C…" at bounding box center [1363, 399] width 282 height 681
click at [1475, 704] on icon "Add Cue" at bounding box center [1473, 709] width 17 height 17
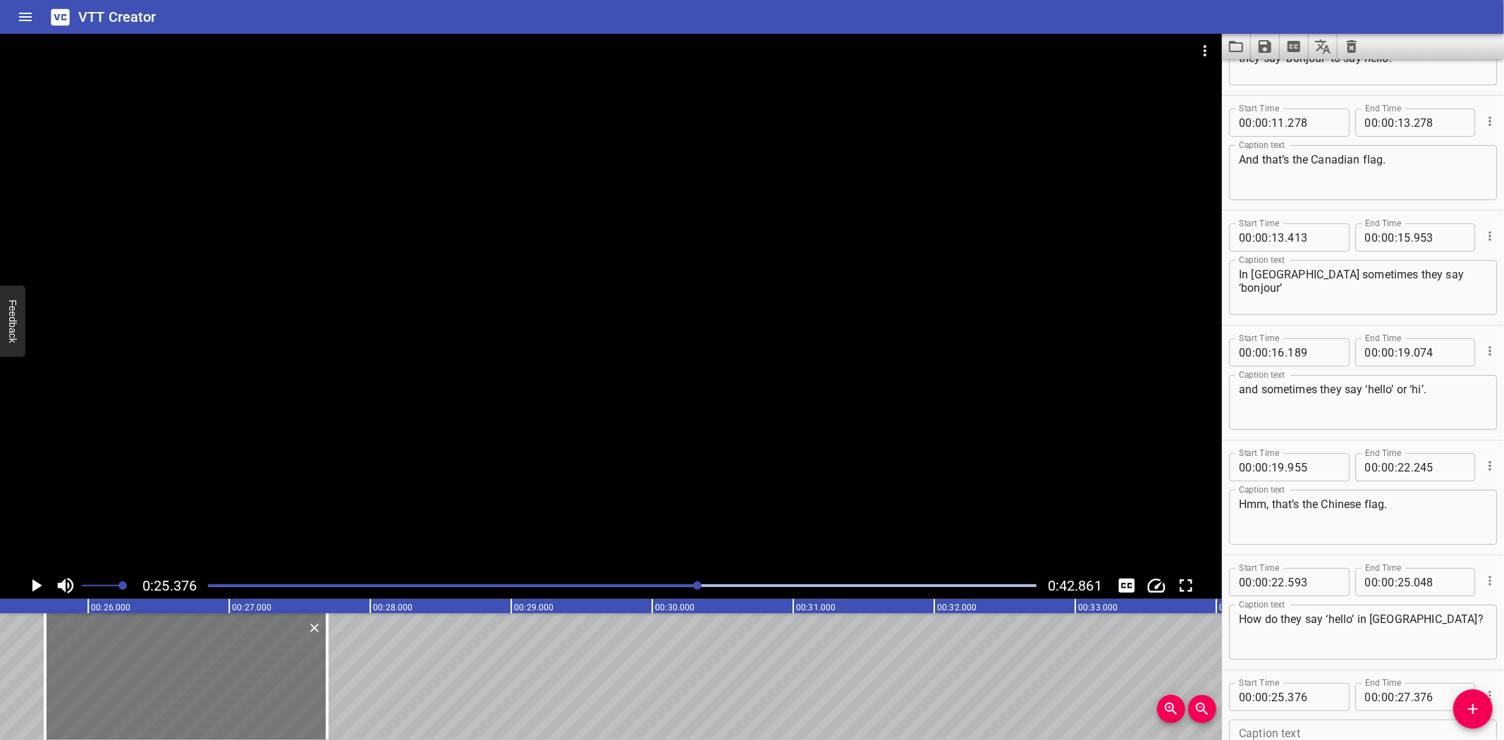
drag, startPoint x: 87, startPoint y: 673, endPoint x: 132, endPoint y: 670, distance: 45.2
click at [132, 670] on div at bounding box center [186, 677] width 282 height 127
type input "696"
drag, startPoint x: 327, startPoint y: 656, endPoint x: 363, endPoint y: 656, distance: 36.7
click at [363, 656] on div at bounding box center [363, 677] width 3 height 127
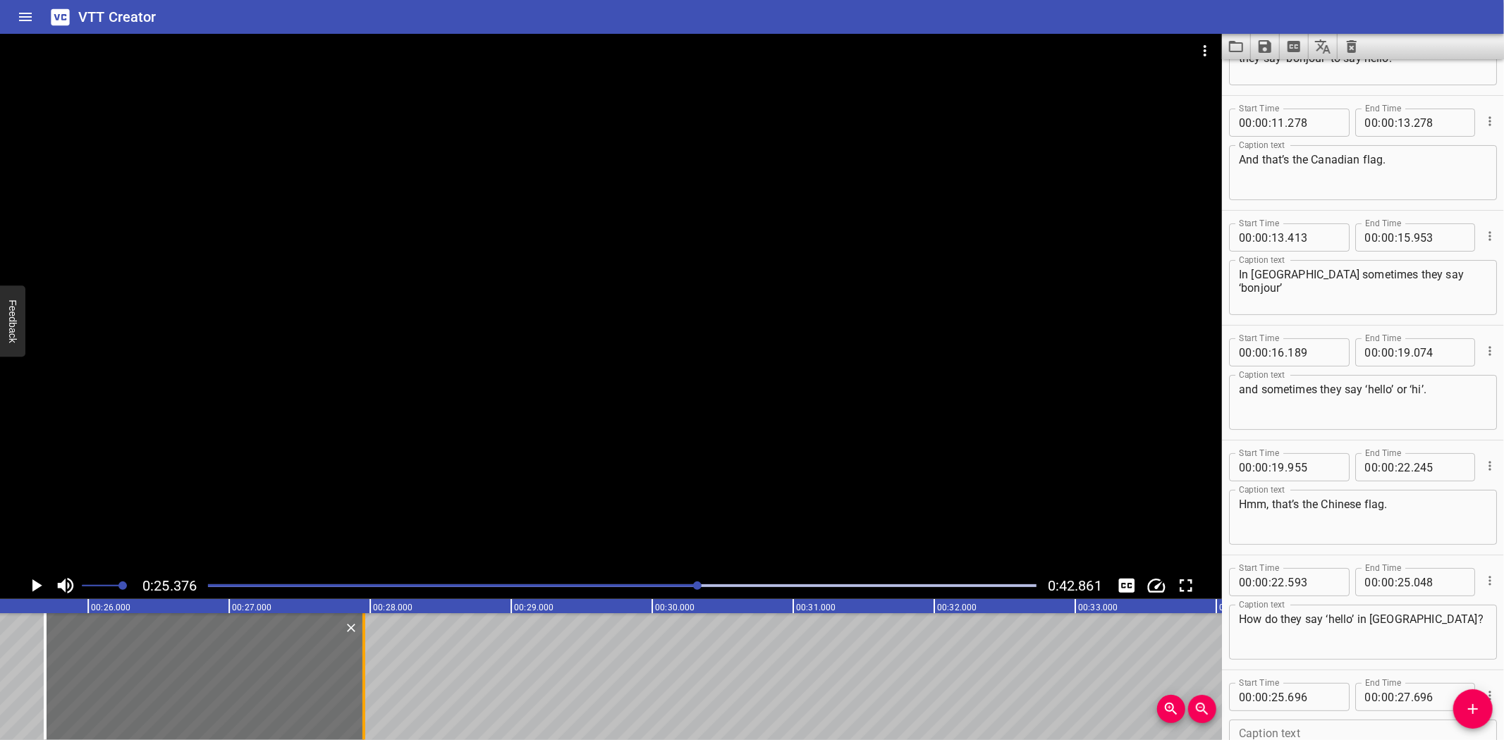
type input "956"
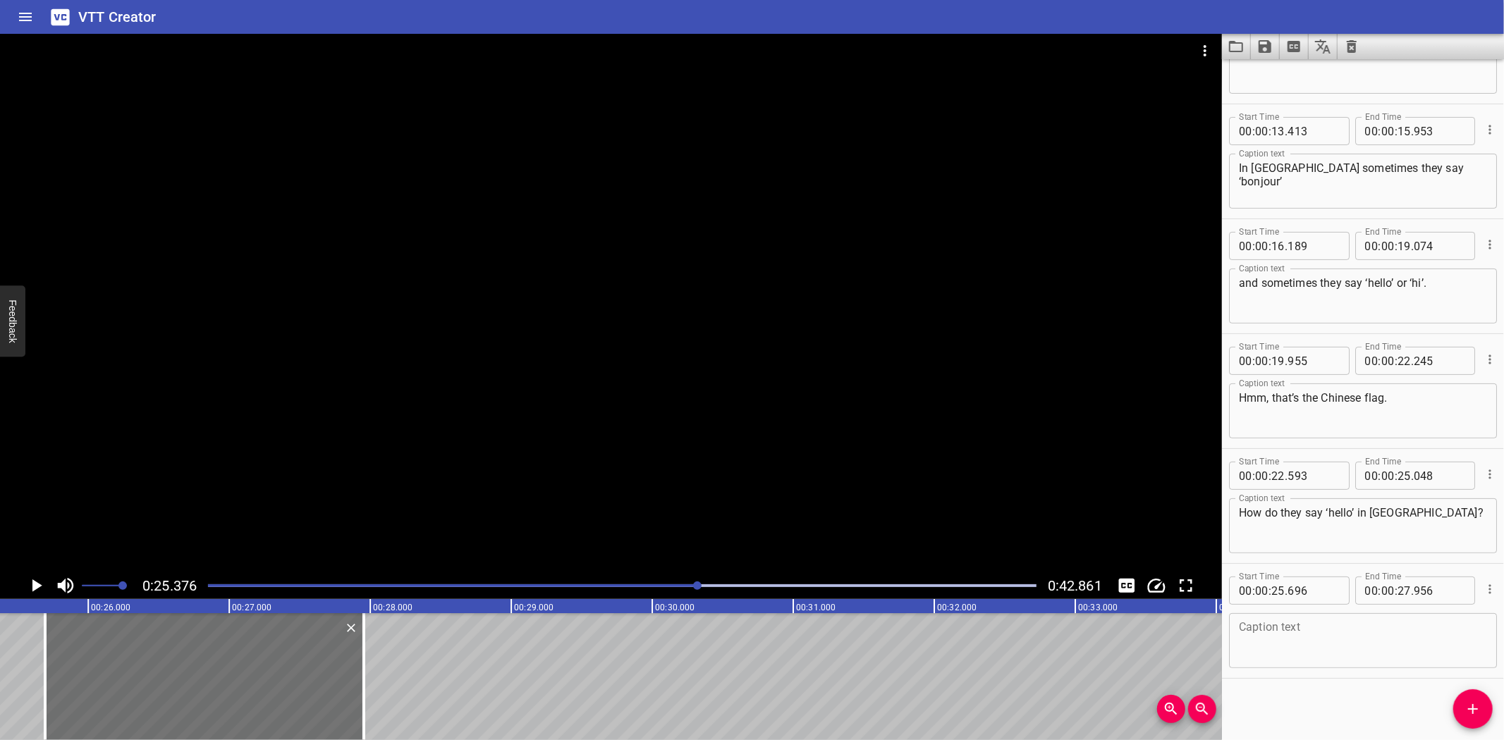
scroll to position [188, 0]
click at [1323, 639] on textarea at bounding box center [1363, 641] width 248 height 40
paste textarea "Oh, I know! Ni Hao. They say ‘ni hao’ to say hello in [GEOGRAPHIC_DATA]!"
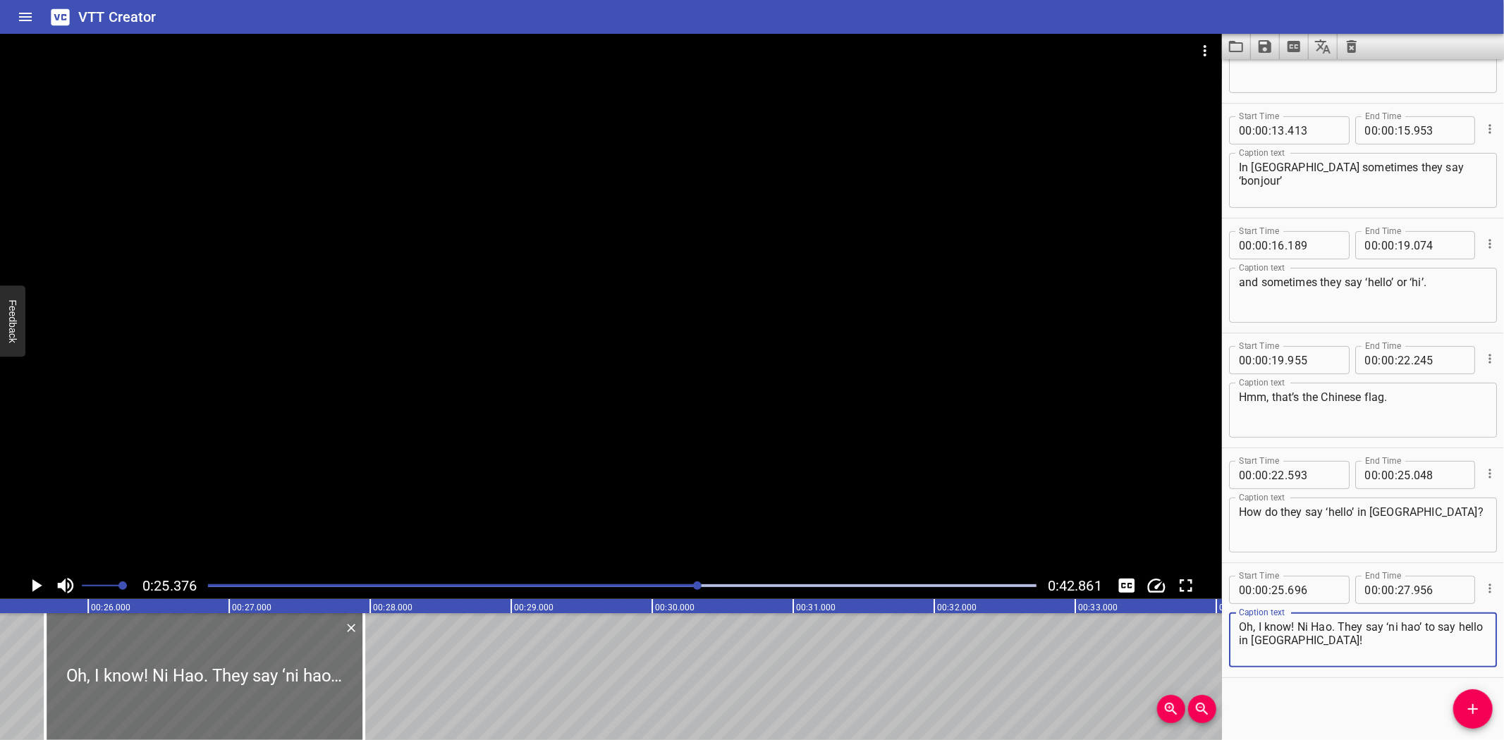
click at [1340, 628] on textarea "Oh, I know! Ni Hao. They say ‘ni hao’ to say hello in [GEOGRAPHIC_DATA]!" at bounding box center [1363, 641] width 248 height 40
type textarea "Oh, I know! Ni Hao."
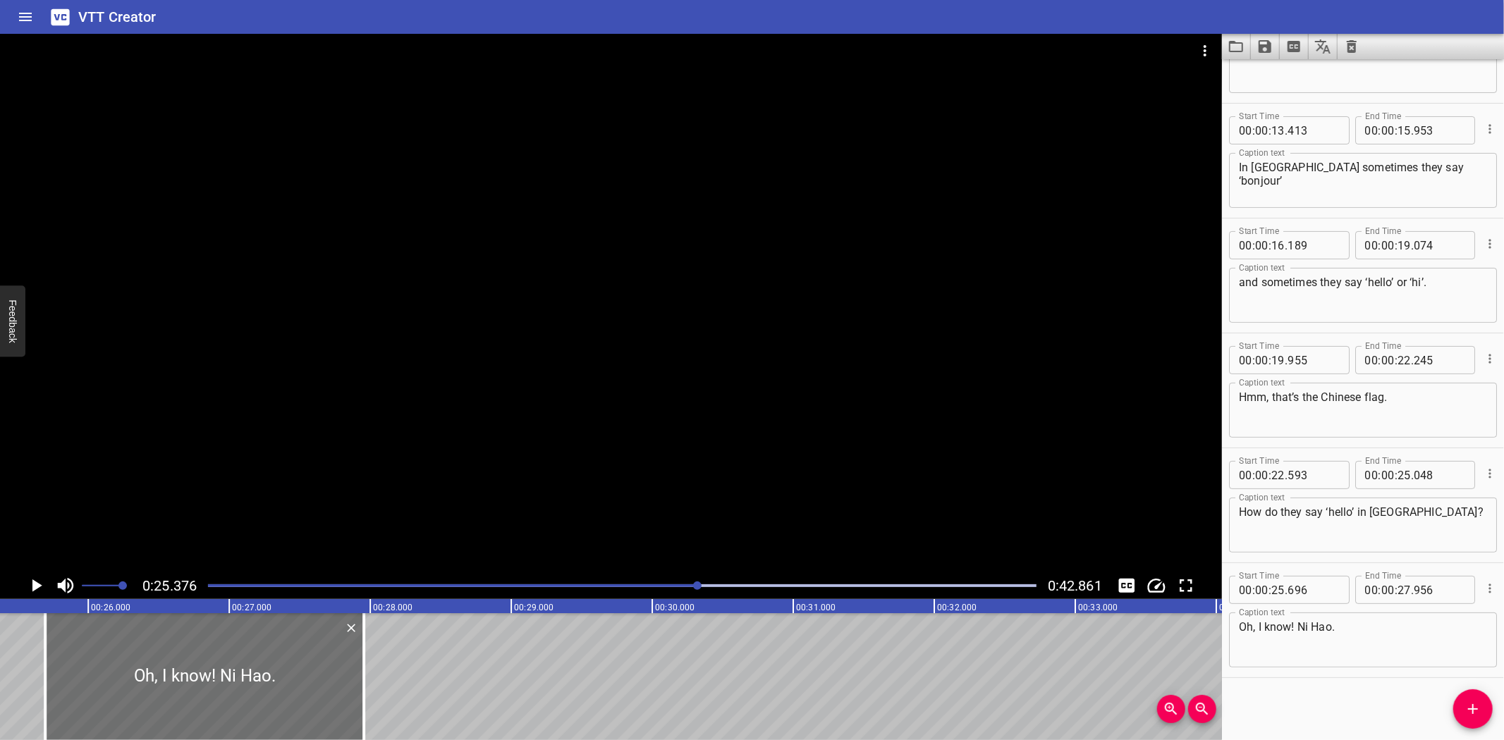
click at [4, 661] on div "That’s the French flag. In [GEOGRAPHIC_DATA] they say ‘bonjour’ to say hello. A…" at bounding box center [652, 677] width 8462 height 127
click at [31, 580] on icon "Play/Pause" at bounding box center [35, 585] width 21 height 21
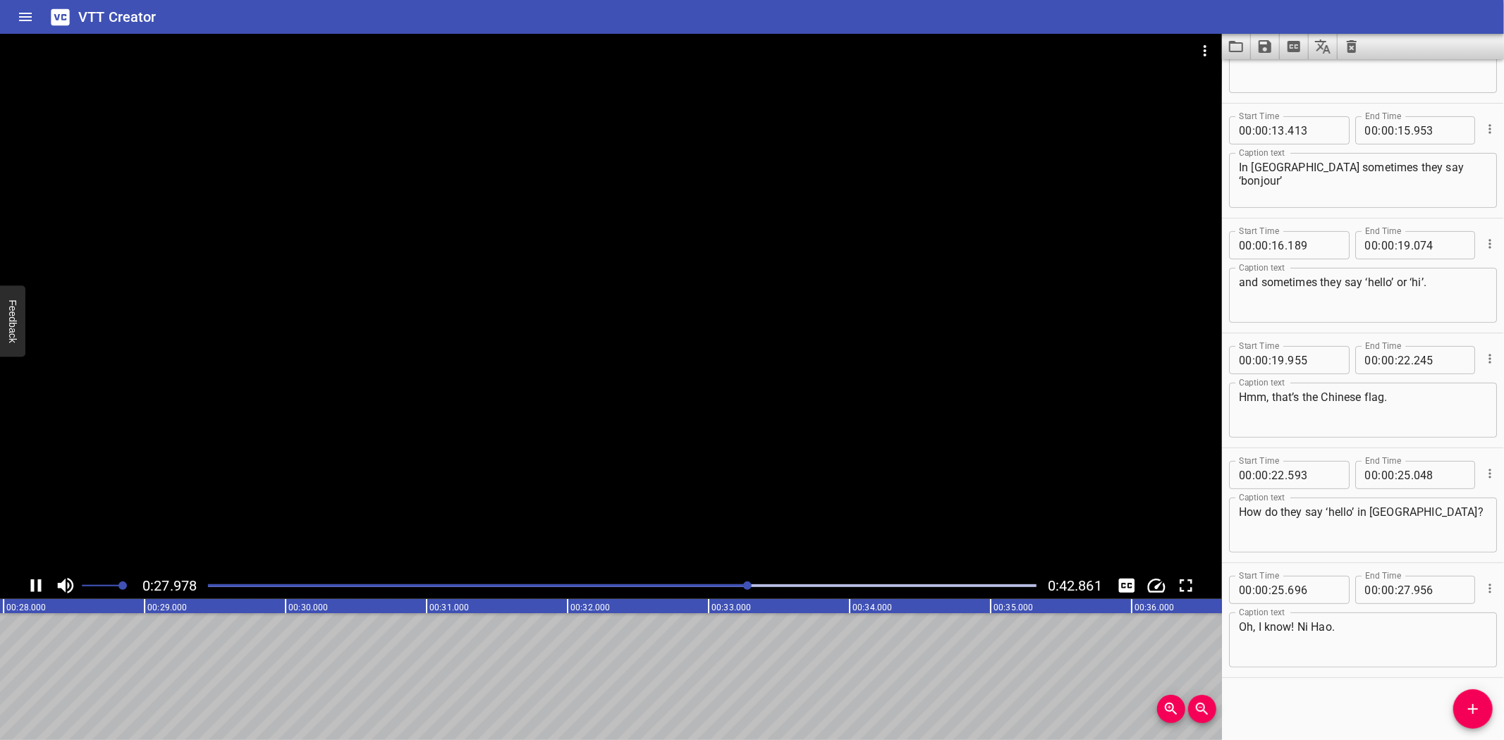
click at [32, 580] on icon "Play/Pause" at bounding box center [35, 585] width 21 height 21
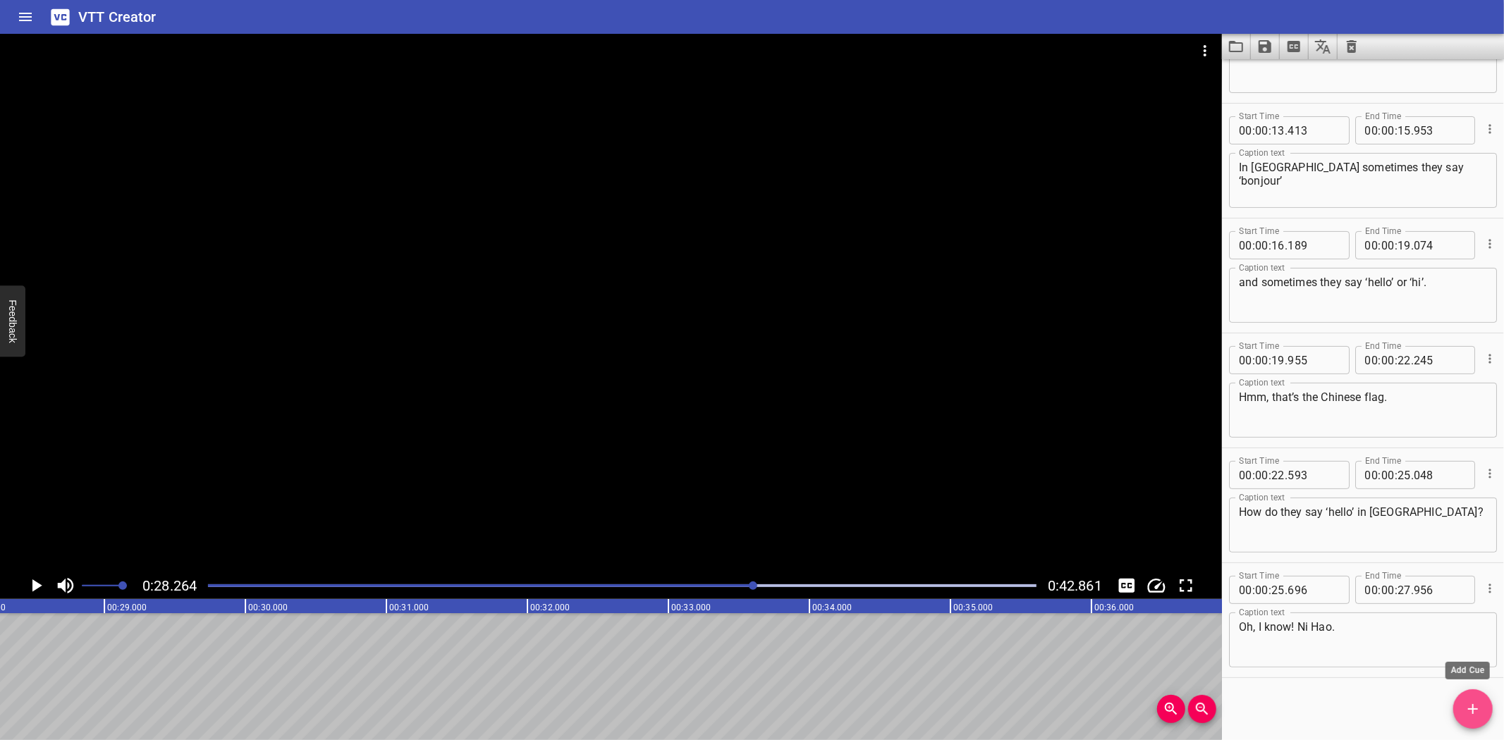
drag, startPoint x: 1482, startPoint y: 707, endPoint x: 951, endPoint y: 719, distance: 531.1
click at [1455, 709] on span "Add Cue" at bounding box center [1472, 709] width 39 height 17
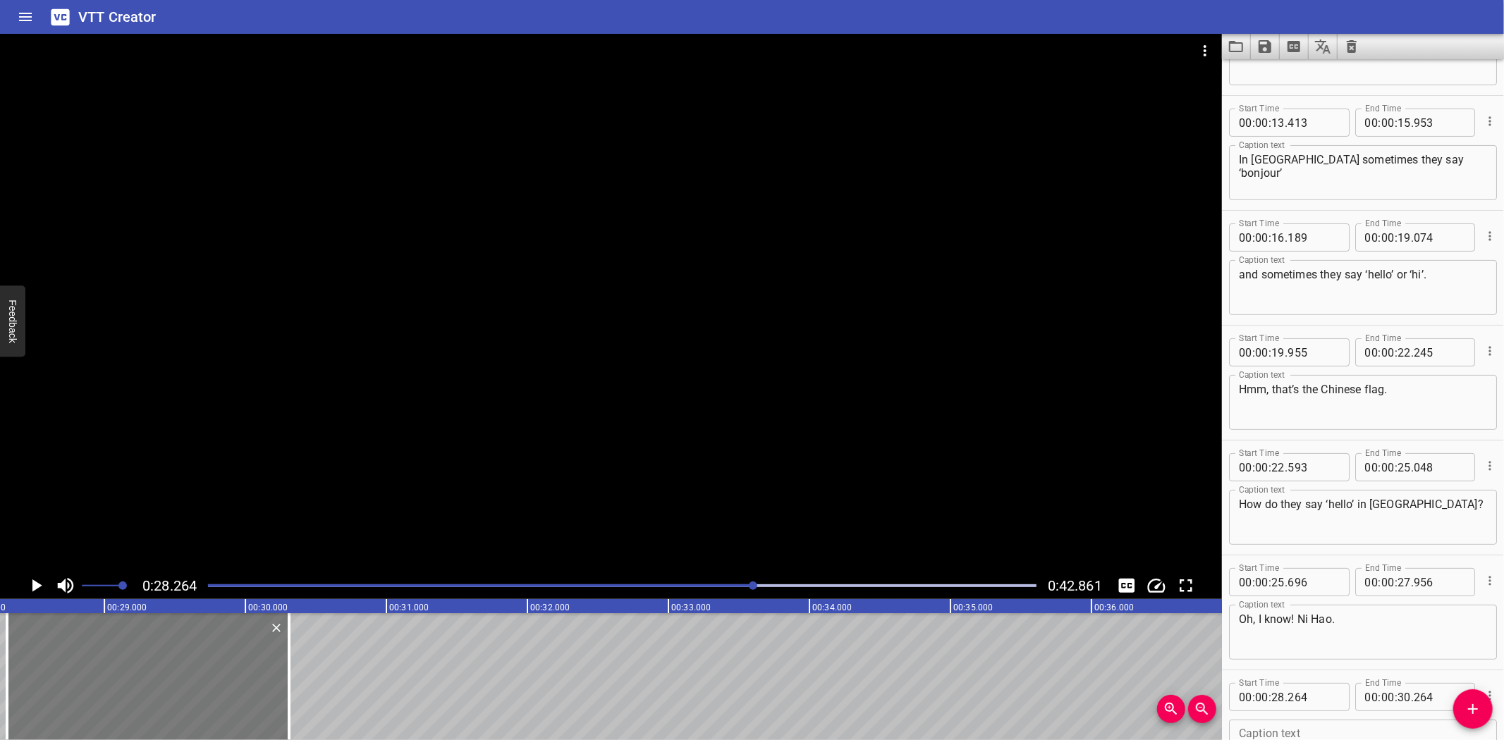
click at [90, 661] on div at bounding box center [148, 677] width 282 height 127
type input "309"
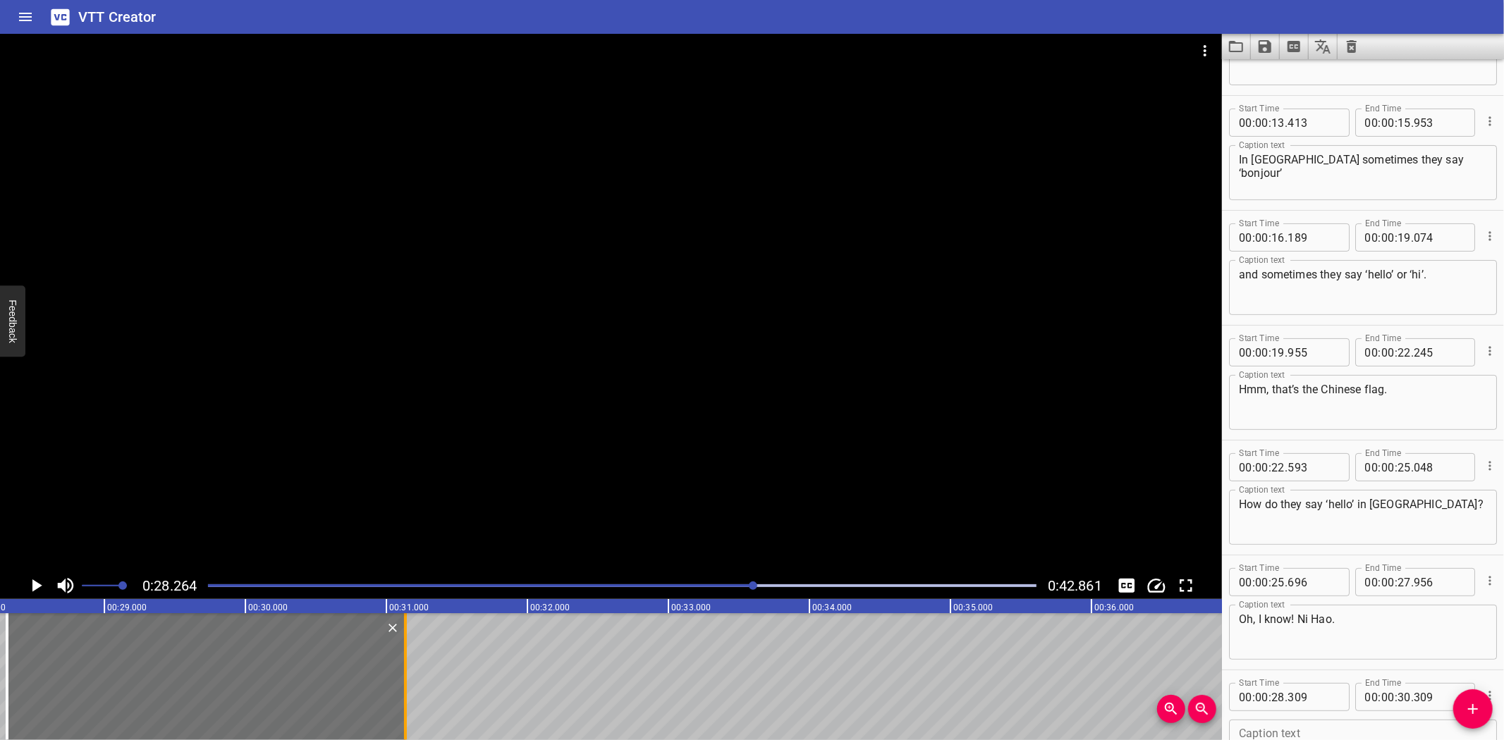
drag, startPoint x: 286, startPoint y: 658, endPoint x: 403, endPoint y: 657, distance: 116.4
click at [403, 657] on div at bounding box center [405, 677] width 14 height 127
type input "31"
type input "134"
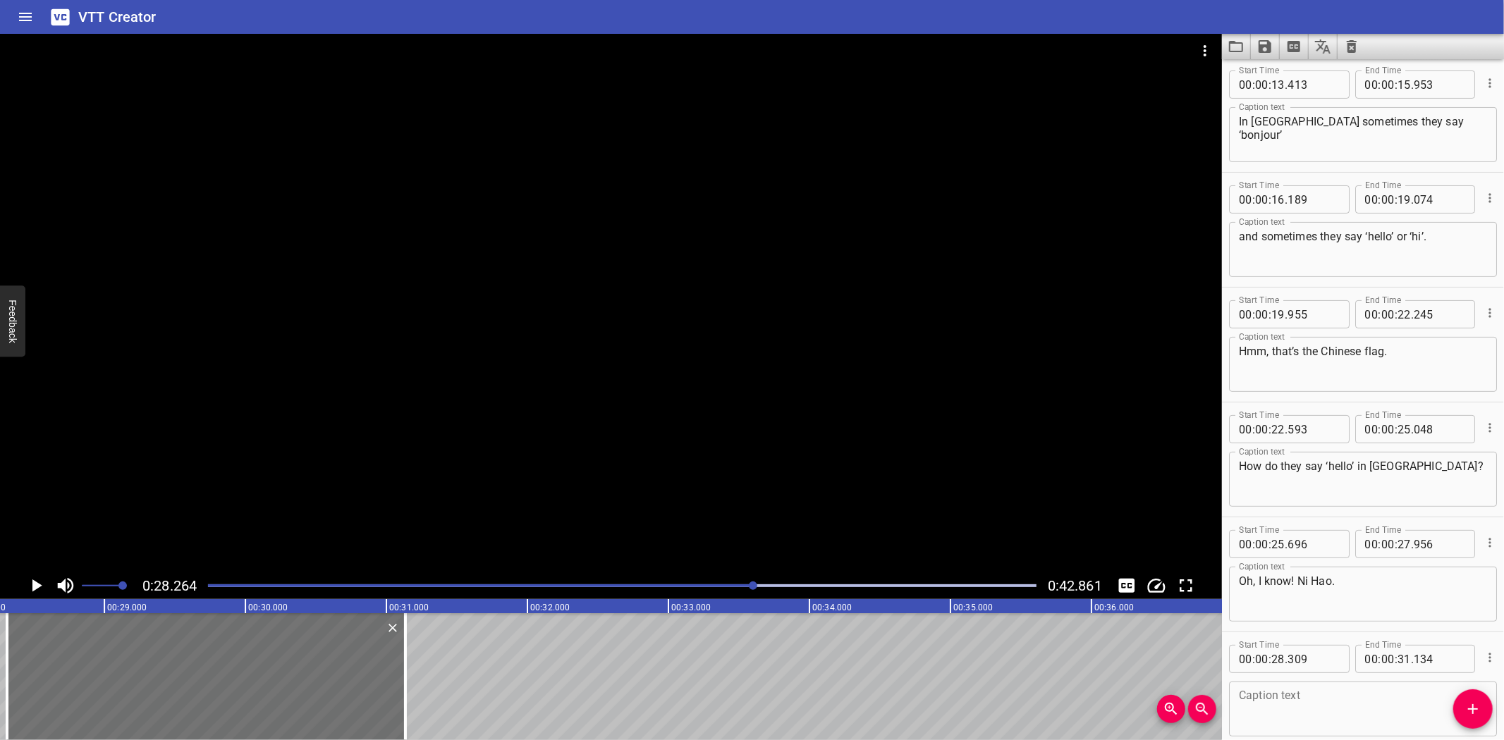
scroll to position [304, 0]
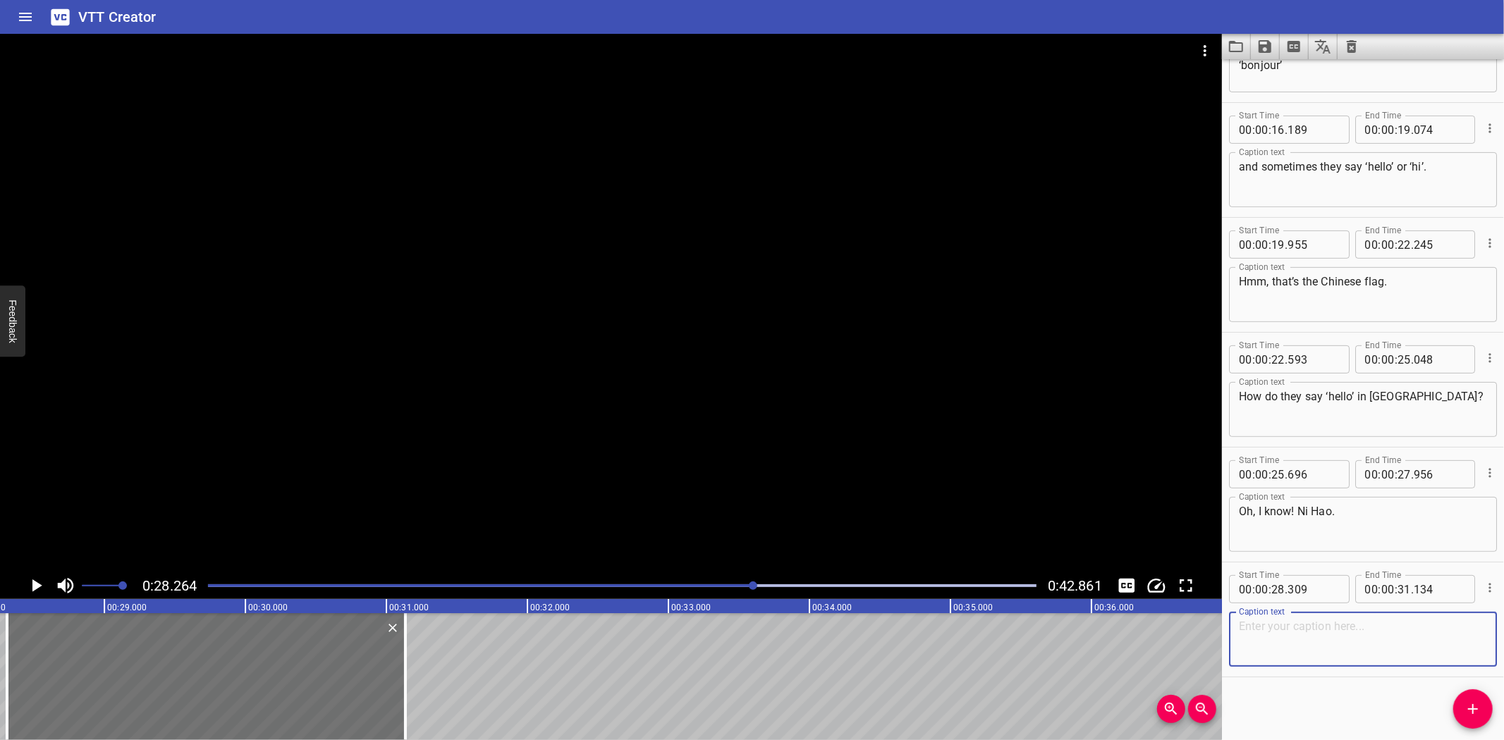
click at [1299, 652] on textarea at bounding box center [1363, 640] width 248 height 40
paste textarea "They say ‘ni [PERSON_NAME]’ to say hello in [GEOGRAPHIC_DATA]!"
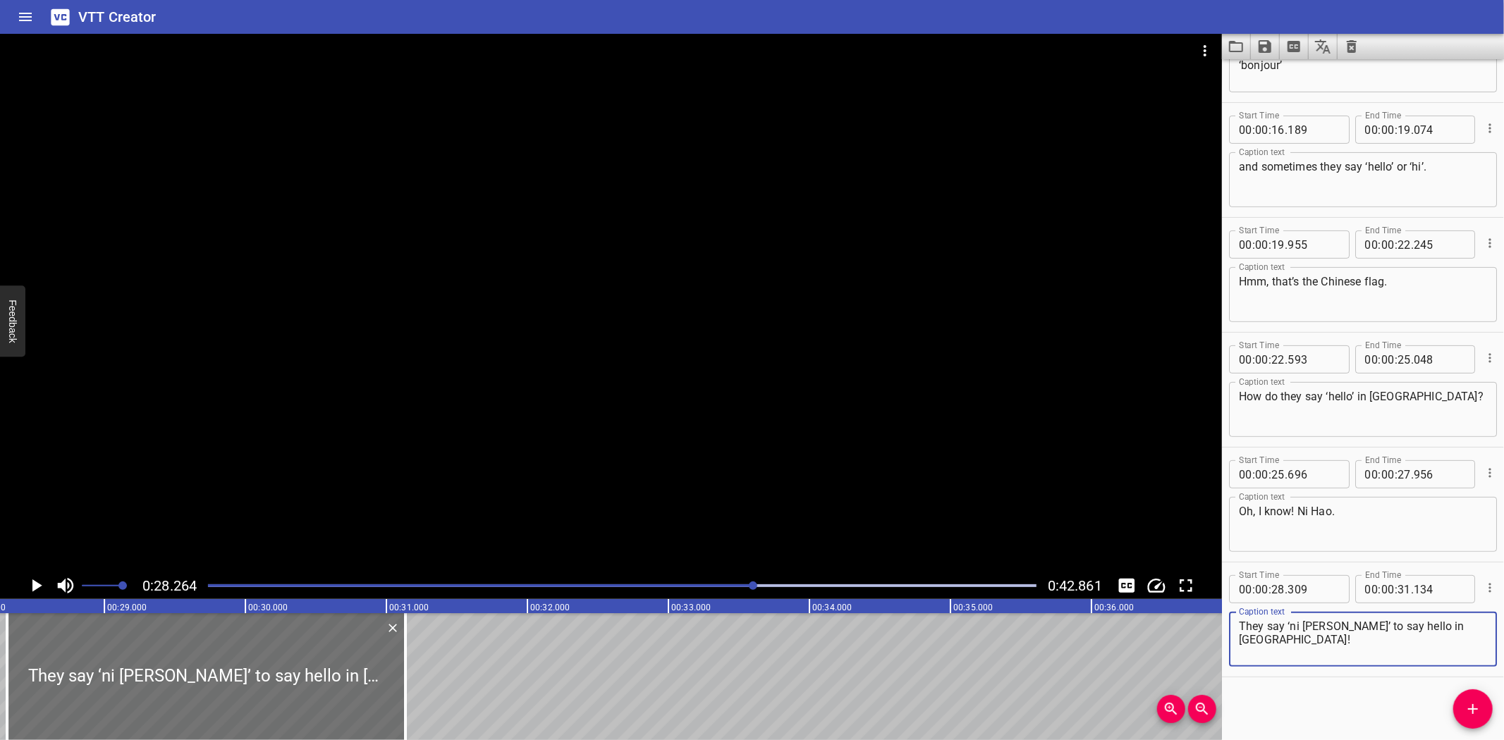
click at [1240, 623] on textarea "They say ‘ni [PERSON_NAME]’ to say hello in [GEOGRAPHIC_DATA]!" at bounding box center [1363, 640] width 248 height 40
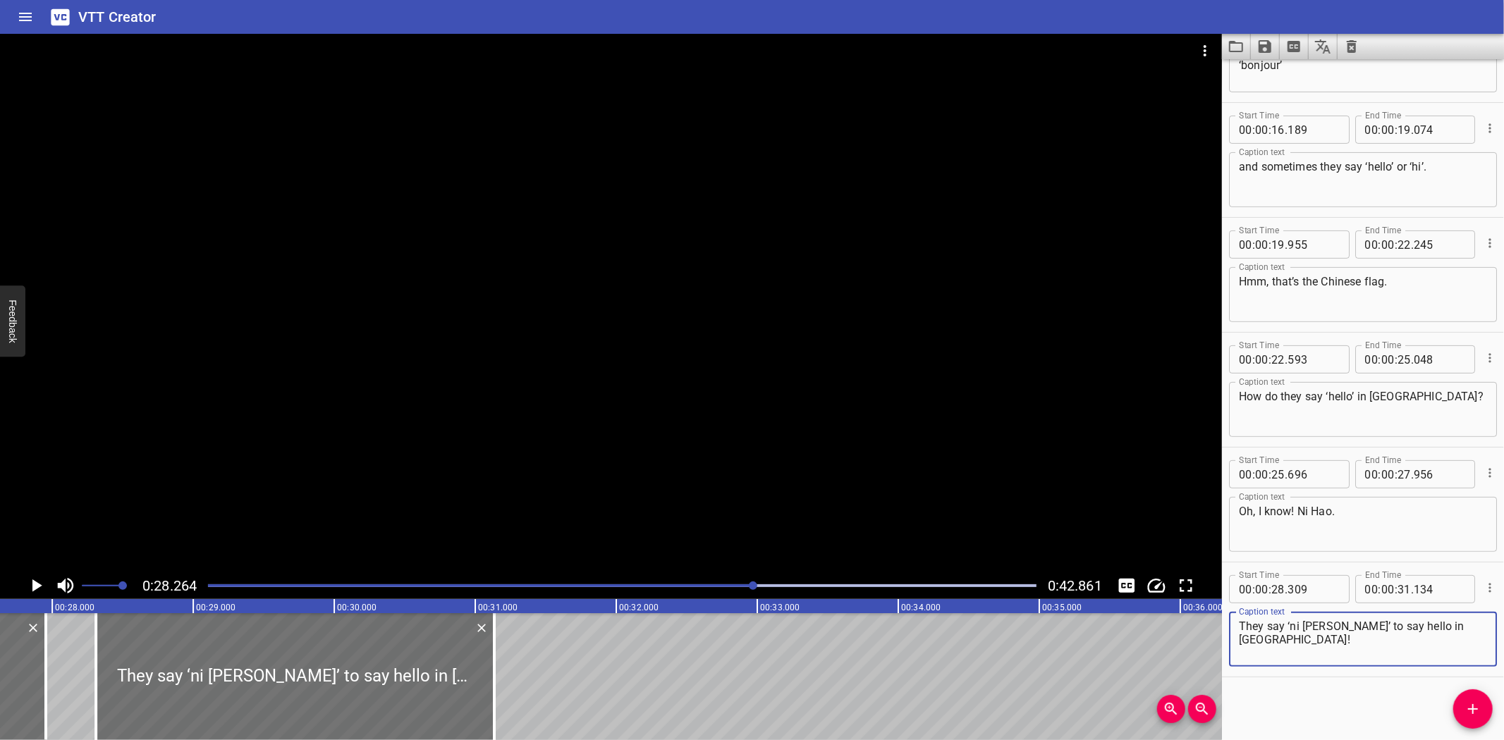
scroll to position [0, 3863]
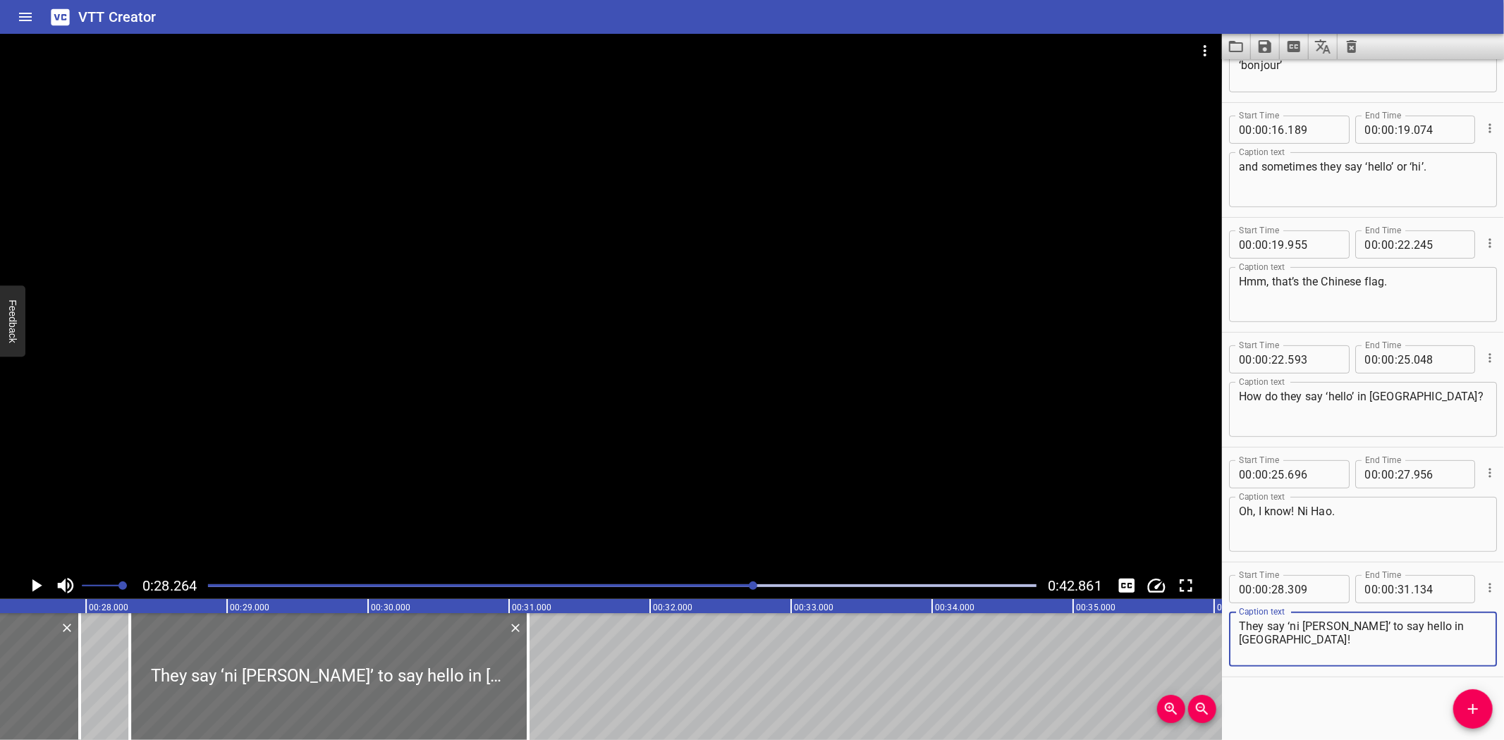
type textarea "They say ‘ni [PERSON_NAME]’ to say hello in [GEOGRAPHIC_DATA]!"
click at [104, 659] on div "That’s the French flag. In [GEOGRAPHIC_DATA] they say ‘bonjour’ to say hello. A…" at bounding box center [368, 677] width 8462 height 127
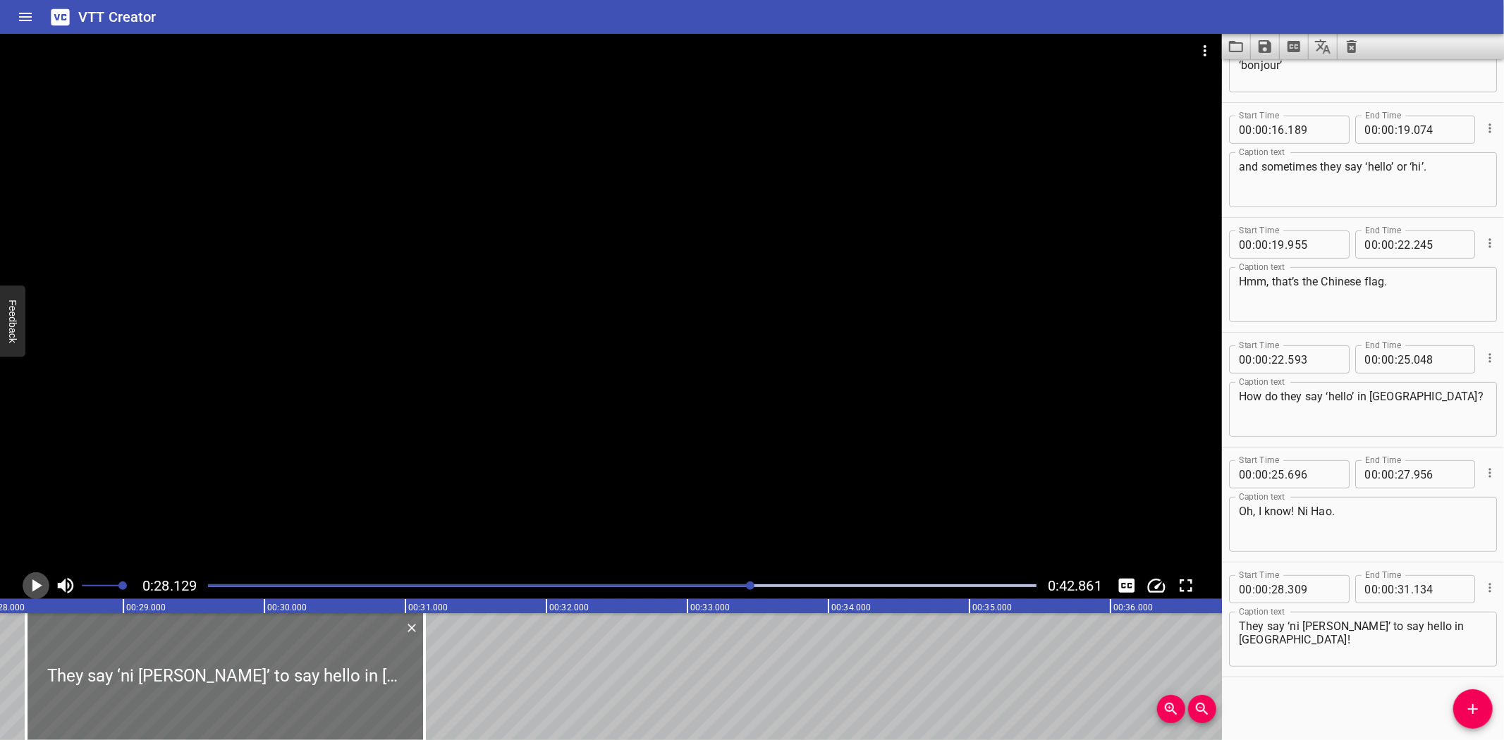
click at [31, 582] on icon "Play/Pause" at bounding box center [35, 585] width 21 height 21
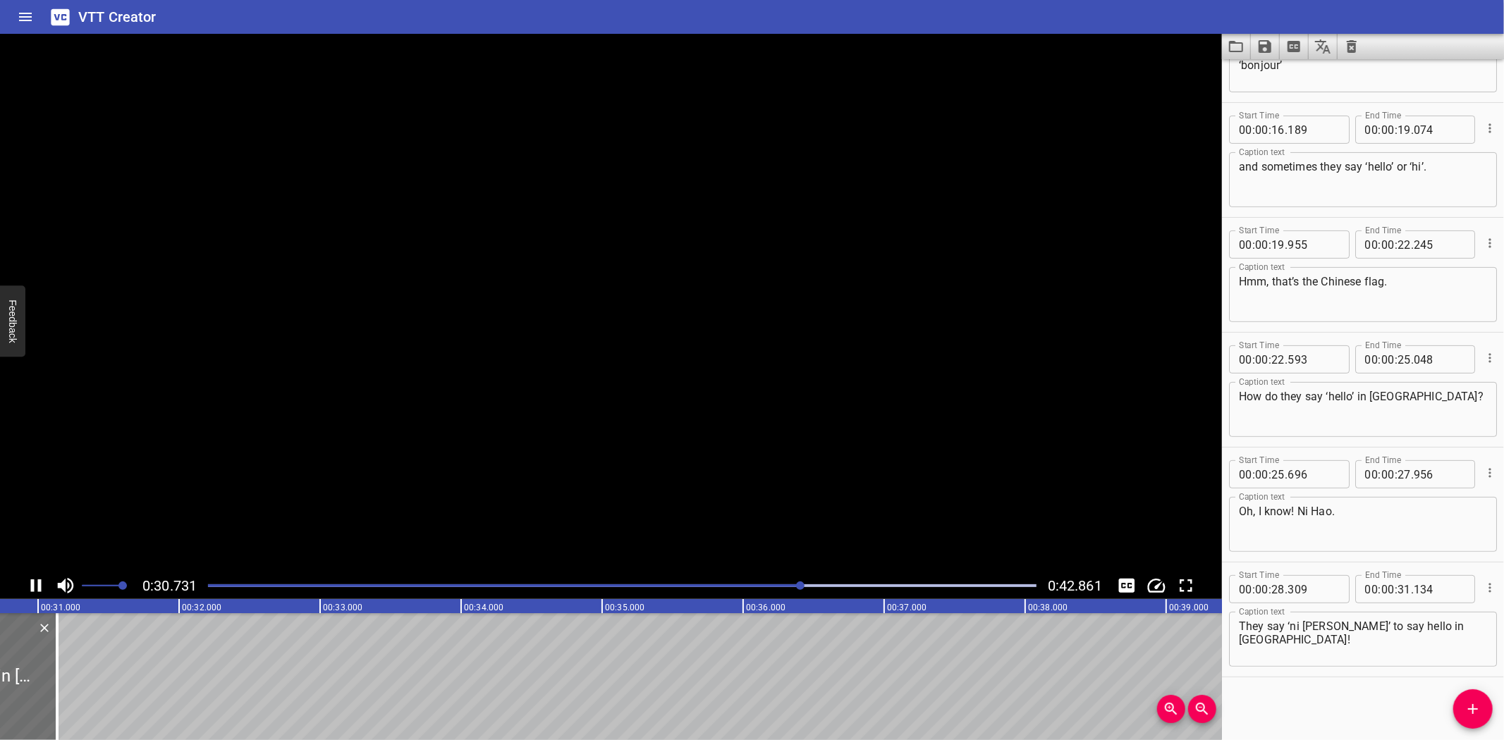
click at [31, 582] on icon "Play/Pause" at bounding box center [36, 586] width 11 height 13
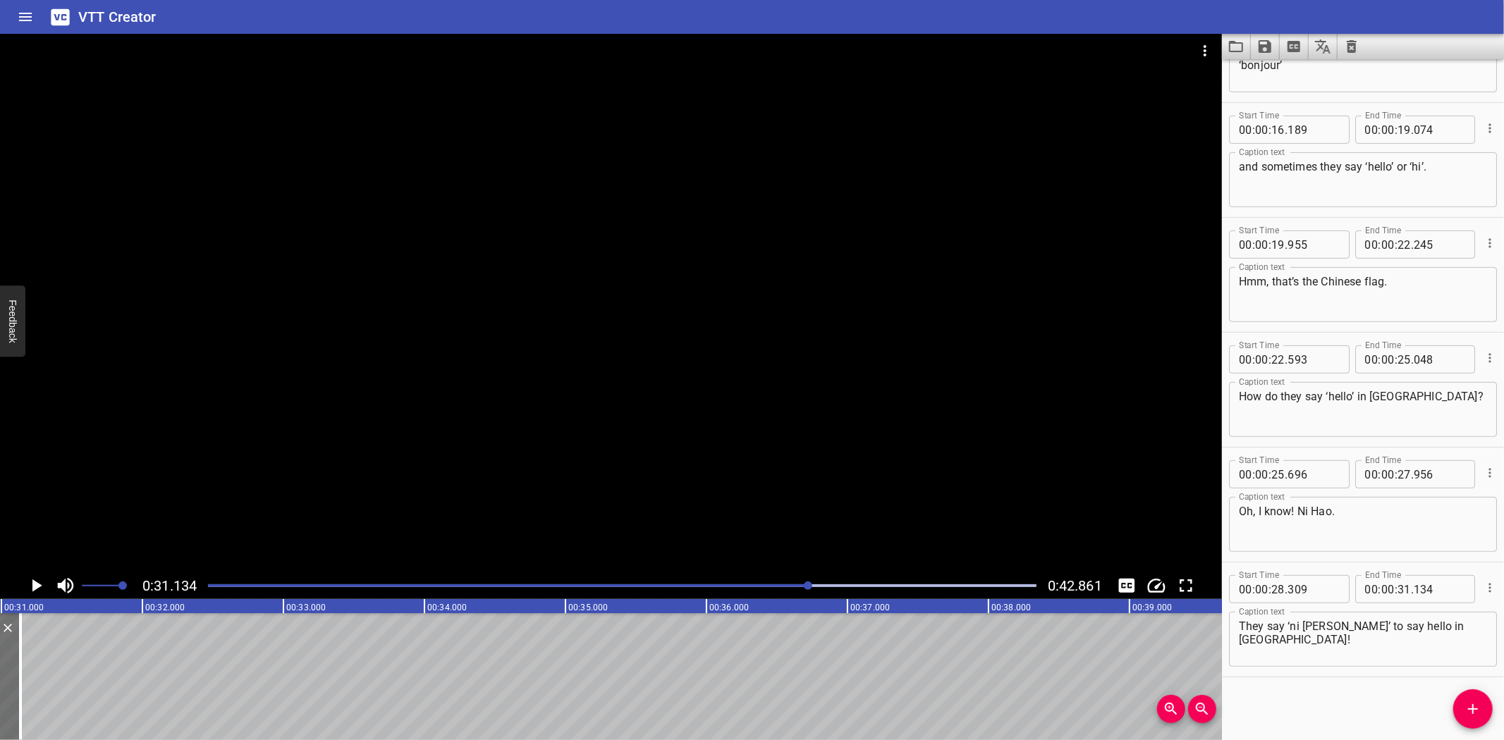
scroll to position [0, 4390]
click at [1469, 707] on icon "Add Cue" at bounding box center [1473, 709] width 17 height 17
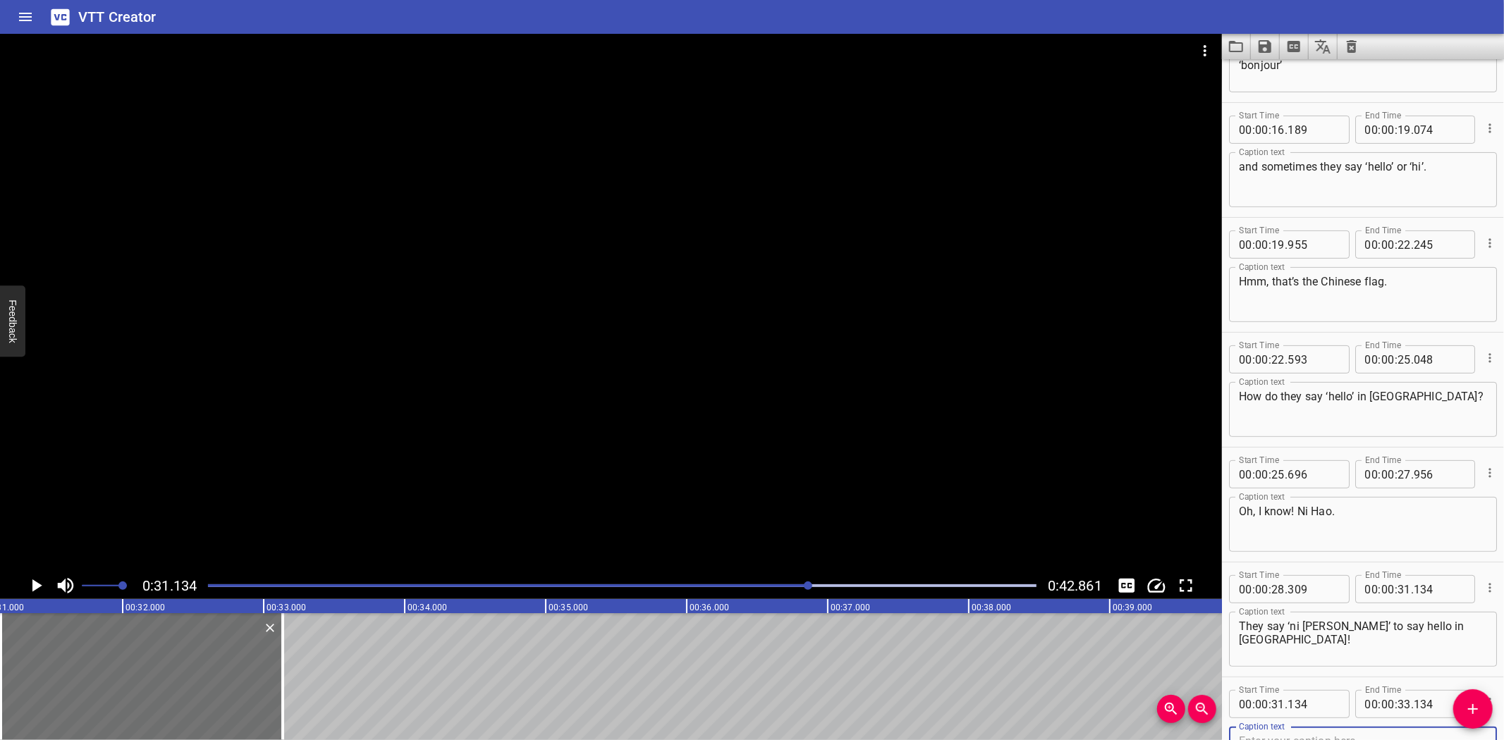
scroll to position [311, 0]
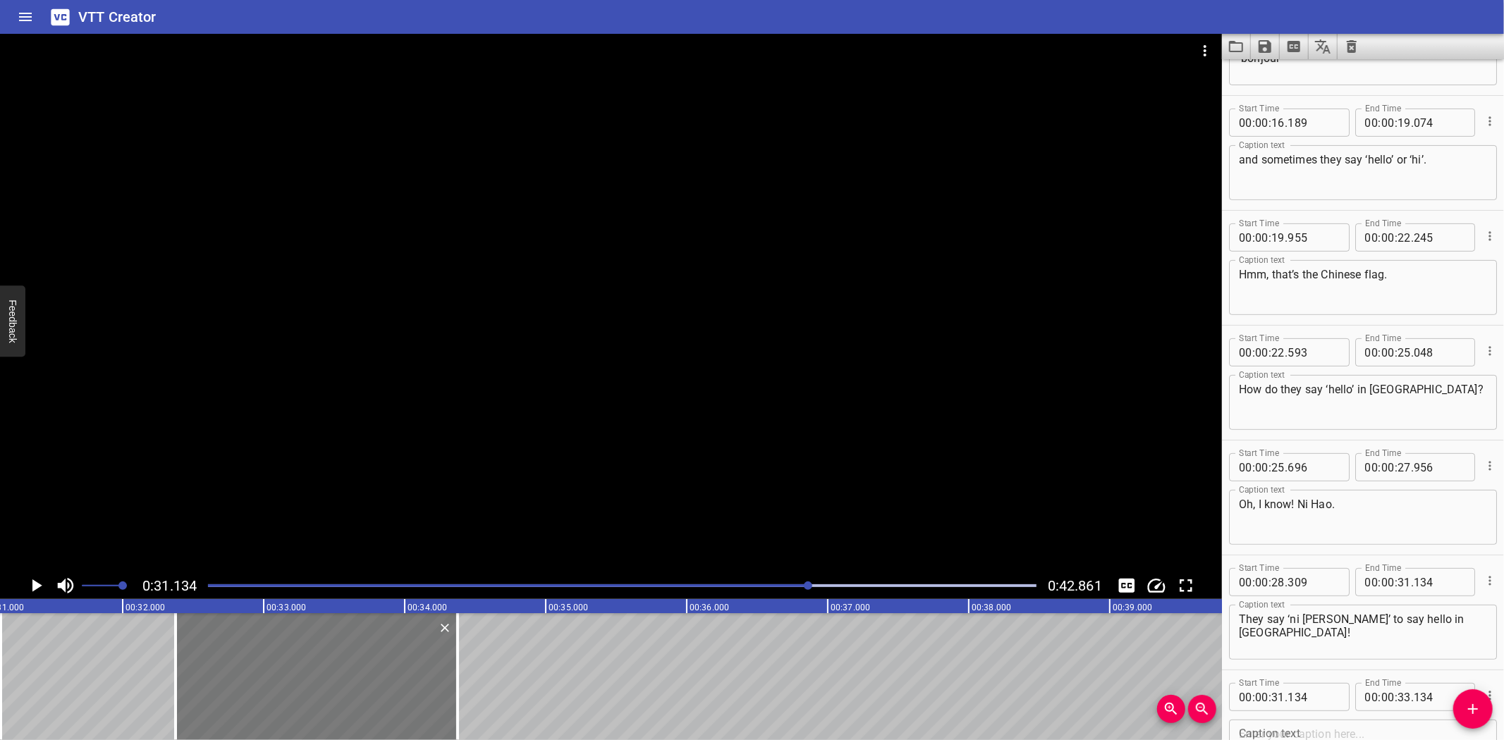
drag, startPoint x: 152, startPoint y: 667, endPoint x: 322, endPoint y: 671, distance: 170.0
click at [322, 671] on div at bounding box center [317, 677] width 282 height 127
type input "32"
type input "374"
type input "34"
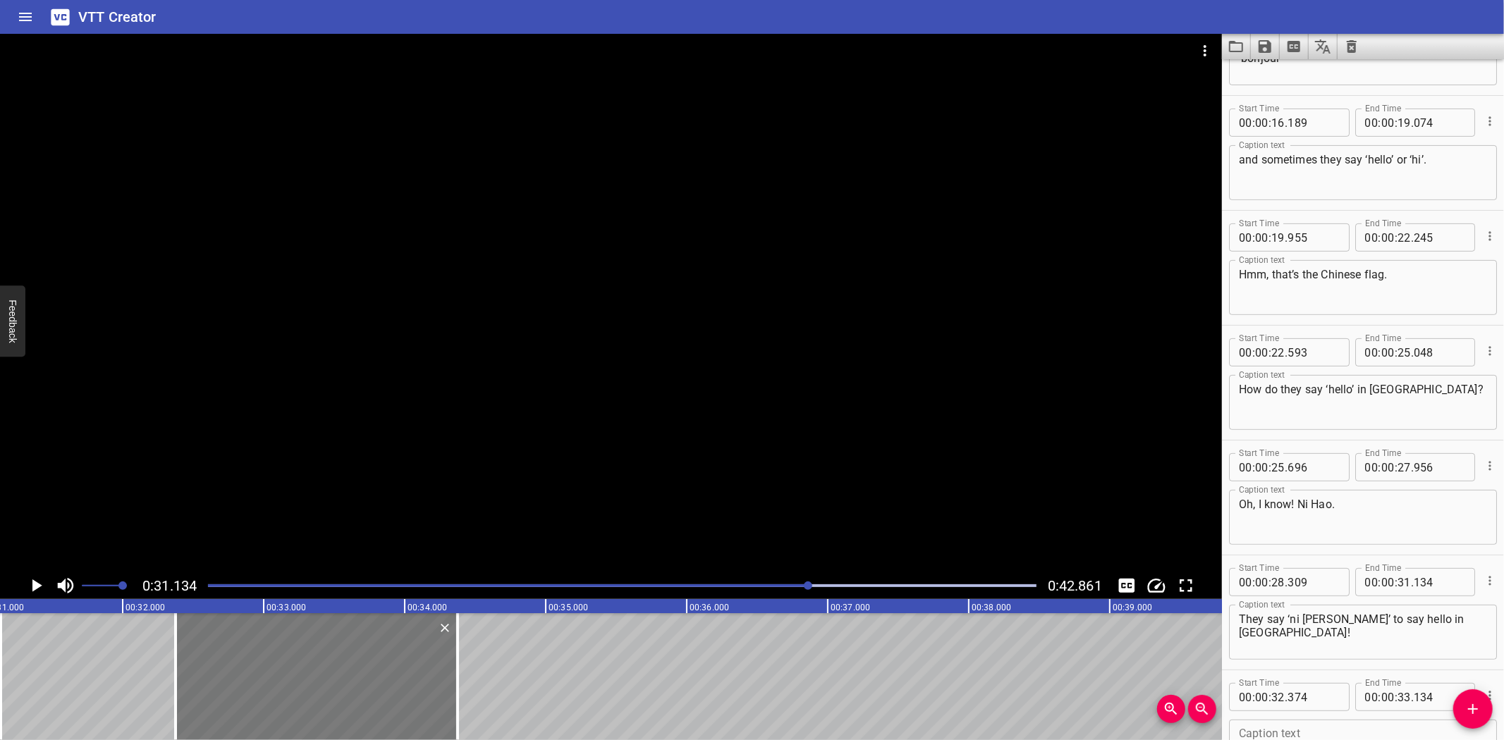
type input "374"
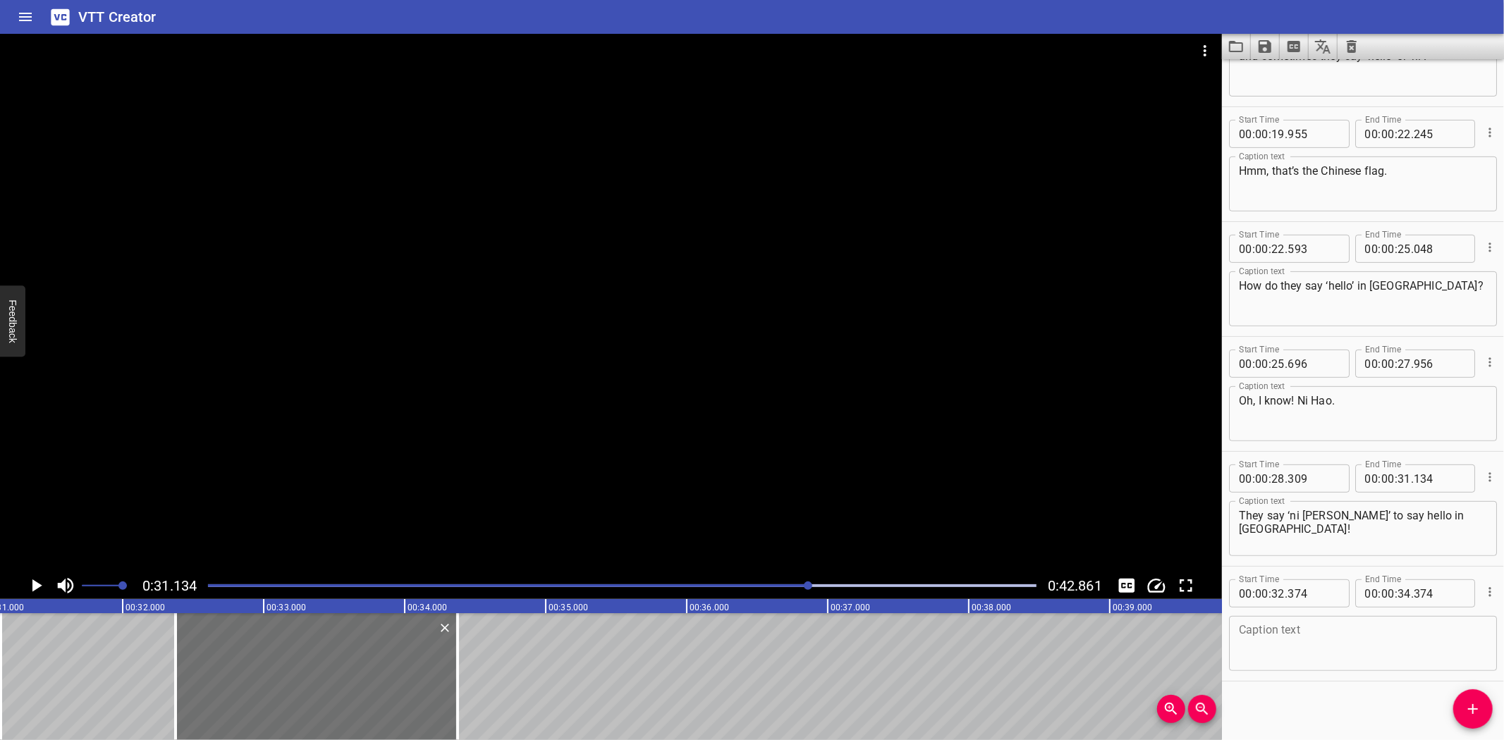
scroll to position [418, 0]
click at [1320, 643] on textarea at bounding box center [1363, 641] width 248 height 40
paste textarea "I know this one! This is OUR flag! Here in [GEOGRAPHIC_DATA], we say ‘salam ale…"
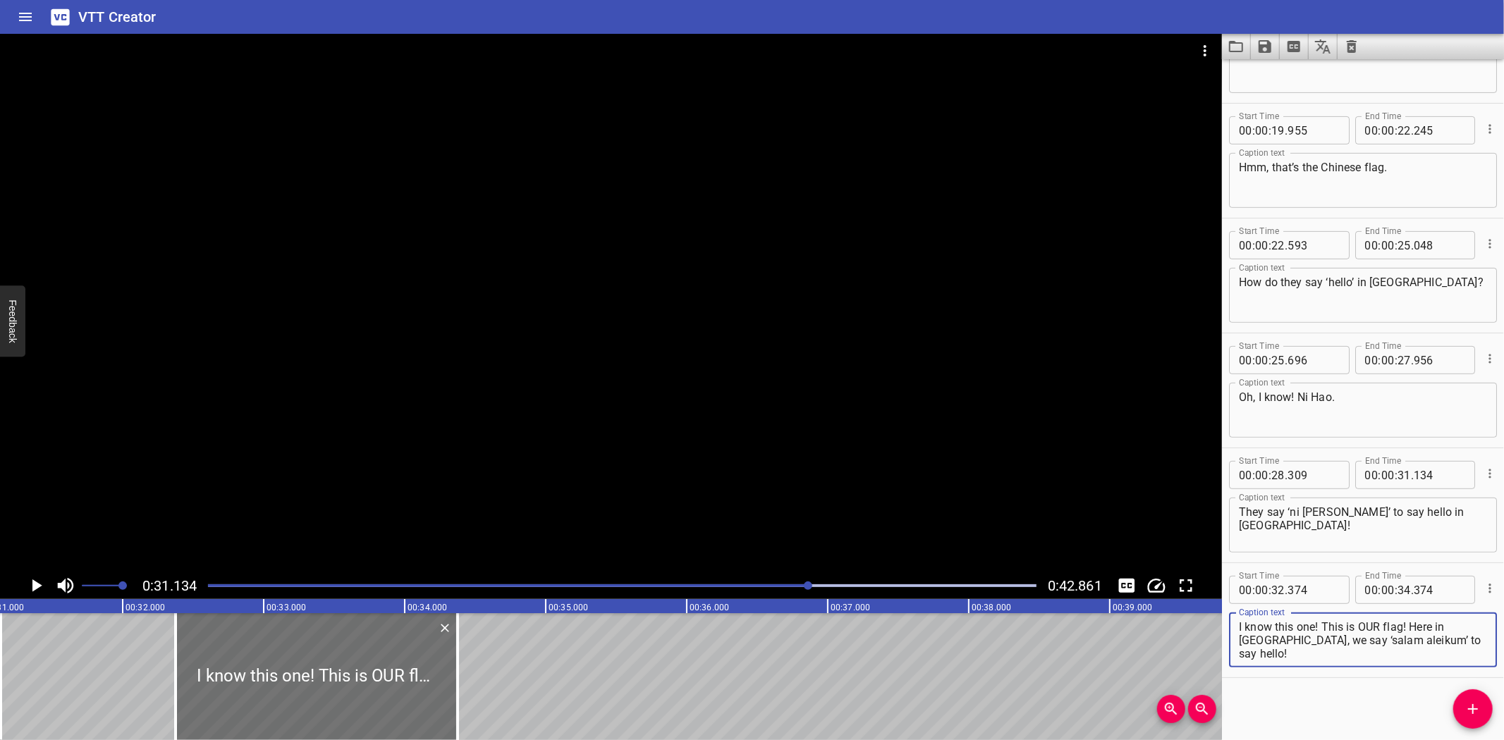
click at [1322, 624] on textarea "I know this one! This is OUR flag! Here in [GEOGRAPHIC_DATA], we say ‘salam ale…" at bounding box center [1363, 641] width 248 height 40
type textarea "I know this one!"
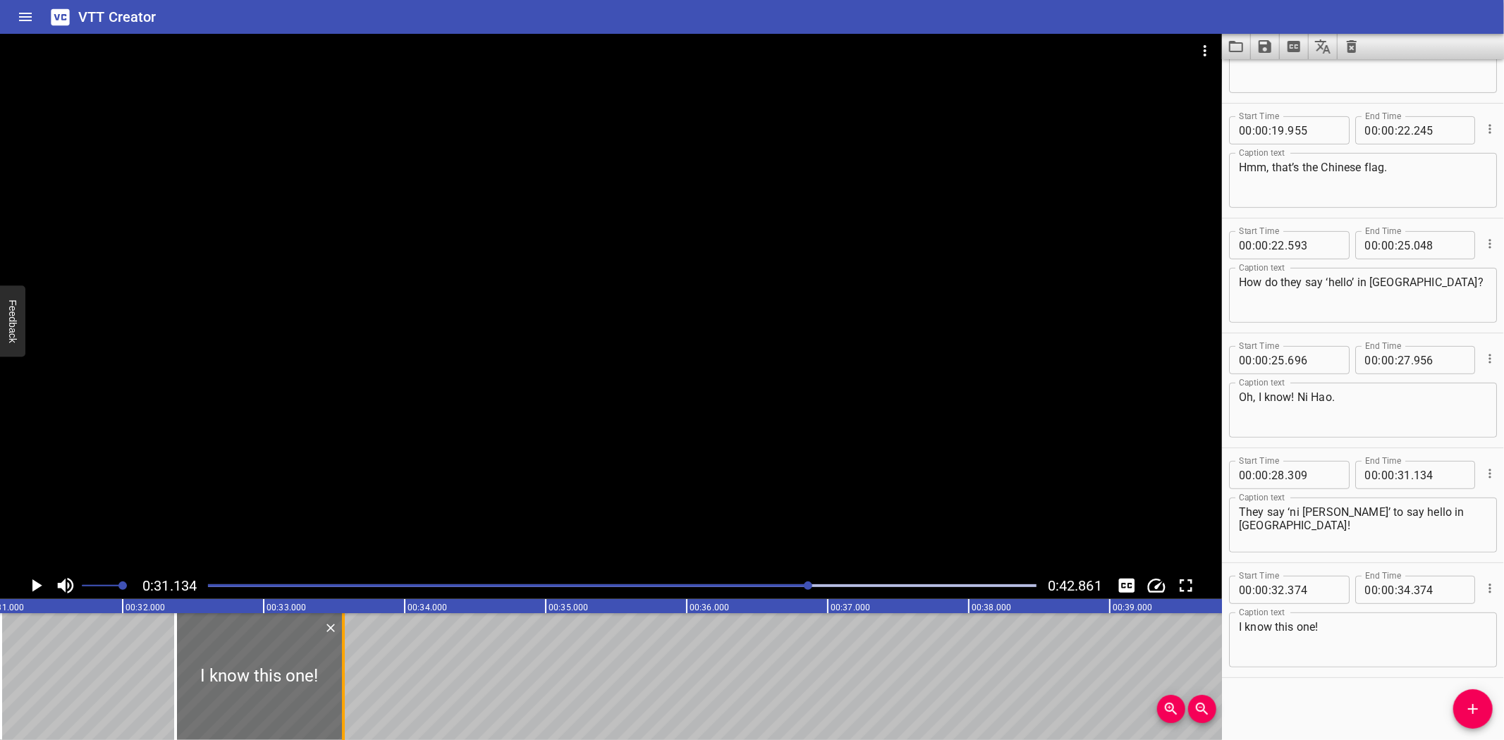
drag, startPoint x: 455, startPoint y: 691, endPoint x: 341, endPoint y: 708, distance: 115.5
click at [342, 708] on div at bounding box center [343, 677] width 3 height 127
type input "33"
type input "564"
click at [181, 686] on div at bounding box center [180, 677] width 14 height 127
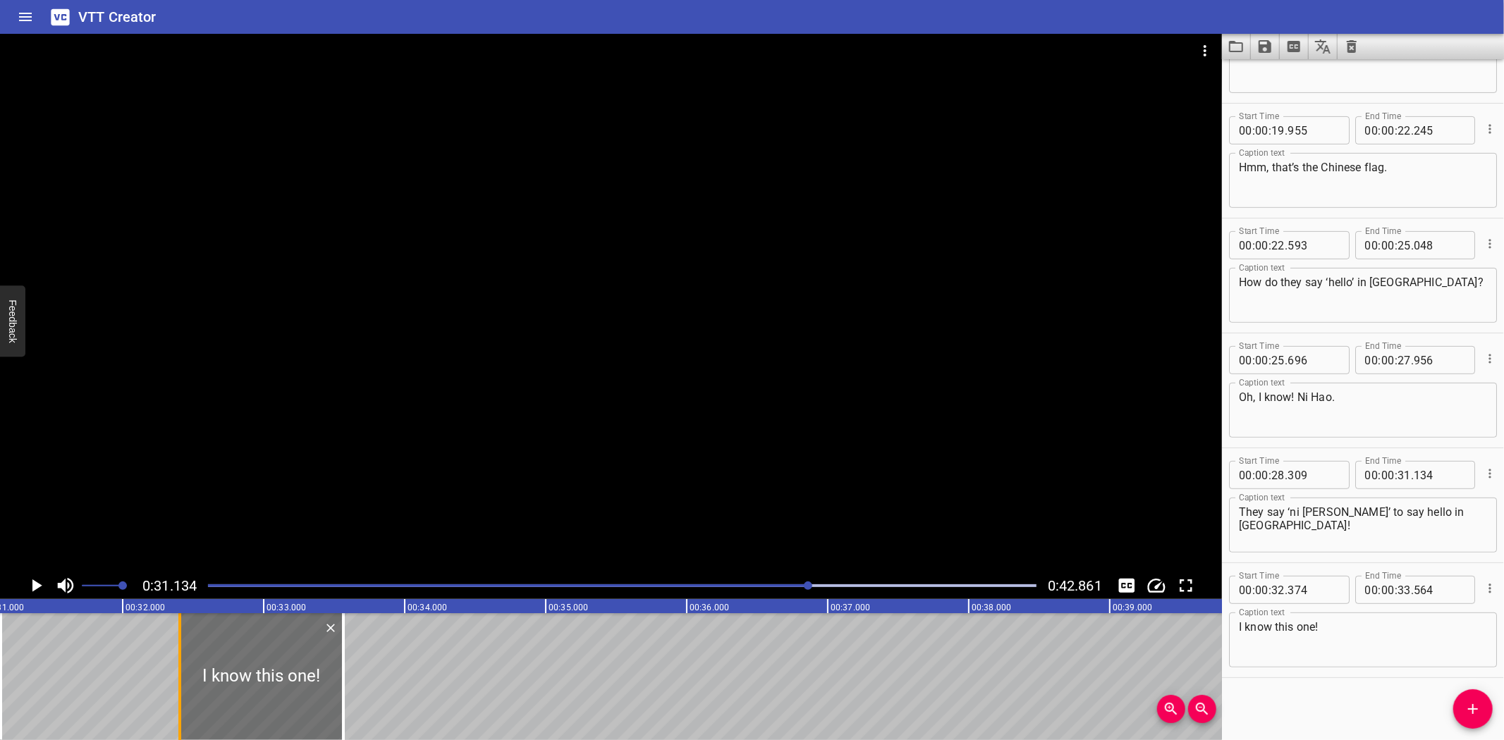
type input "404"
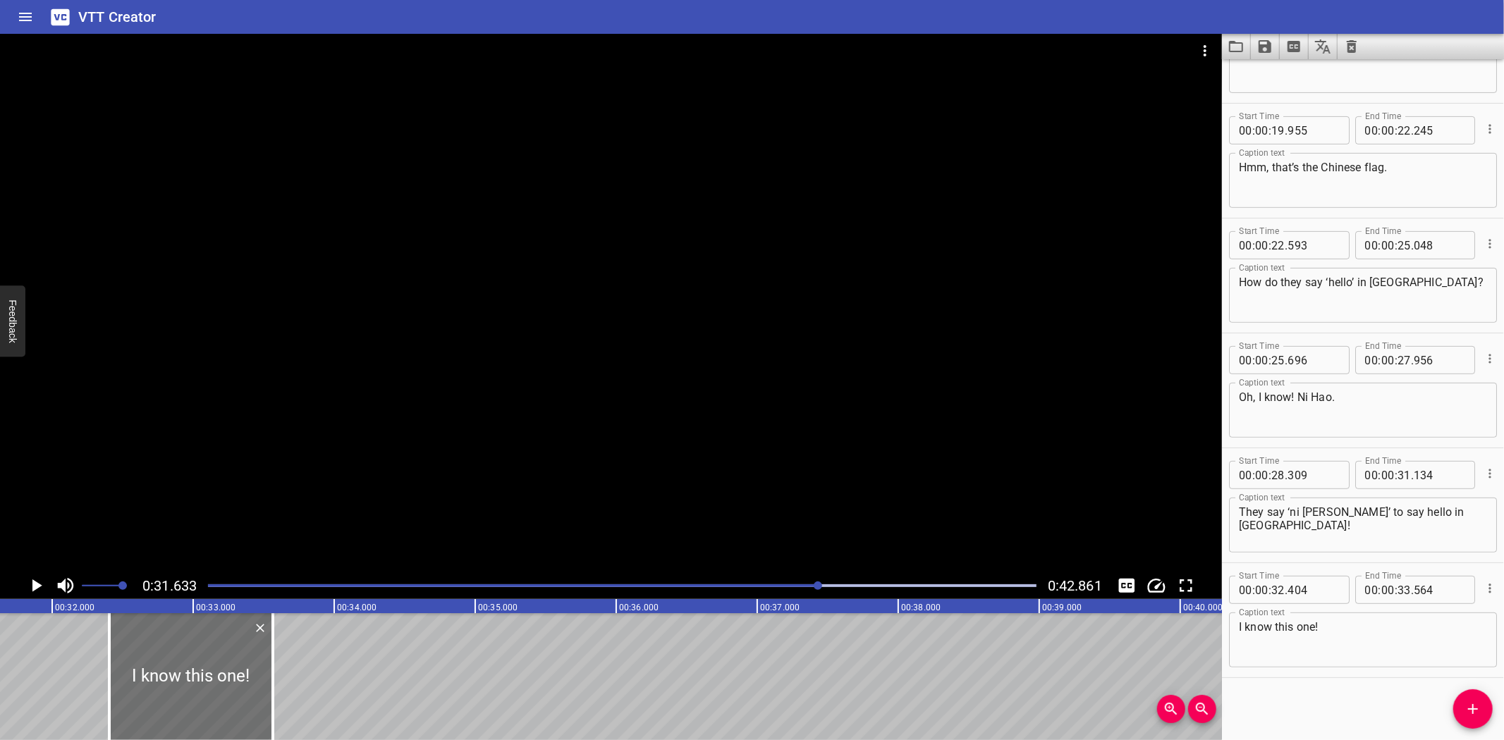
click at [32, 578] on icon "Play/Pause" at bounding box center [35, 585] width 21 height 21
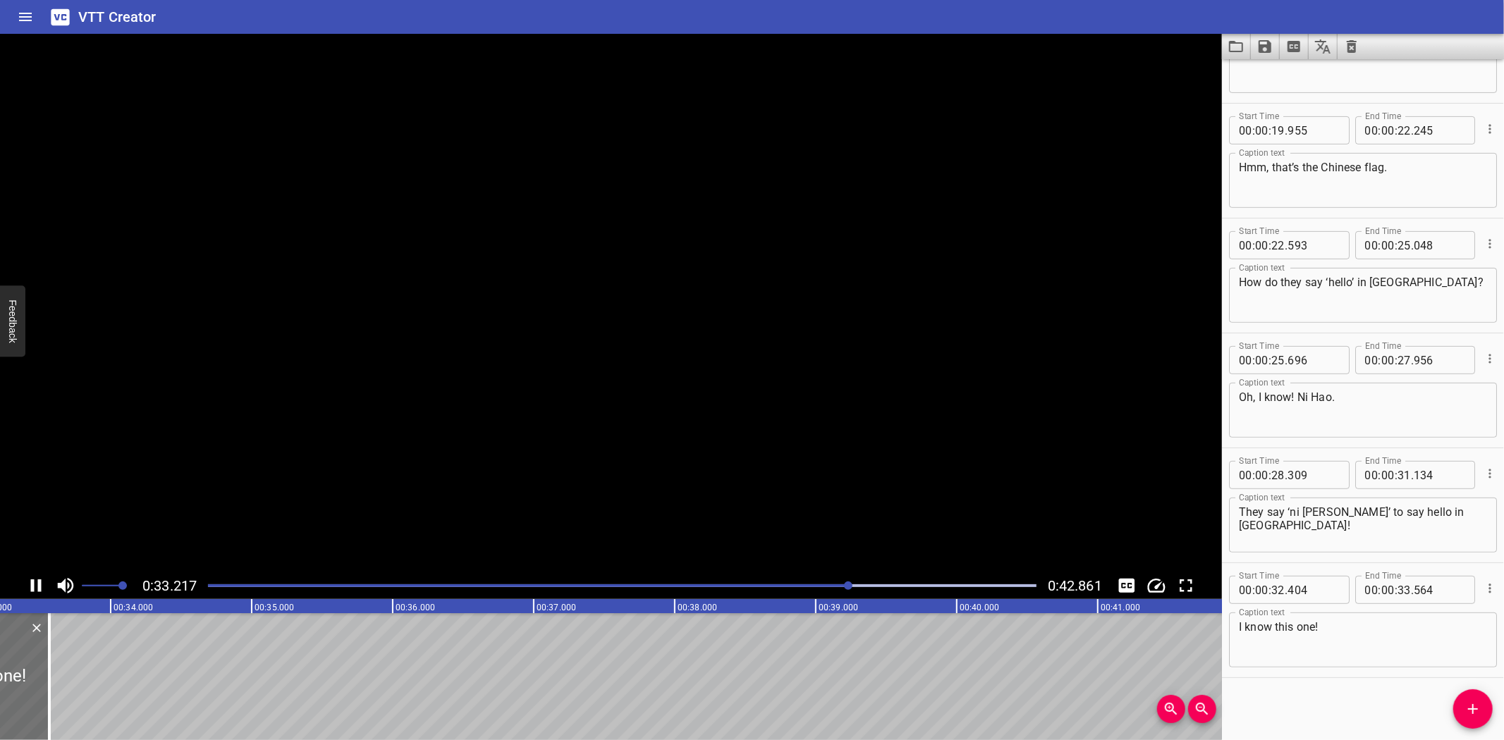
click at [32, 578] on icon "Play/Pause" at bounding box center [35, 585] width 21 height 21
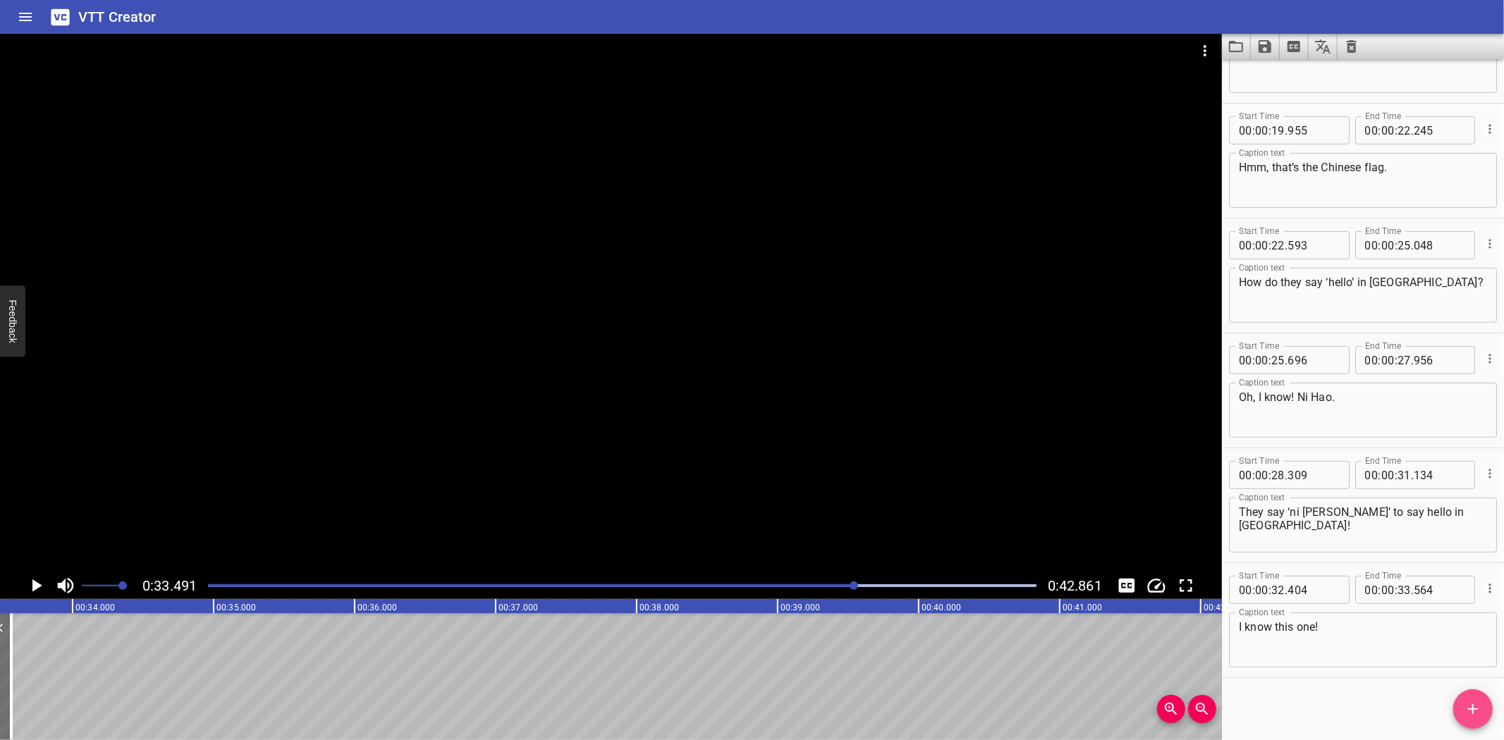
click at [1470, 709] on icon "Add Cue" at bounding box center [1473, 709] width 10 height 10
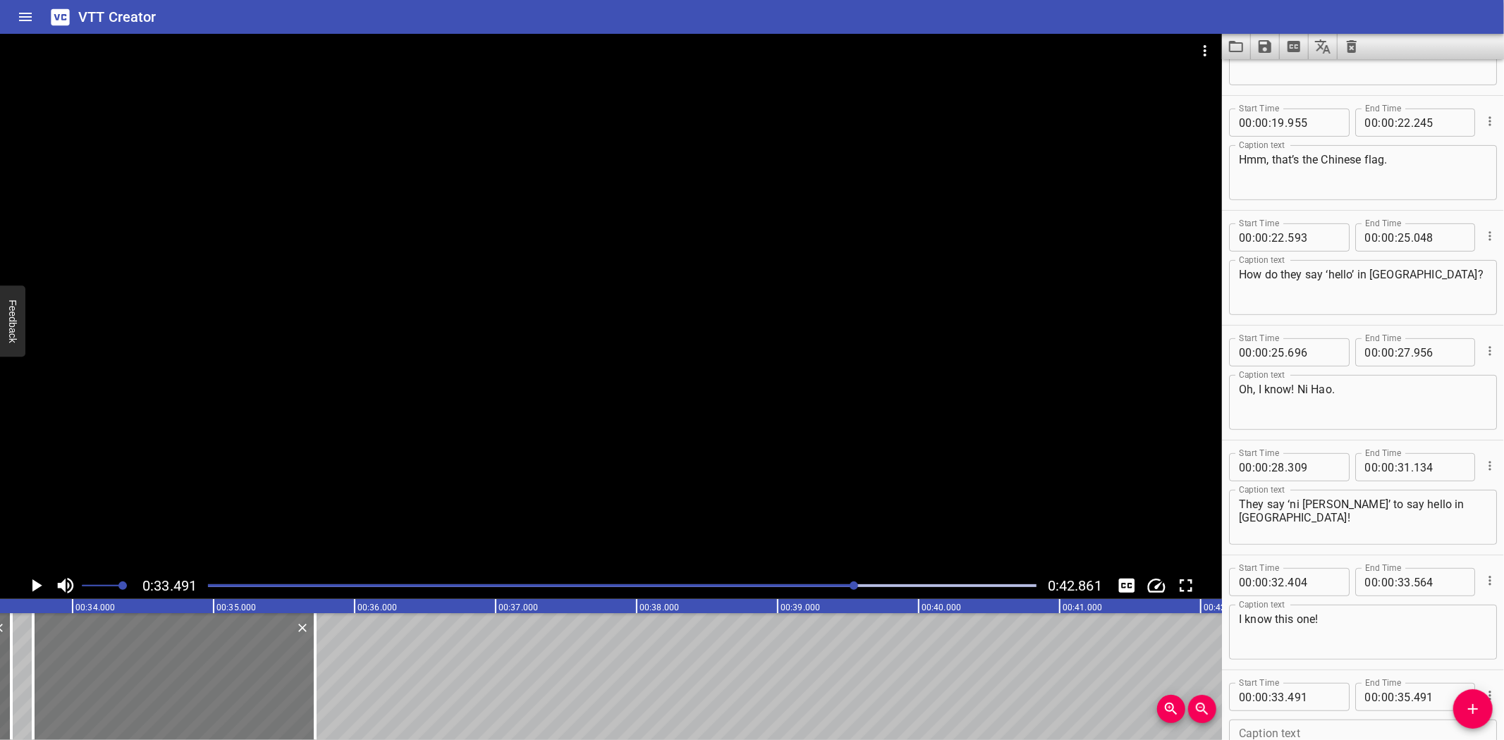
drag, startPoint x: 92, startPoint y: 671, endPoint x: 121, endPoint y: 673, distance: 28.3
click at [121, 673] on div at bounding box center [174, 677] width 282 height 127
type input "721"
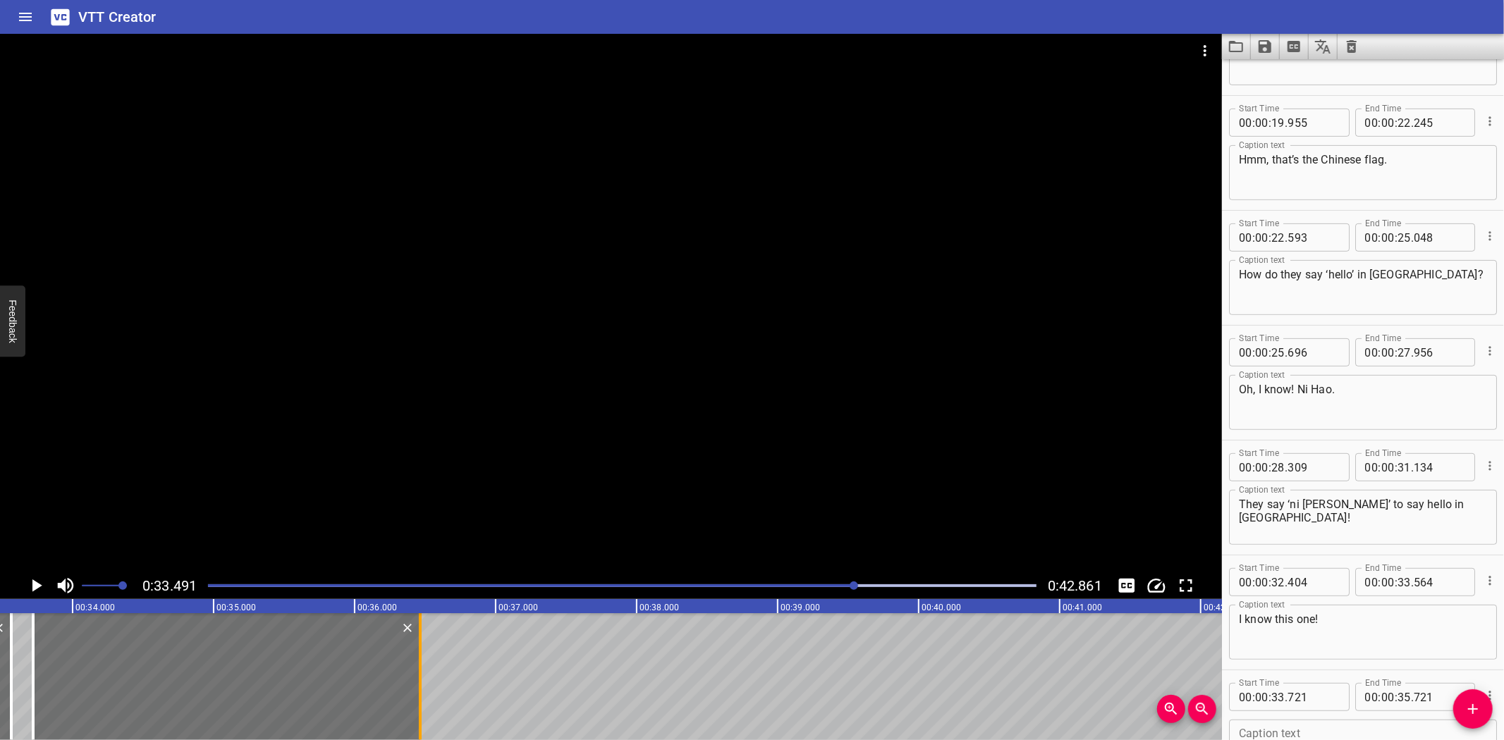
drag, startPoint x: 308, startPoint y: 657, endPoint x: 413, endPoint y: 661, distance: 105.2
click at [413, 661] on div at bounding box center [420, 677] width 14 height 127
type input "36"
type input "466"
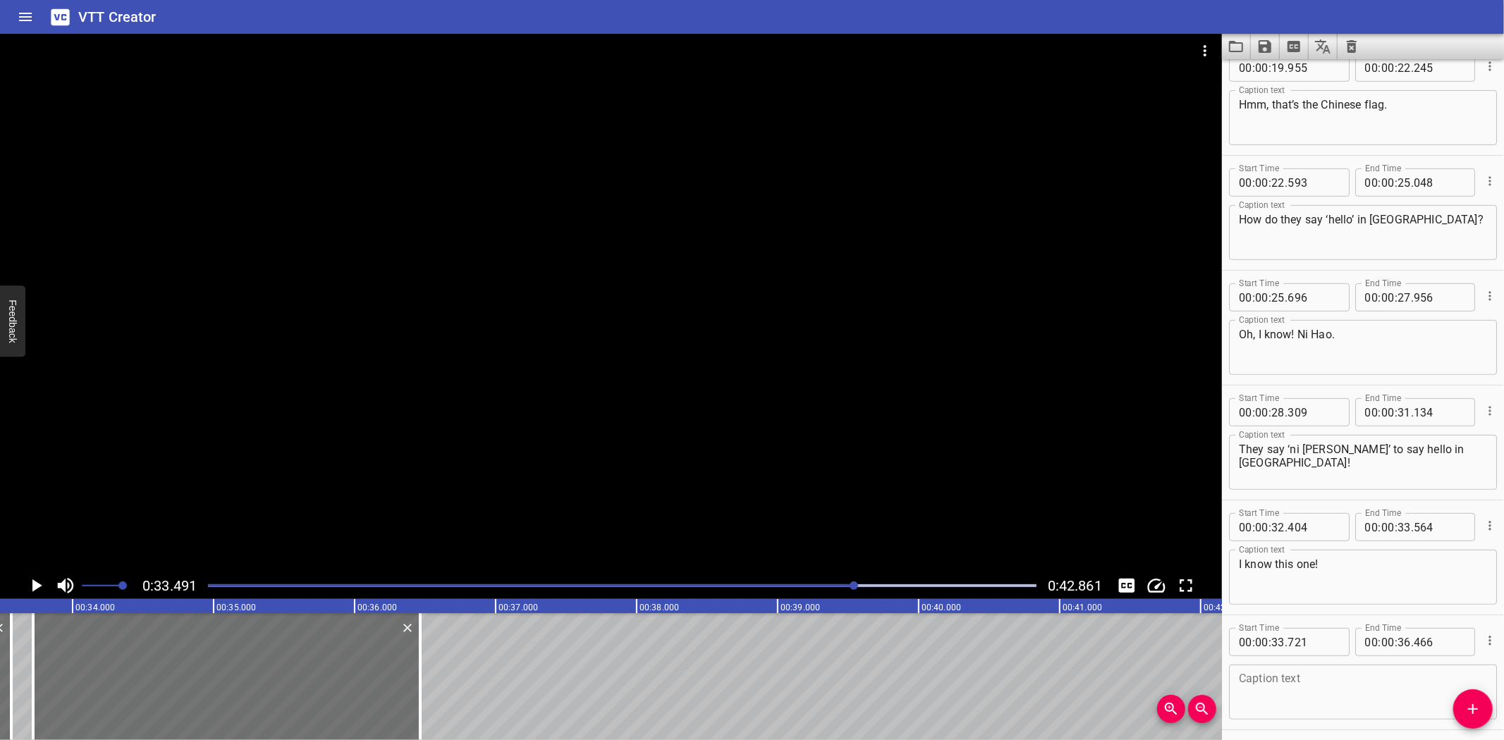
scroll to position [533, 0]
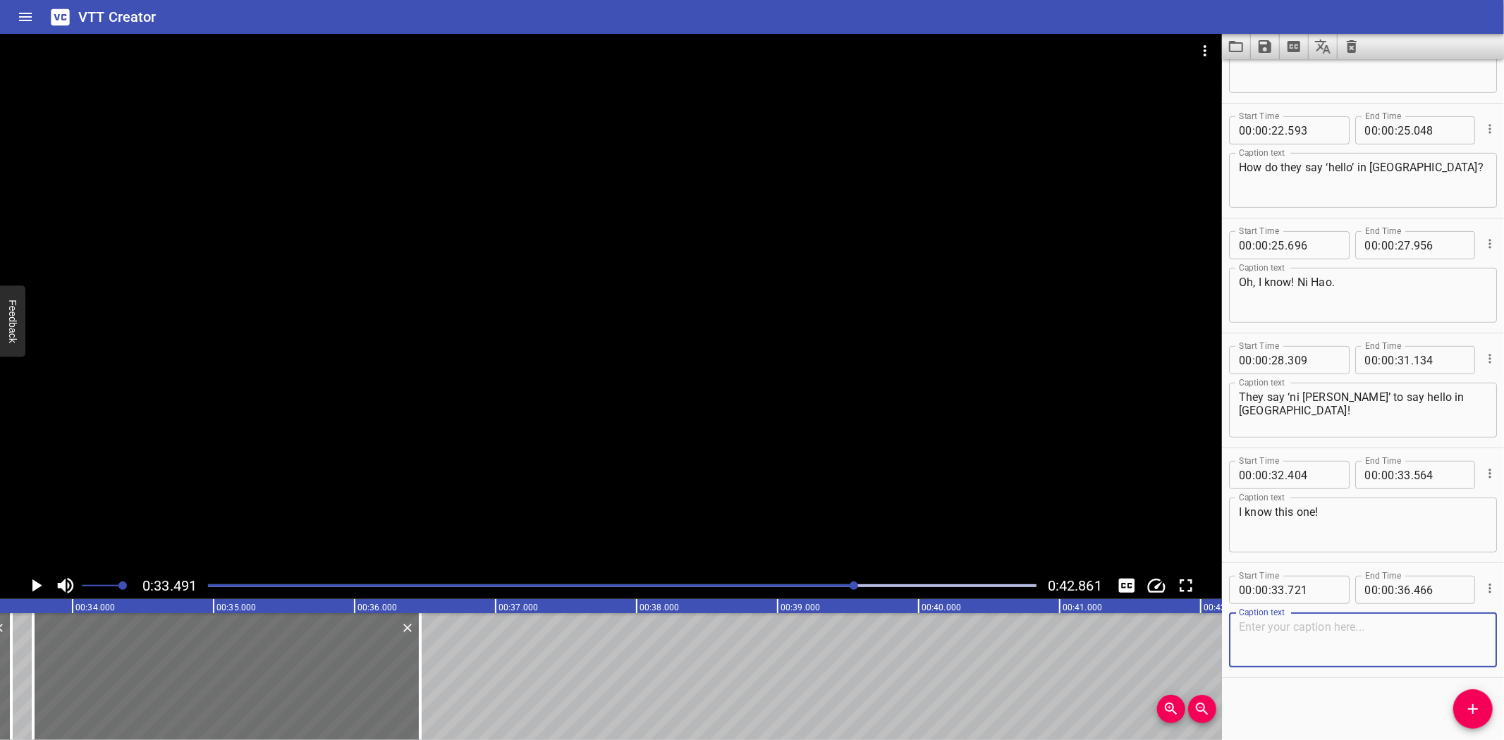
click at [1310, 652] on textarea at bounding box center [1363, 641] width 248 height 40
paste textarea "This is OUR flag! Here in [GEOGRAPHIC_DATA], we say ‘salam aleikum’ to say hell…"
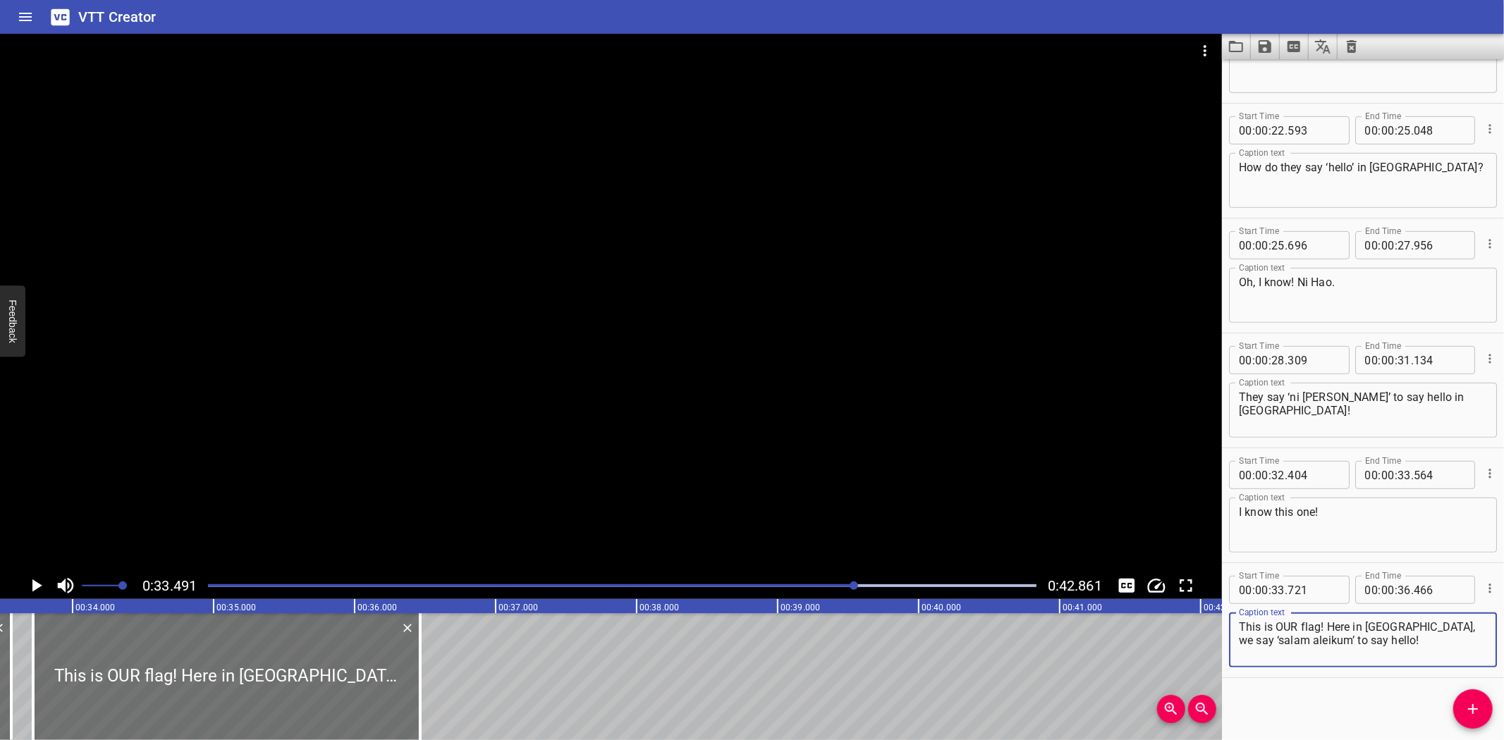
click at [1328, 628] on textarea "This is OUR flag! Here in [GEOGRAPHIC_DATA], we say ‘salam aleikum’ to say hell…" at bounding box center [1363, 641] width 248 height 40
click at [1375, 633] on textarea "This is OUR flag!" at bounding box center [1363, 641] width 248 height 40
paste textarea "Here in [GEOGRAPHIC_DATA], we say ‘salam aleikum’ to say hello!"
type textarea "This is OUR flag! Here in [GEOGRAPHIC_DATA], we say ‘salam aleikum’ to say hell…"
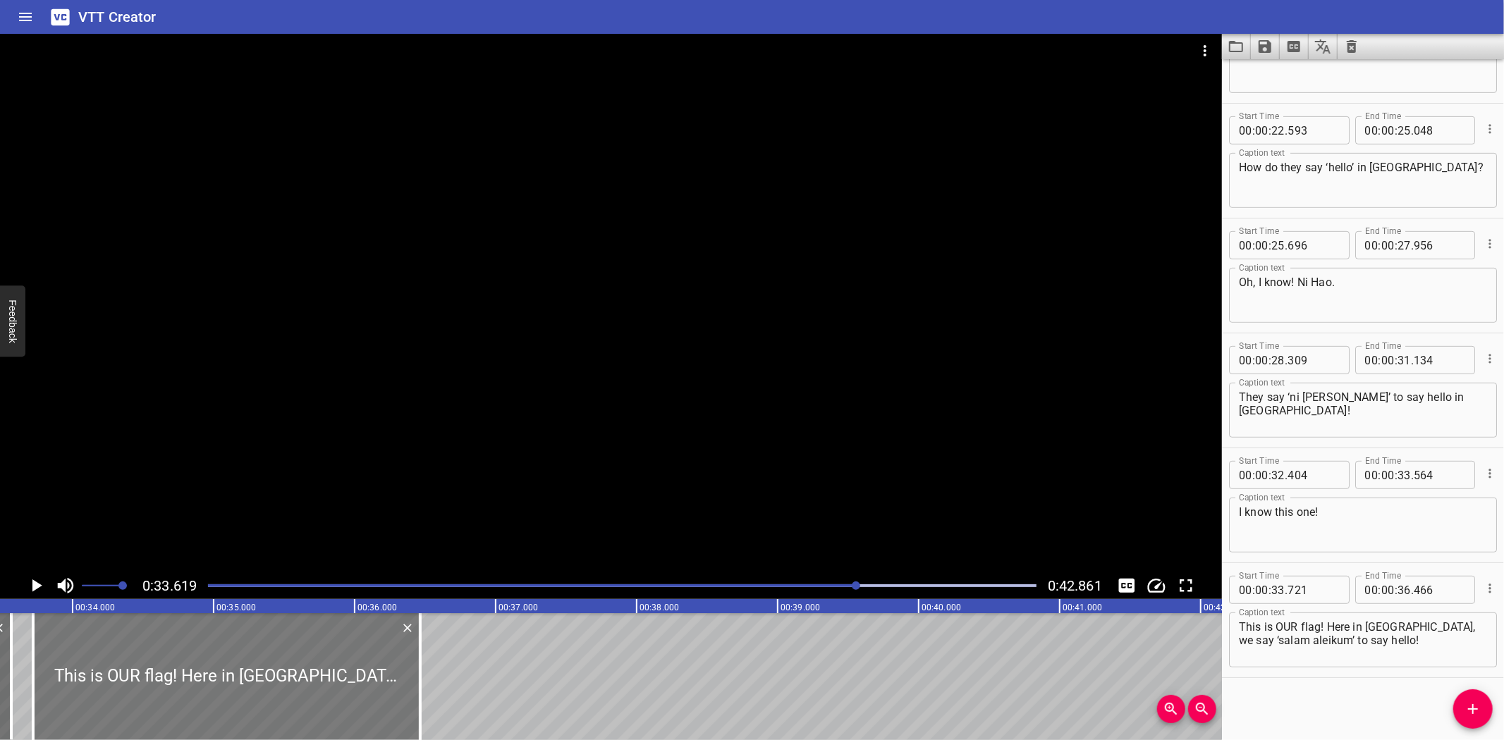
scroll to position [0, 4741]
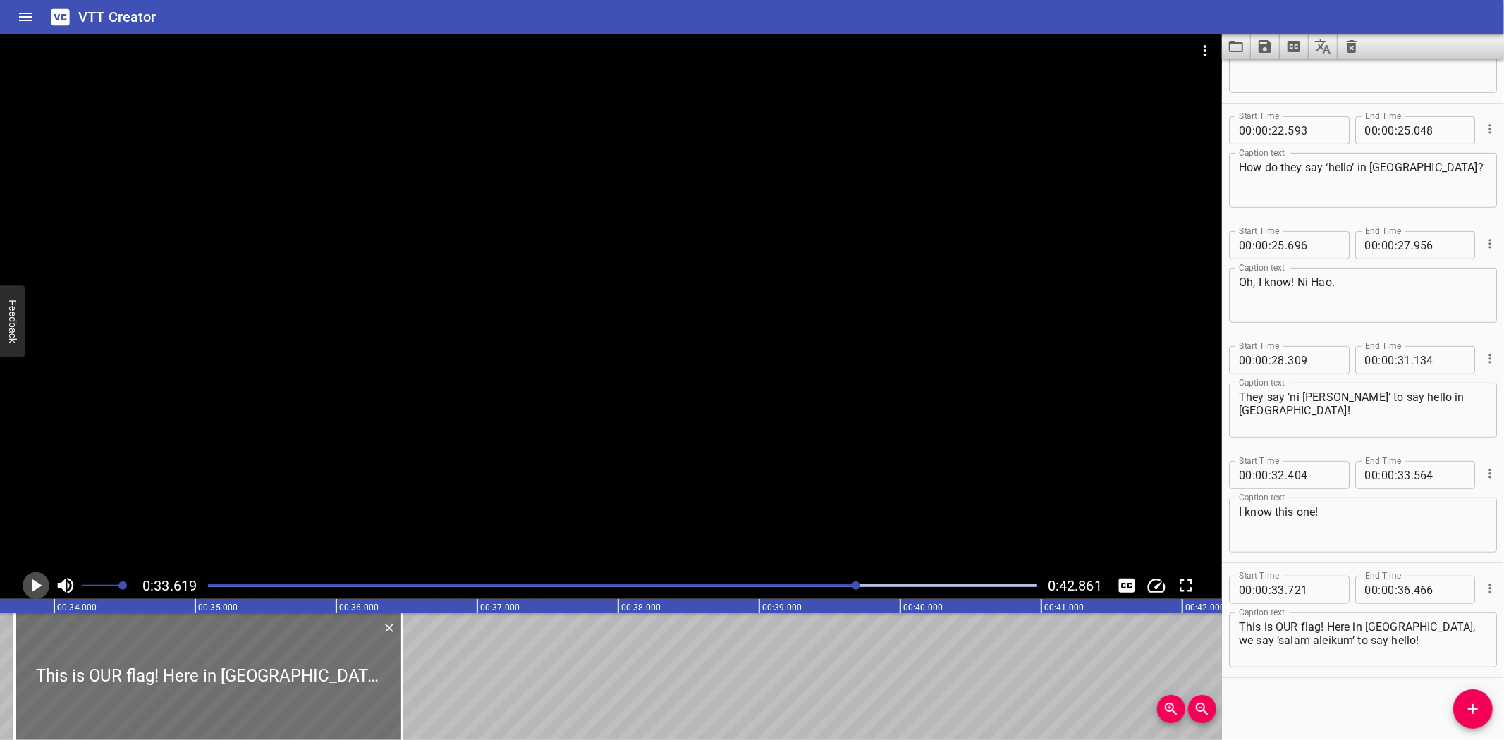
click at [33, 587] on icon "Play/Pause" at bounding box center [37, 586] width 10 height 13
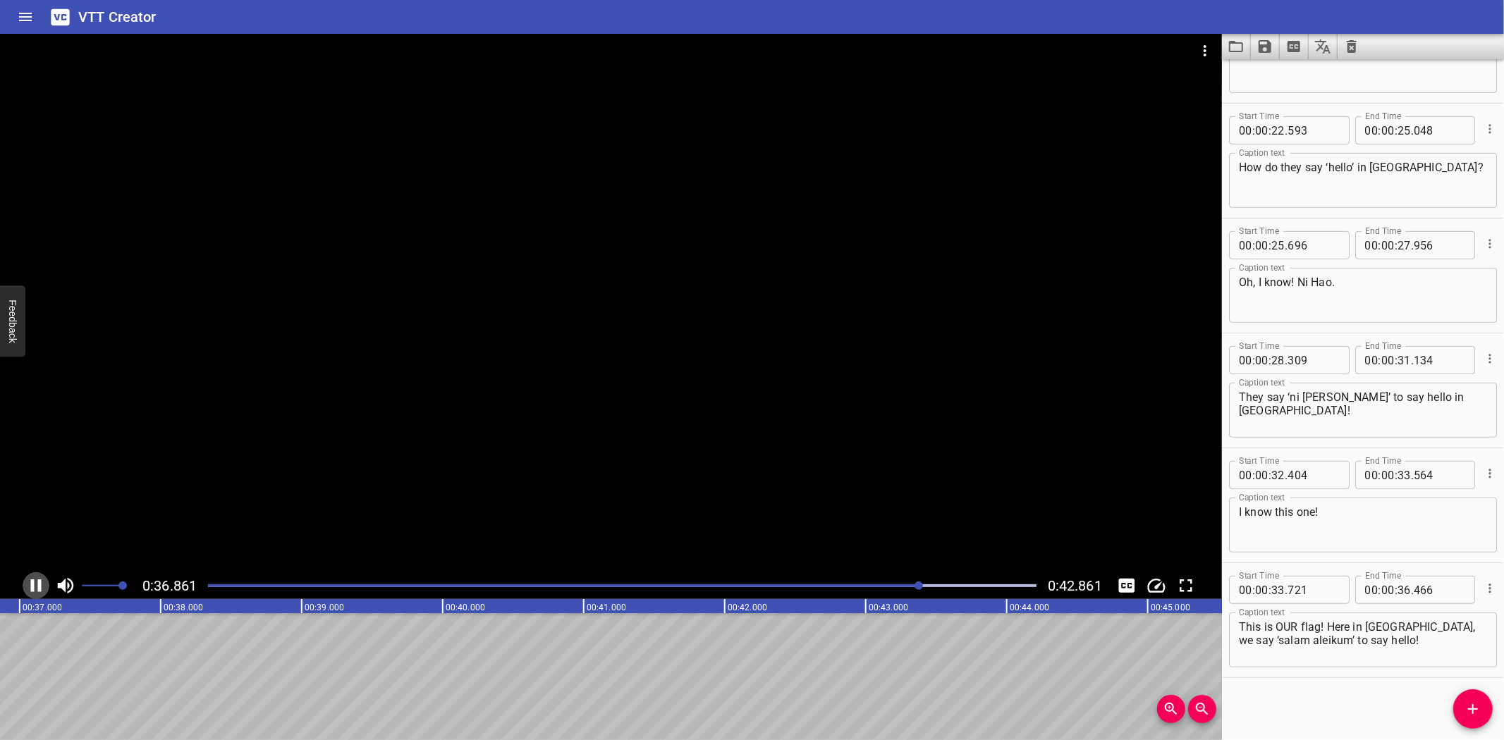
click at [32, 588] on icon "Play/Pause" at bounding box center [36, 586] width 11 height 13
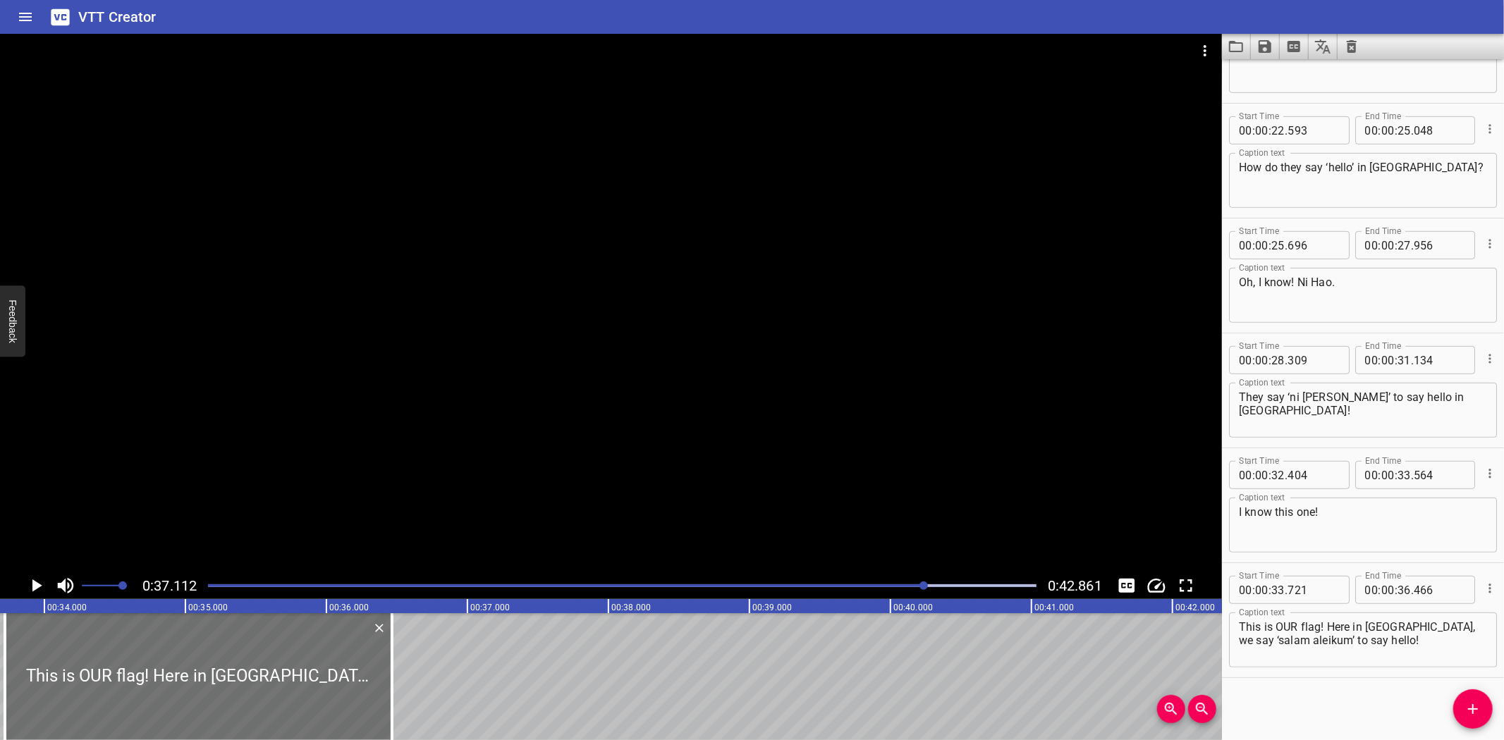
scroll to position [0, 4746]
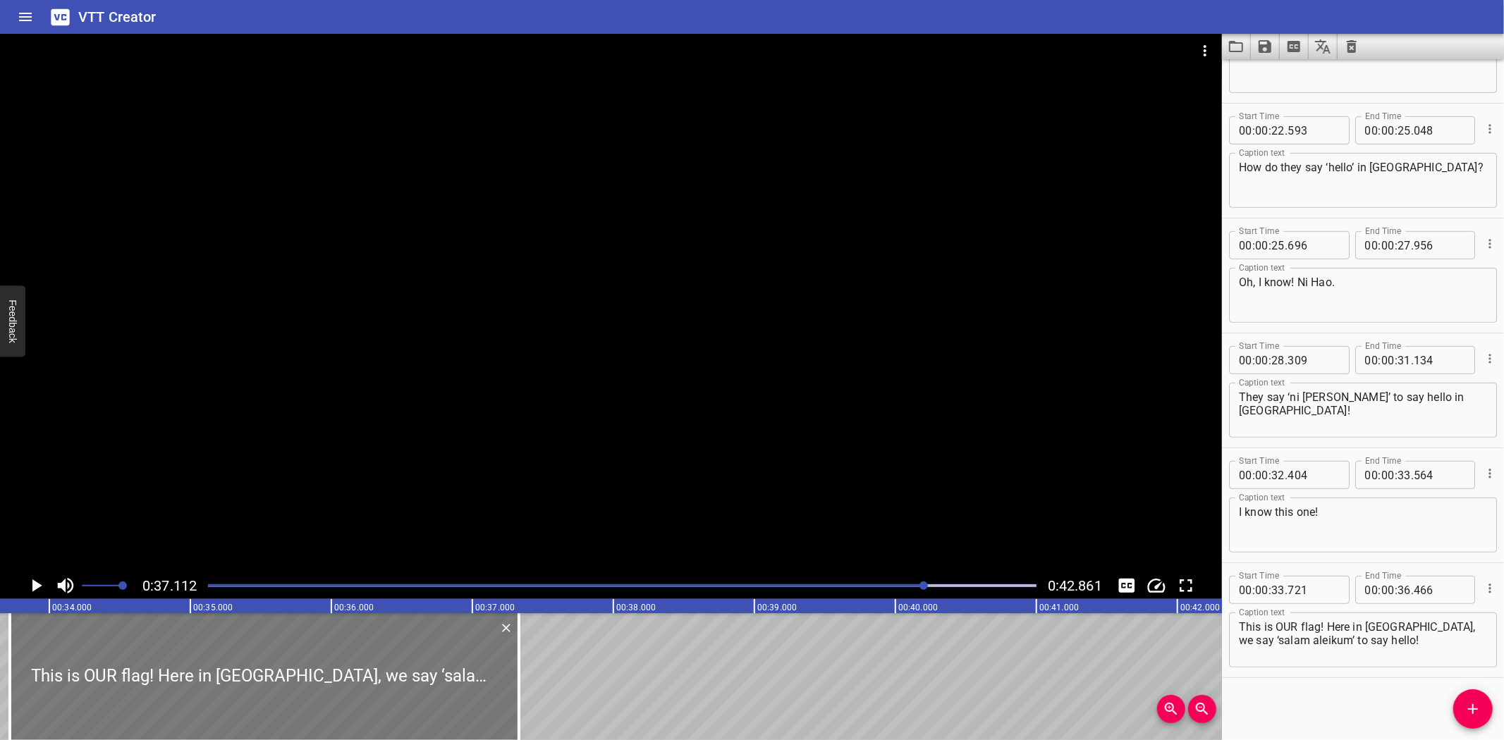
drag, startPoint x: 393, startPoint y: 688, endPoint x: 501, endPoint y: 688, distance: 108.6
click at [515, 691] on div at bounding box center [519, 677] width 14 height 127
type input "37"
type input "336"
click at [28, 647] on div at bounding box center [265, 677] width 510 height 127
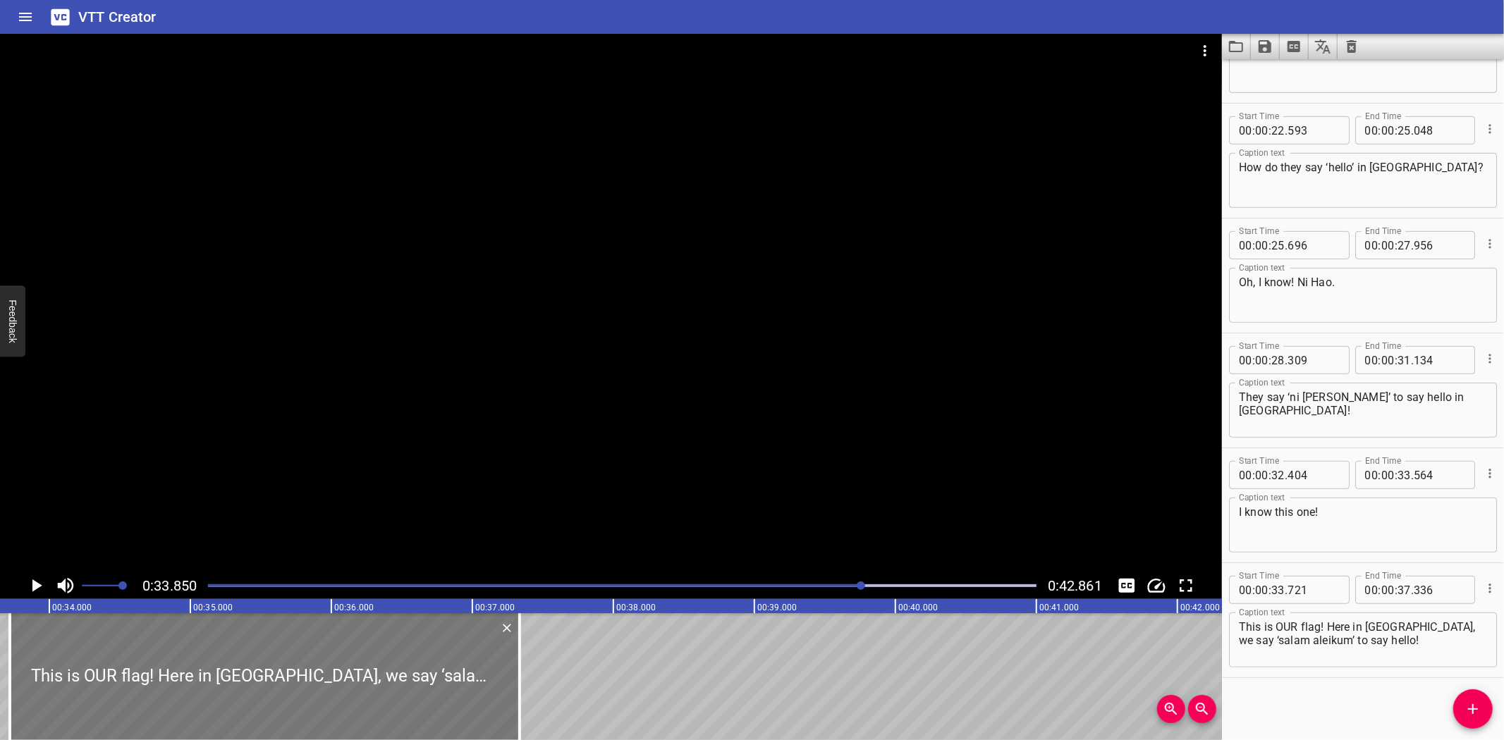
scroll to position [0, 4774]
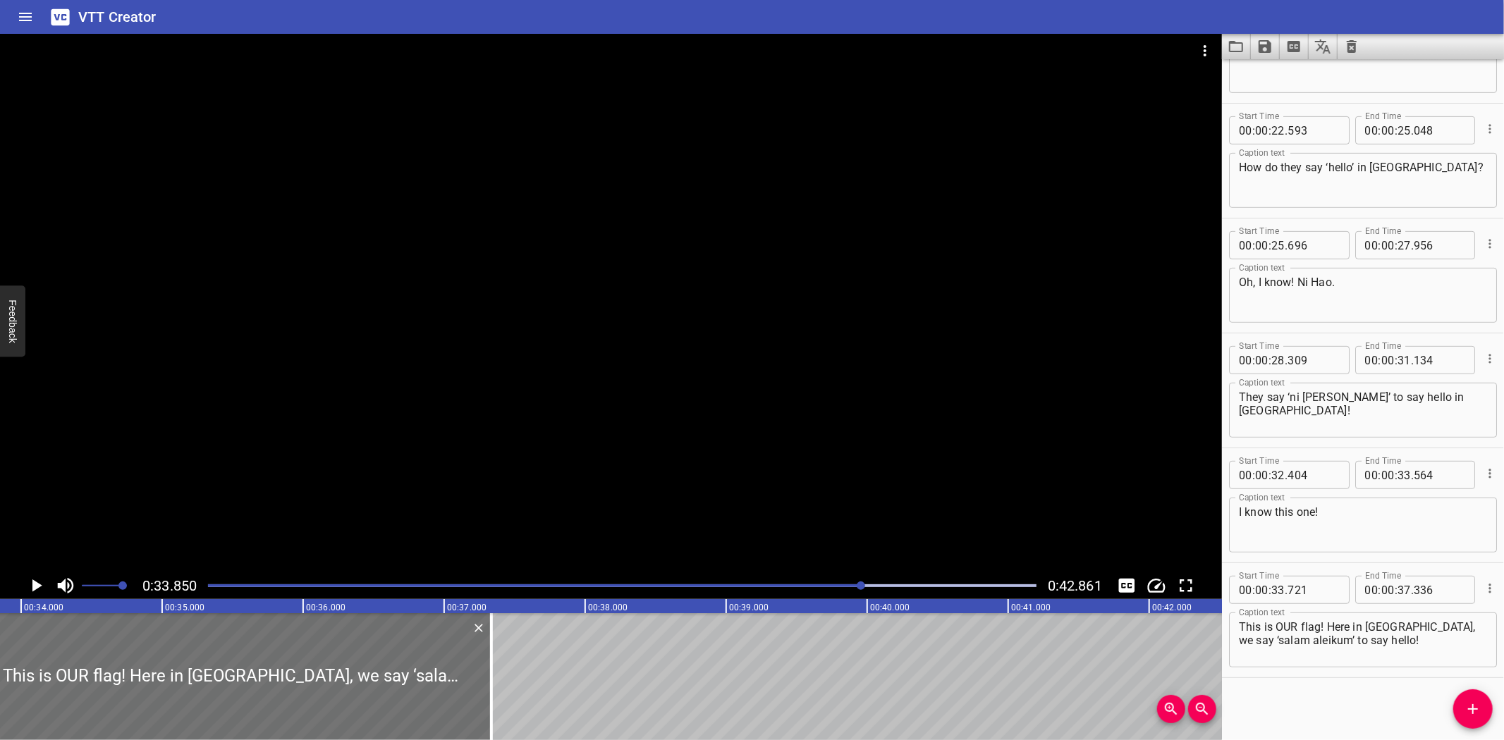
click at [33, 585] on icon "Play/Pause" at bounding box center [37, 586] width 10 height 13
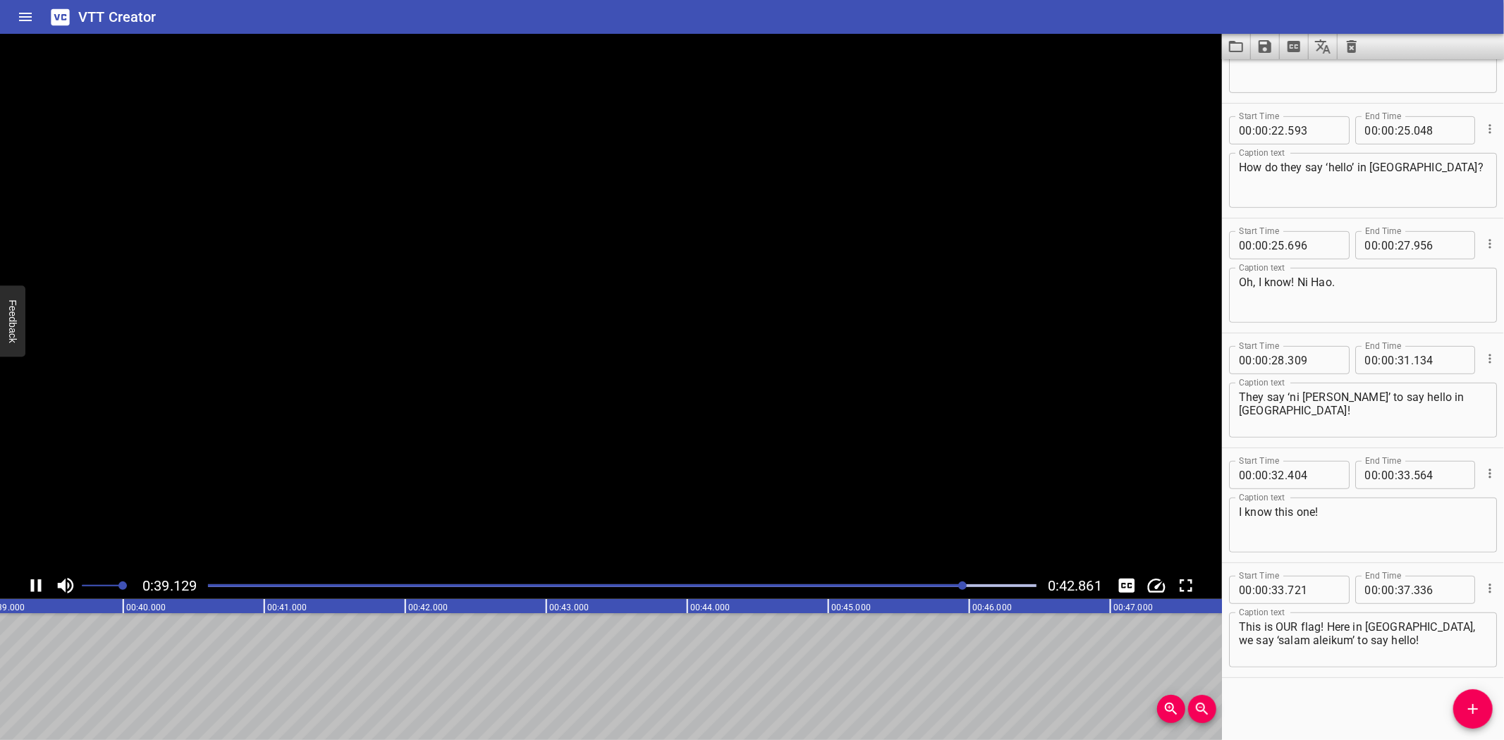
click at [33, 586] on icon "Play/Pause" at bounding box center [36, 586] width 11 height 13
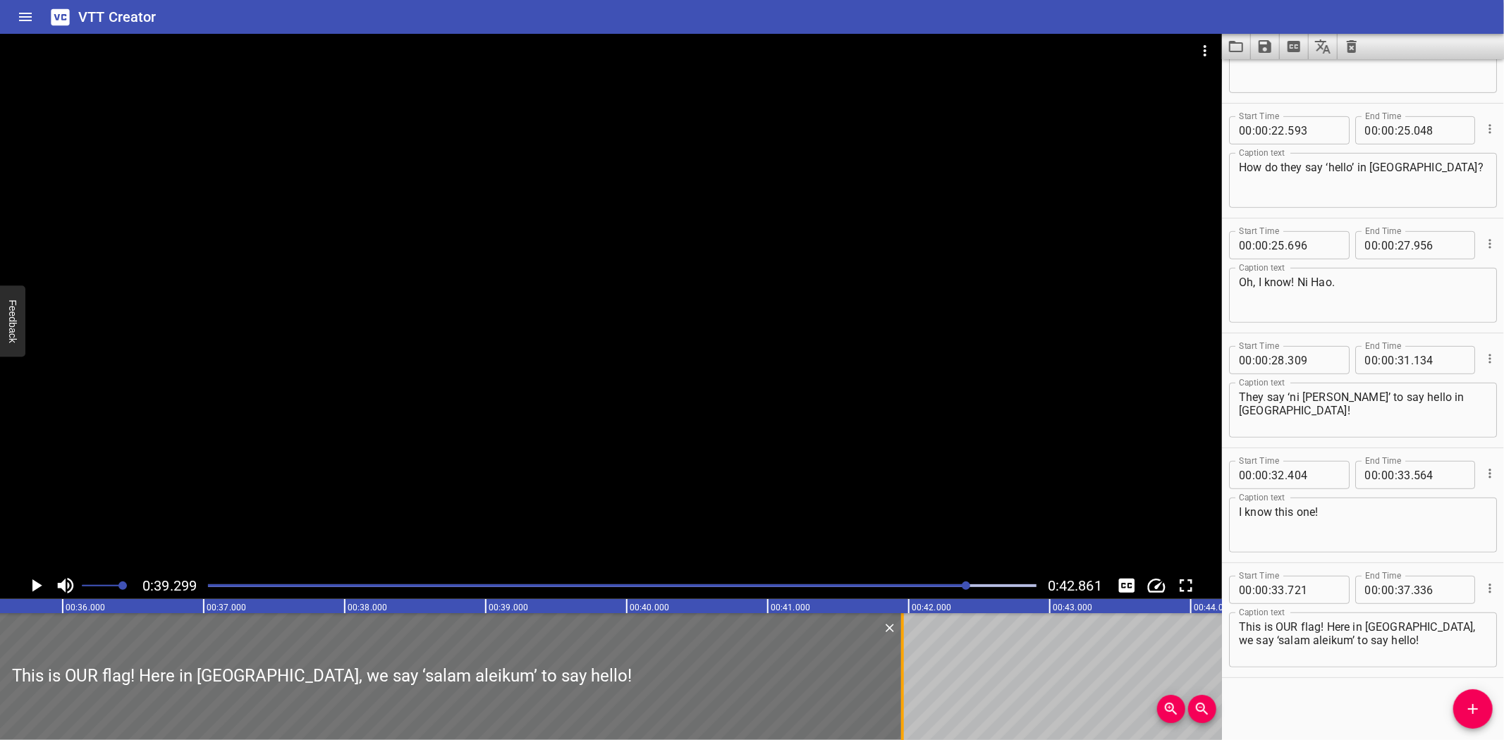
drag, startPoint x: 247, startPoint y: 684, endPoint x: 898, endPoint y: 684, distance: 651.6
click at [898, 684] on div at bounding box center [903, 677] width 14 height 127
type input "41"
type input "956"
click at [16, 640] on div at bounding box center [321, 677] width 1161 height 127
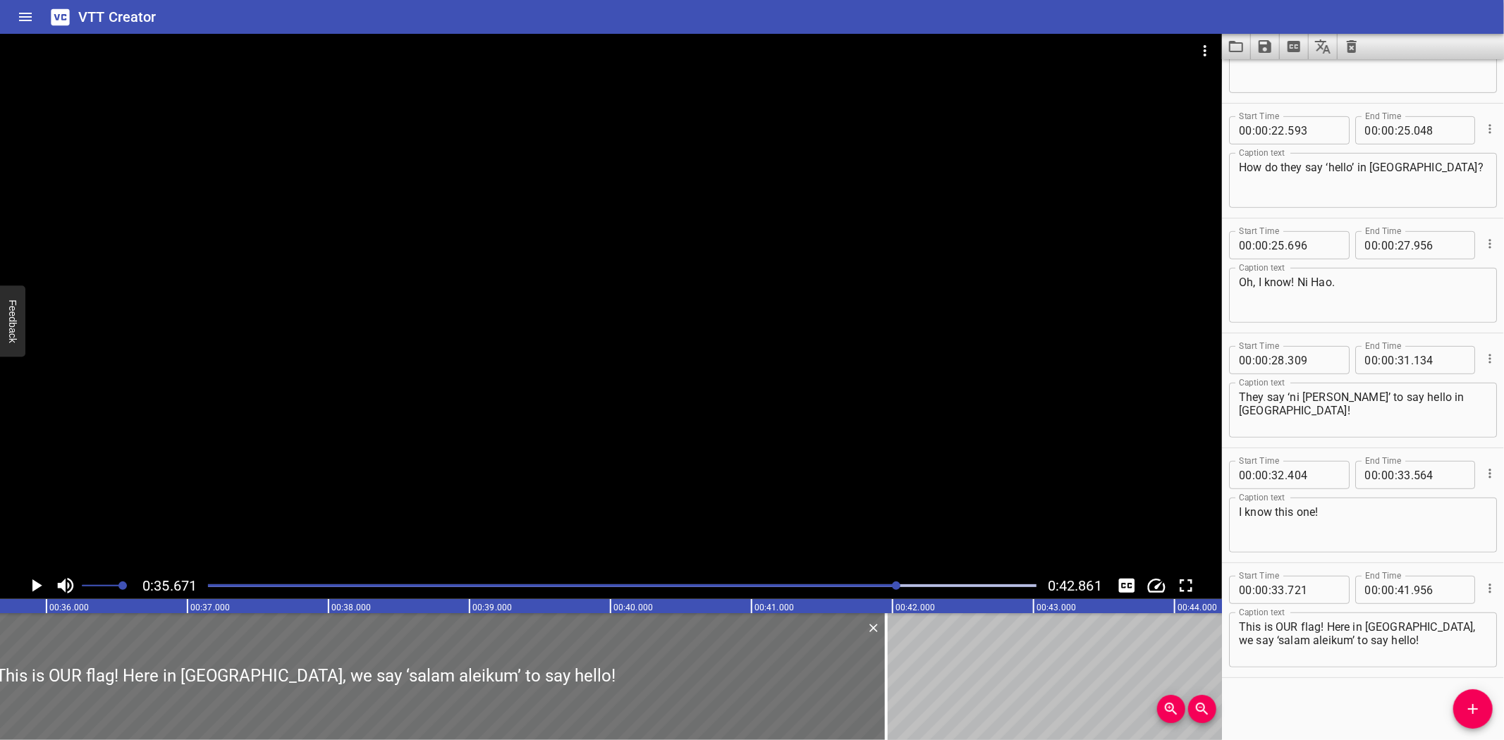
click at [36, 582] on icon "Play/Pause" at bounding box center [37, 586] width 10 height 13
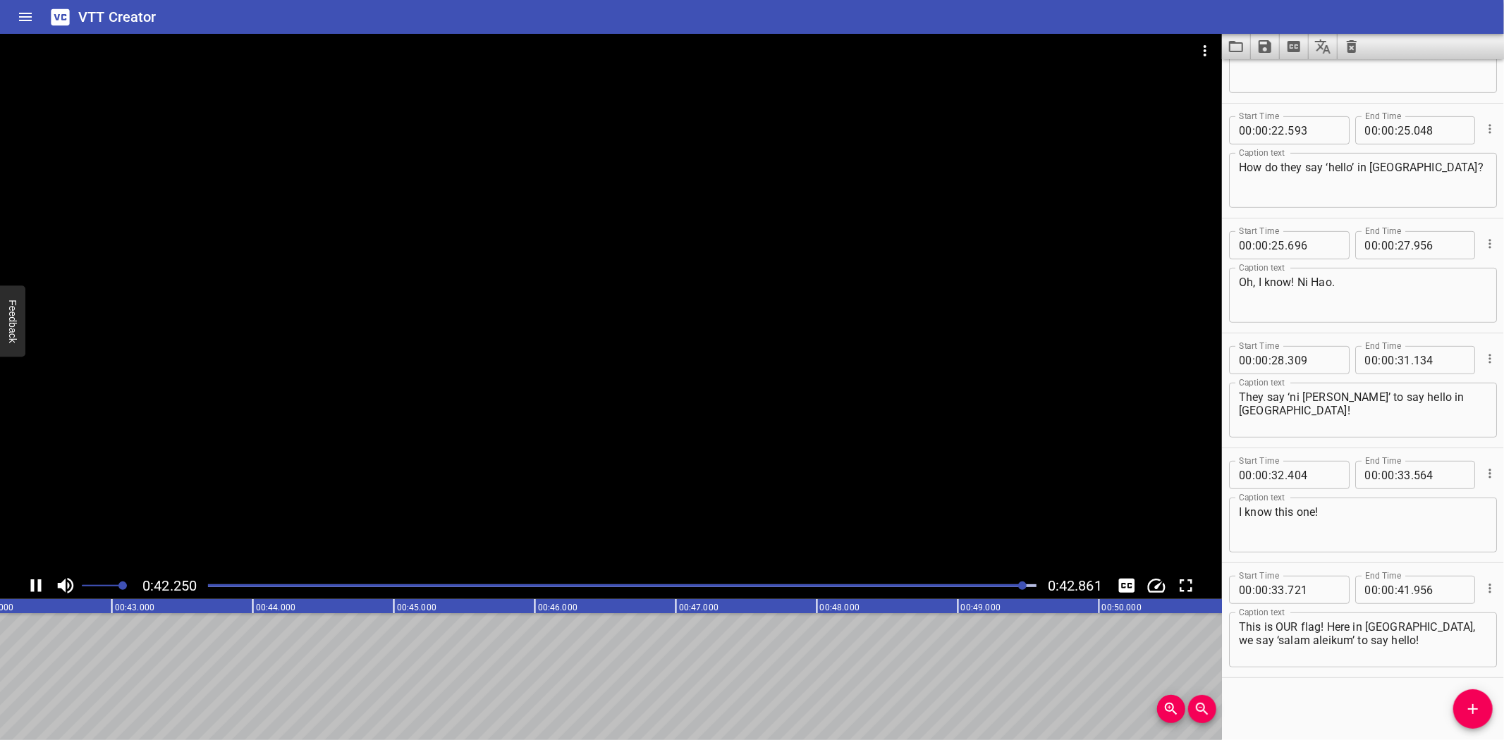
click at [30, 586] on icon "Play/Pause" at bounding box center [35, 585] width 21 height 21
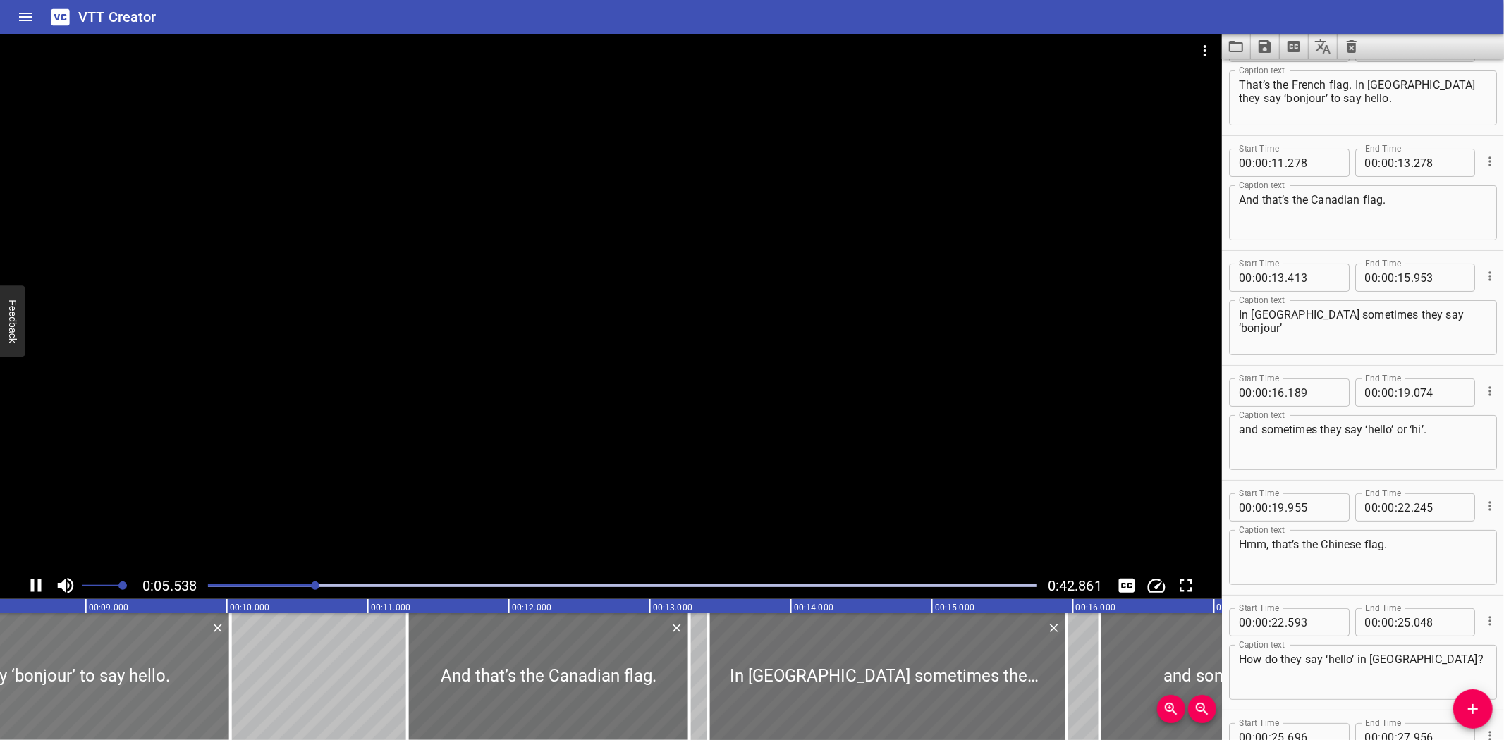
scroll to position [0, 0]
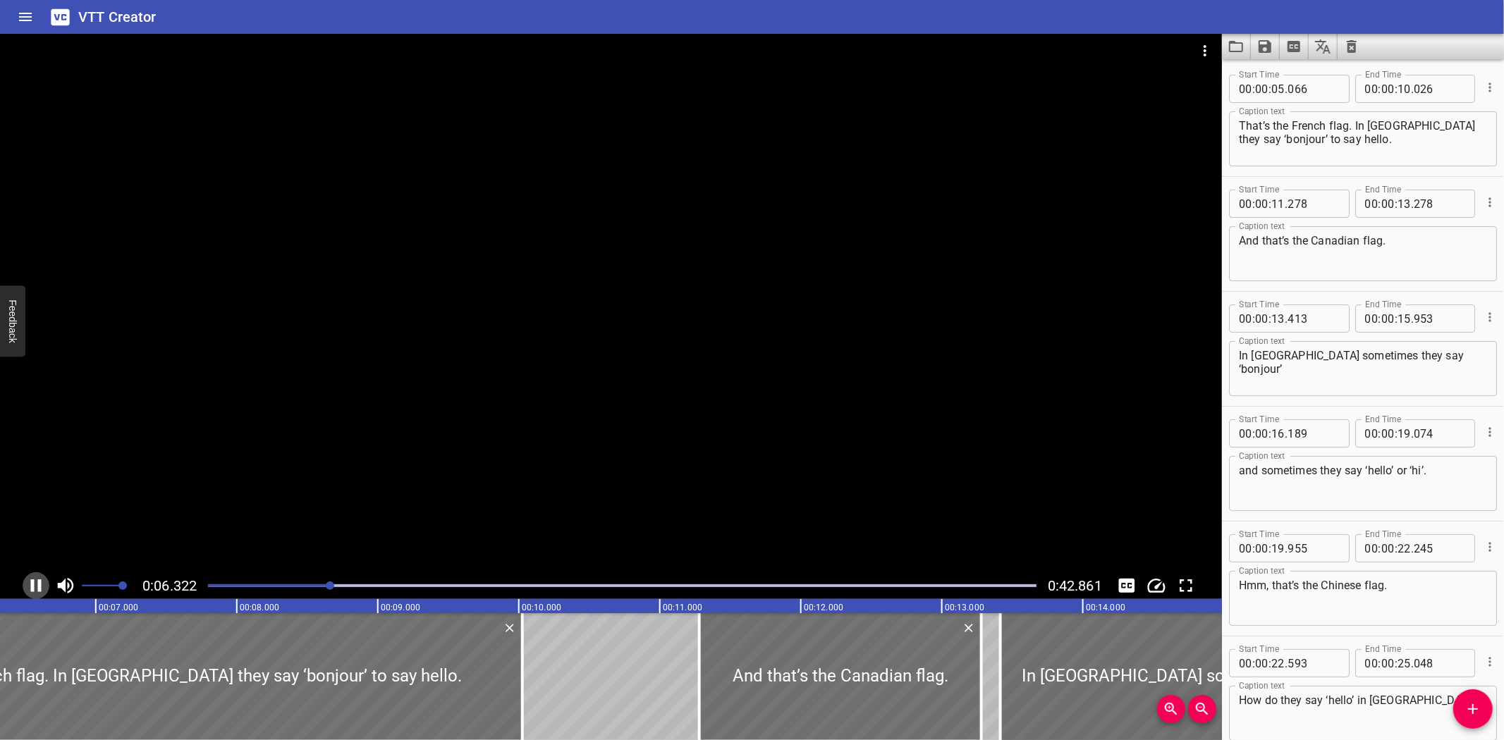
click at [34, 583] on icon "Play/Pause" at bounding box center [35, 585] width 21 height 21
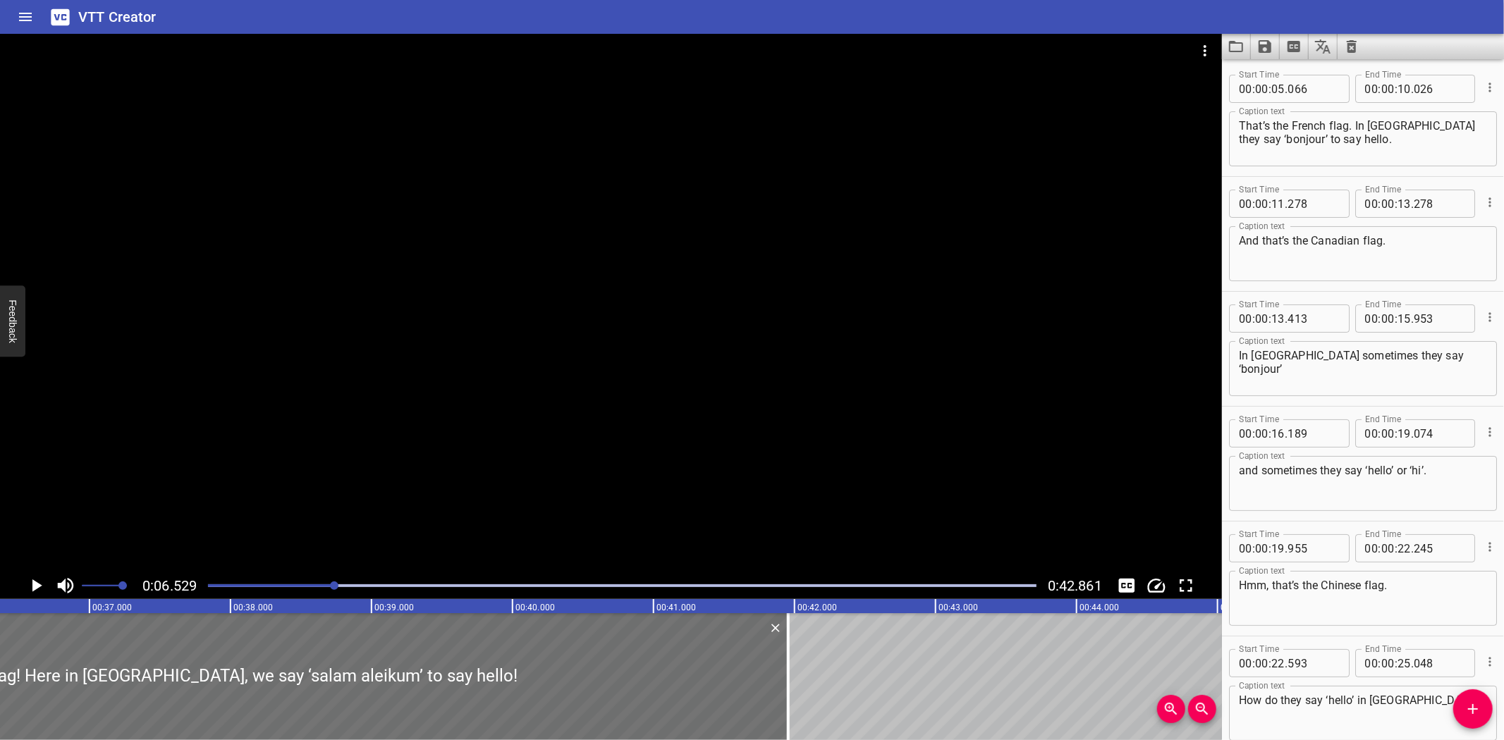
scroll to position [0, 5123]
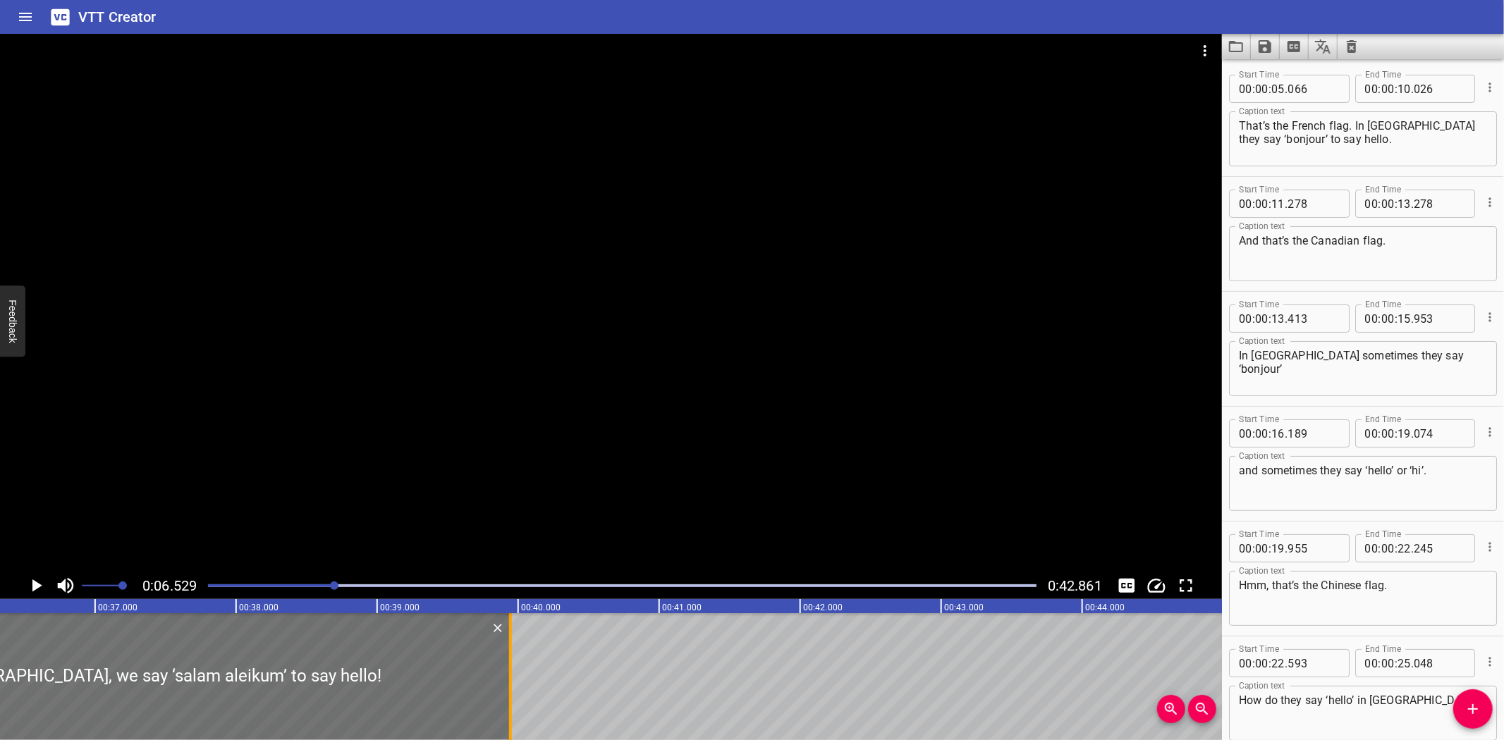
drag, startPoint x: 792, startPoint y: 673, endPoint x: 508, endPoint y: 699, distance: 284.7
click at [509, 699] on div at bounding box center [510, 677] width 3 height 127
type input "39"
type input "946"
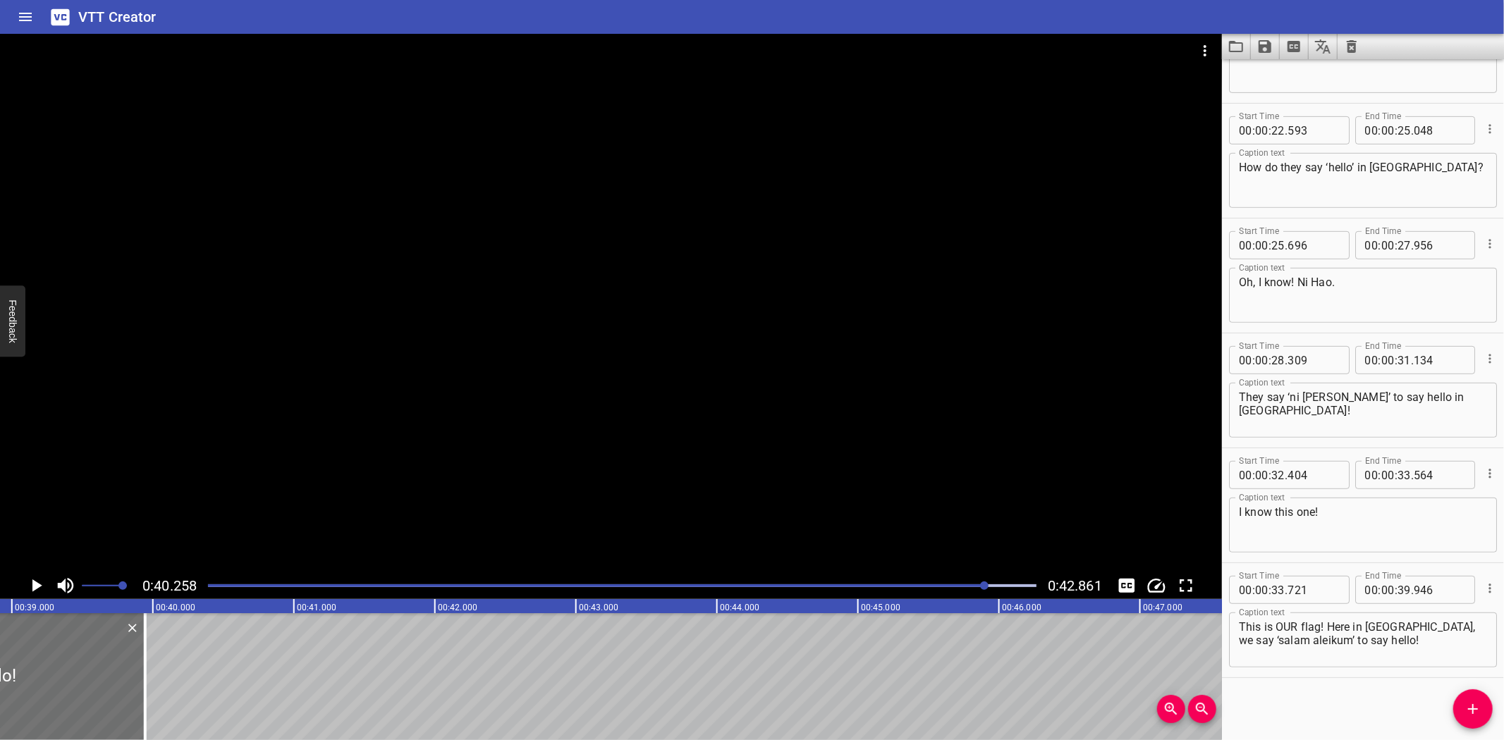
scroll to position [0, 5483]
drag, startPoint x: 1463, startPoint y: 704, endPoint x: 503, endPoint y: 703, distance: 959.8
click at [1453, 706] on div "Start Time 00 : 00 : 05 . 066 Start Time End Time 00 : 00 : 10 . 026 End Time C…" at bounding box center [1363, 399] width 282 height 681
click at [1467, 708] on icon "Add Cue" at bounding box center [1473, 709] width 17 height 17
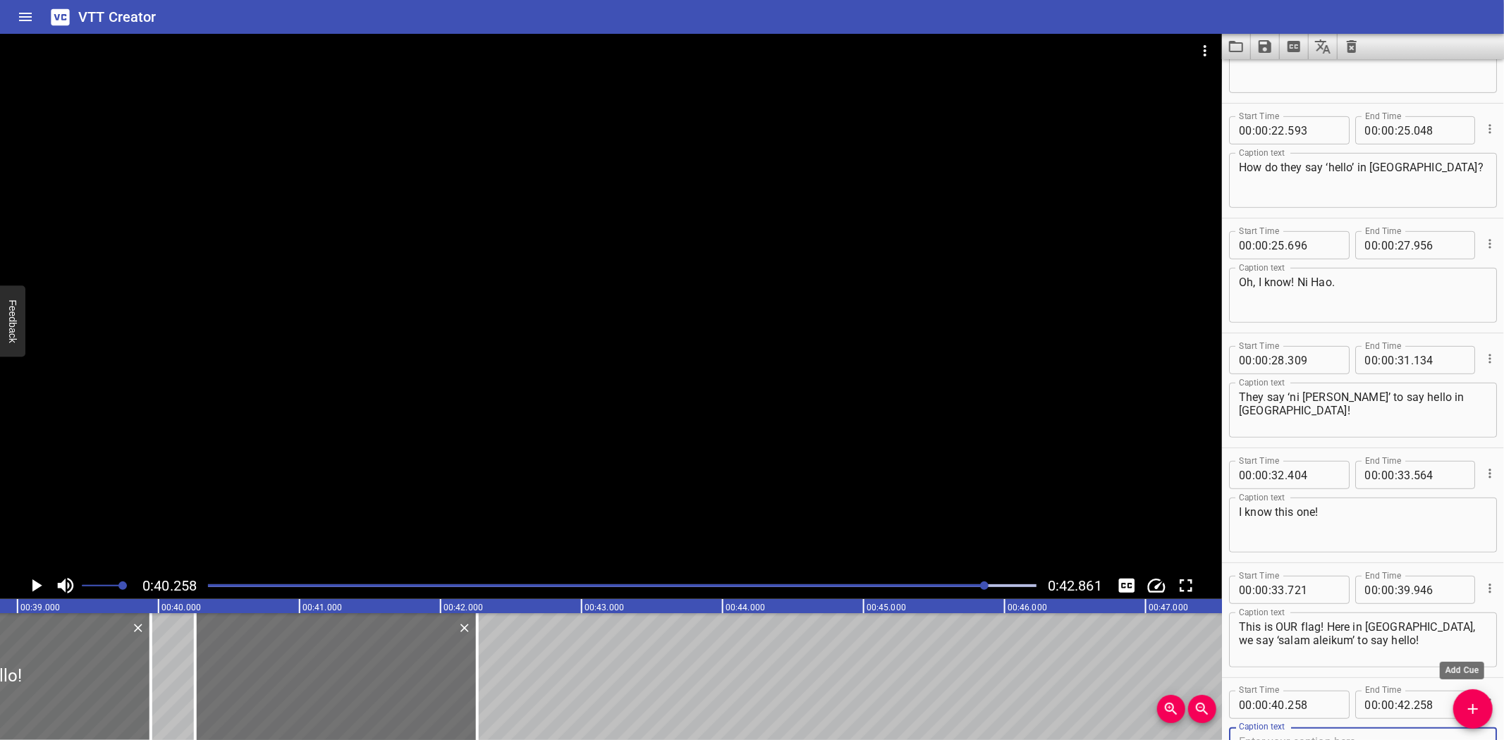
scroll to position [540, 0]
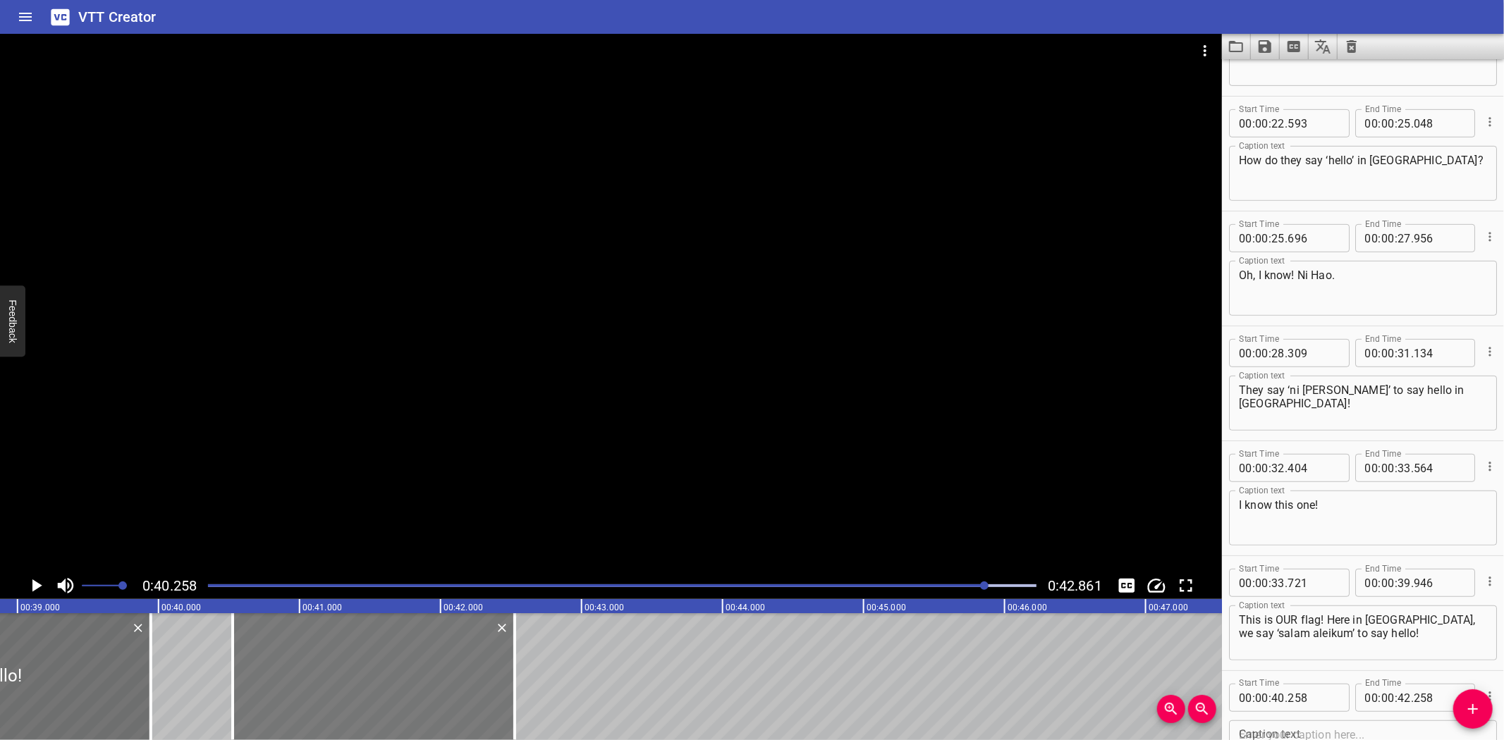
drag, startPoint x: 298, startPoint y: 669, endPoint x: 336, endPoint y: 666, distance: 37.5
click at [336, 666] on div at bounding box center [374, 677] width 282 height 127
type input "523"
drag, startPoint x: 511, startPoint y: 664, endPoint x: 414, endPoint y: 694, distance: 101.7
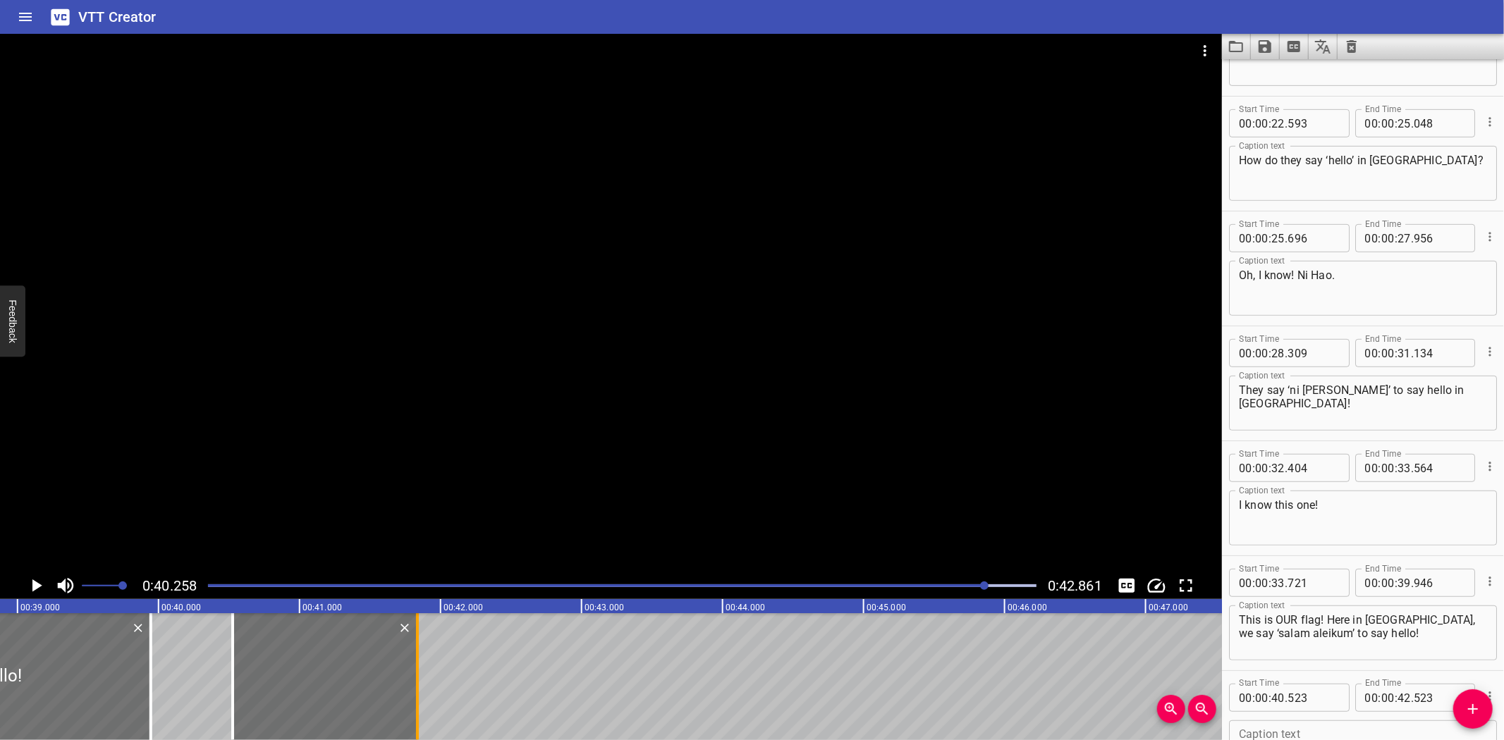
click at [414, 694] on div at bounding box center [417, 677] width 14 height 127
type input "41"
type input "833"
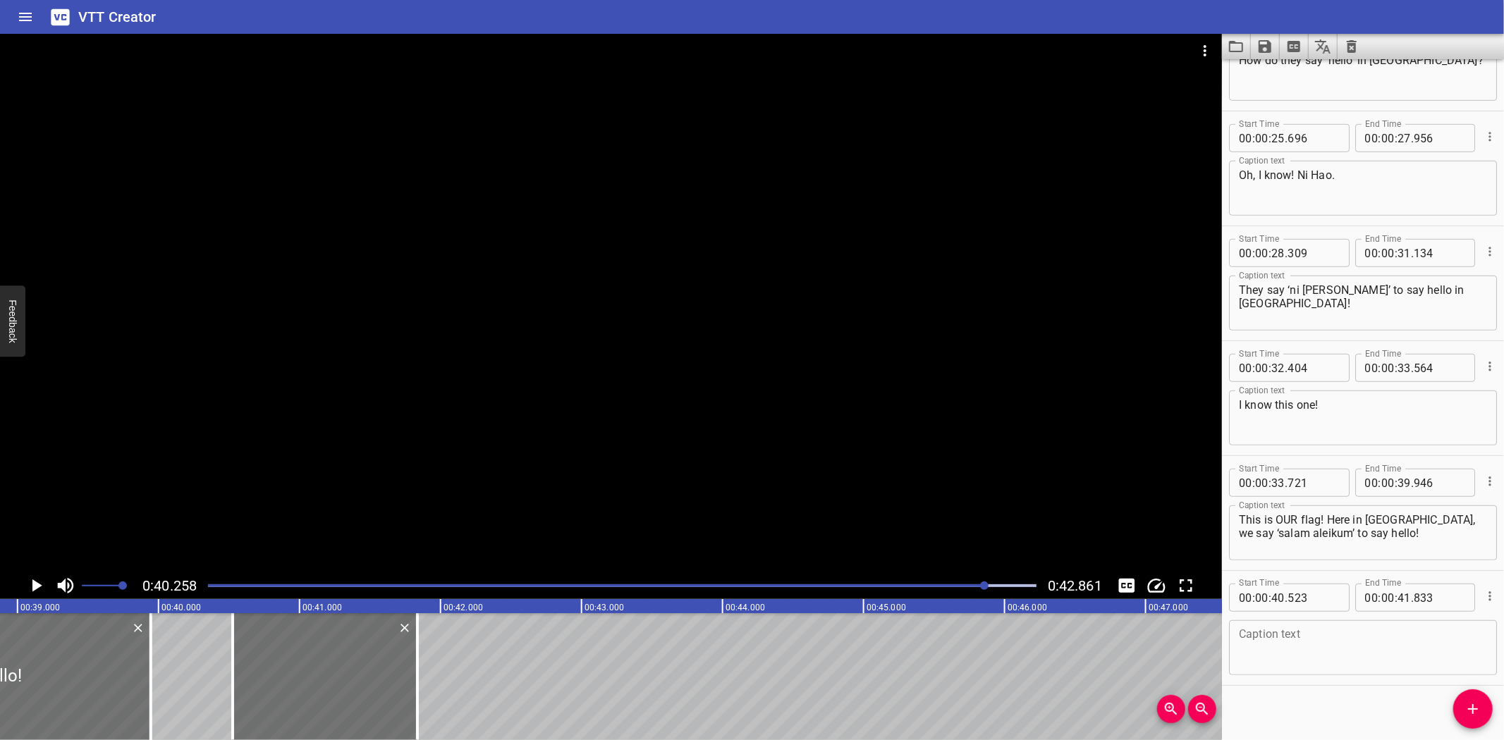
scroll to position [649, 0]
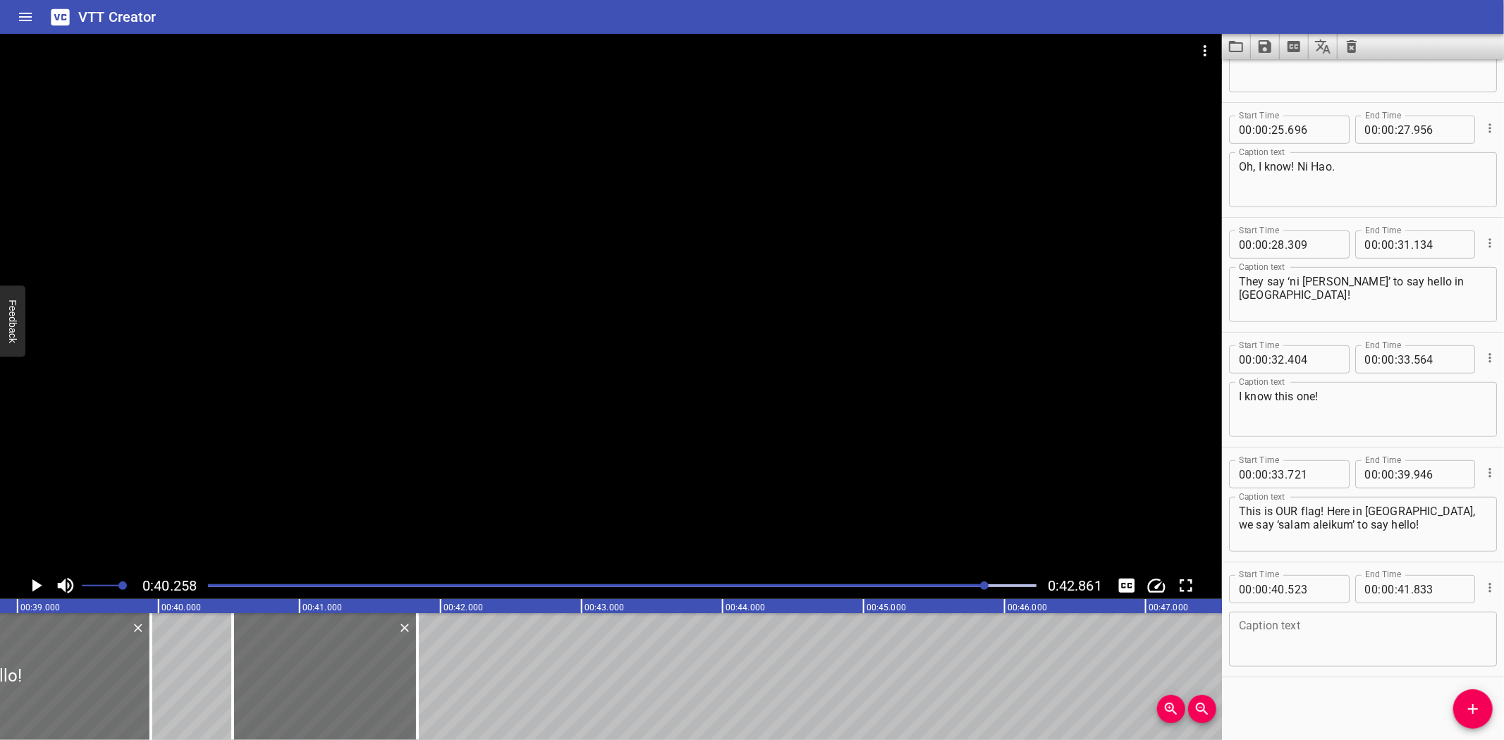
click at [1319, 652] on textarea at bounding box center [1363, 640] width 248 height 40
paste textarea "Worldwide Welcomes!"
type textarea "Worldwide Welcomes!"
click at [1267, 44] on icon "Save captions to file" at bounding box center [1265, 46] width 13 height 13
click at [1285, 78] on li "Save to VTT file" at bounding box center [1303, 77] width 104 height 25
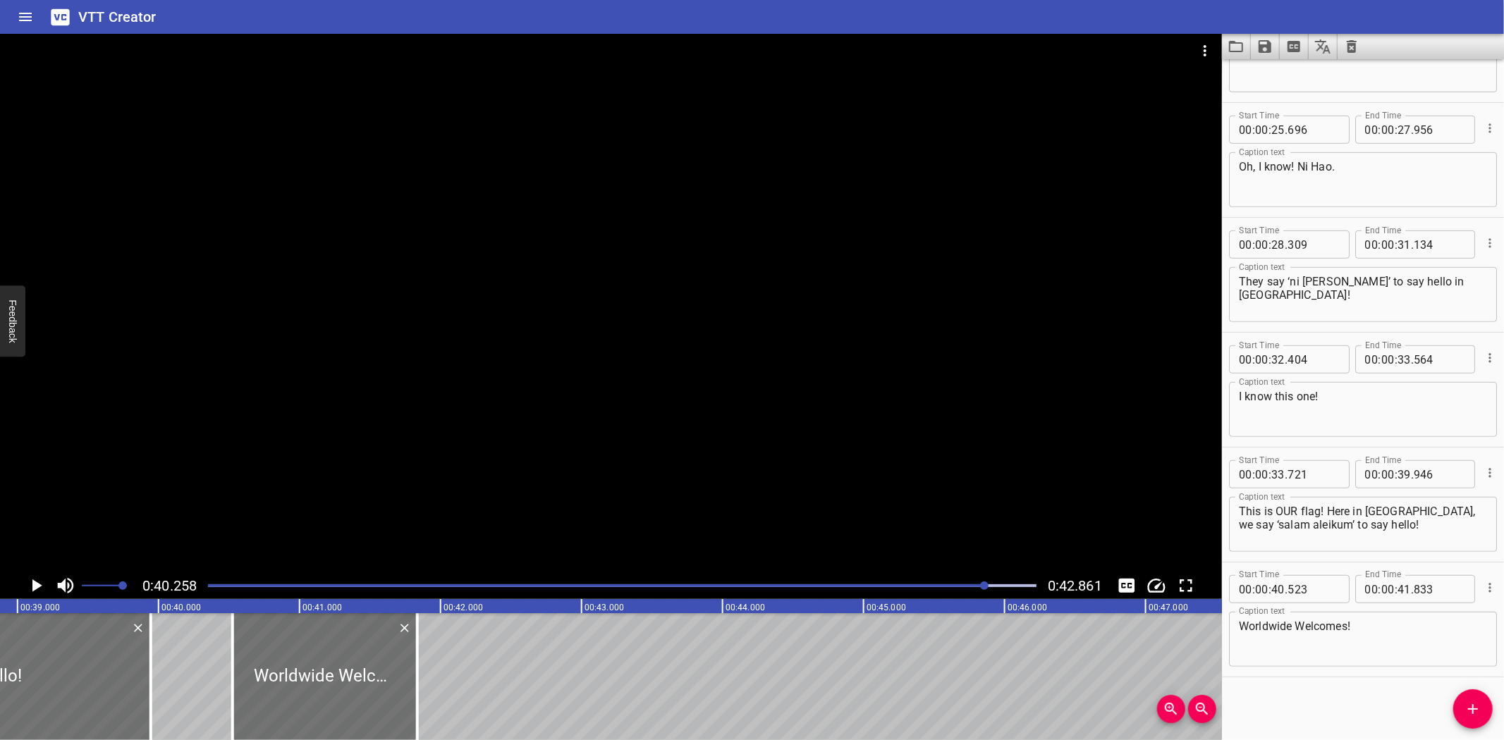
click at [1264, 40] on icon "Save captions to file" at bounding box center [1265, 46] width 13 height 13
click at [1446, 26] on div at bounding box center [752, 370] width 1504 height 740
click at [1266, 46] on icon "Save captions to file" at bounding box center [1265, 46] width 13 height 13
click at [1281, 97] on li "Save to SRT file" at bounding box center [1303, 102] width 104 height 25
